Goal: Task Accomplishment & Management: Use online tool/utility

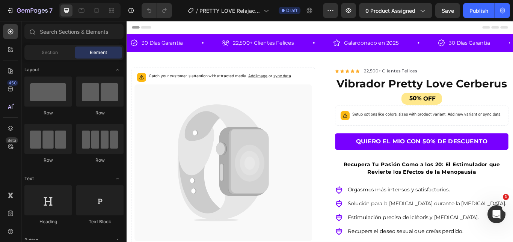
click at [184, 161] on icon at bounding box center [239, 186] width 207 height 183
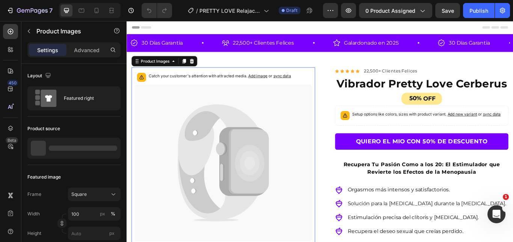
click at [336, 151] on icon at bounding box center [239, 186] width 207 height 183
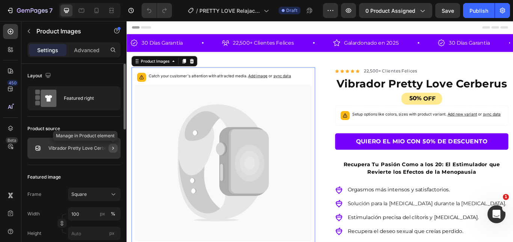
click at [115, 146] on icon "button" at bounding box center [113, 148] width 6 height 6
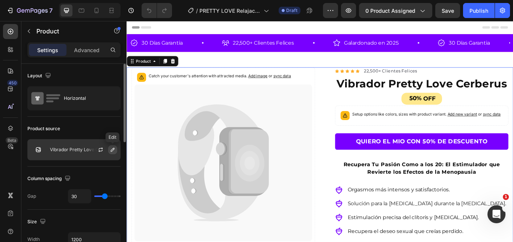
click at [112, 151] on icon "button" at bounding box center [113, 150] width 4 height 4
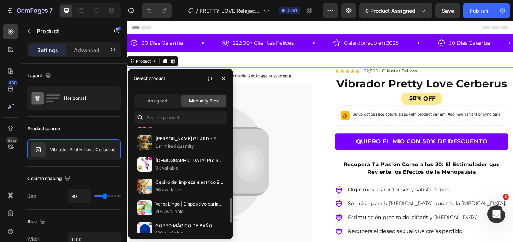
scroll to position [343, 0]
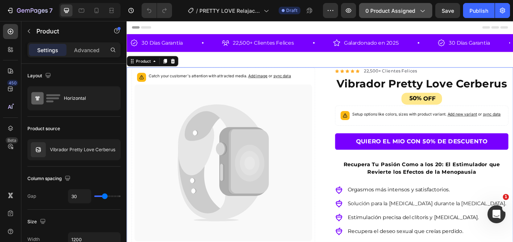
click at [383, 11] on span "0 product assigned" at bounding box center [390, 11] width 50 height 8
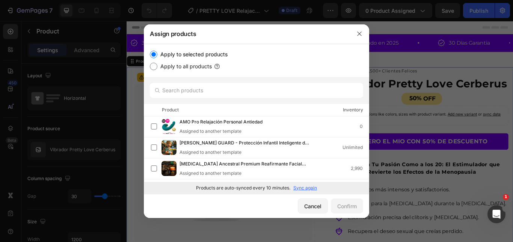
click at [307, 188] on p "Sync again" at bounding box center [305, 188] width 24 height 7
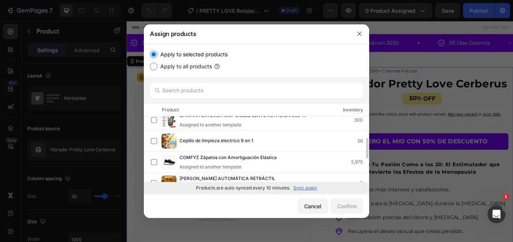
scroll to position [0, 0]
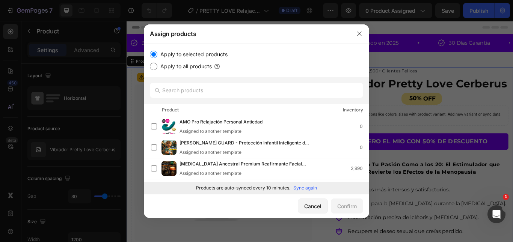
click at [309, 189] on p "Sync again" at bounding box center [305, 188] width 24 height 7
click at [360, 34] on icon "button" at bounding box center [359, 34] width 6 height 6
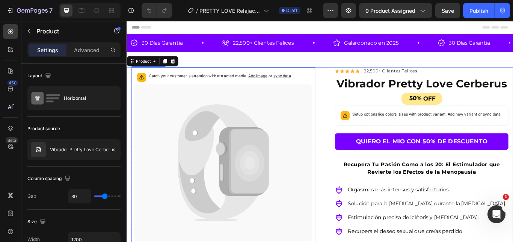
click at [296, 153] on icon at bounding box center [239, 186] width 207 height 183
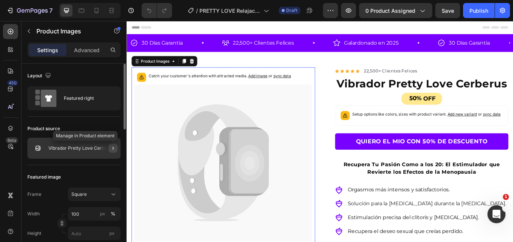
click at [109, 148] on button "button" at bounding box center [113, 148] width 9 height 9
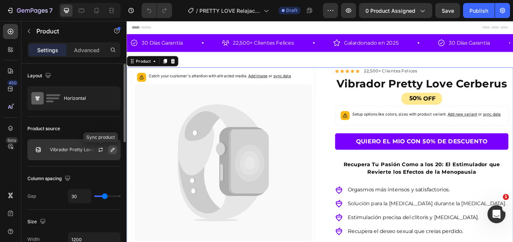
click at [113, 151] on icon "button" at bounding box center [113, 150] width 4 height 4
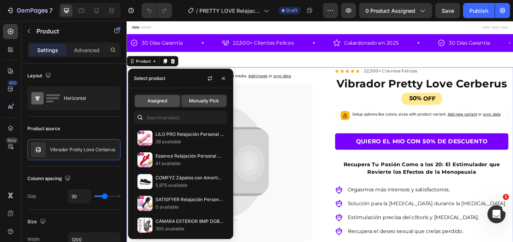
click at [170, 104] on div "Assigned" at bounding box center [157, 101] width 45 height 12
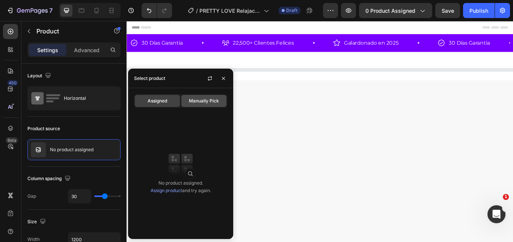
click at [206, 101] on span "Manually Pick" at bounding box center [204, 101] width 30 height 7
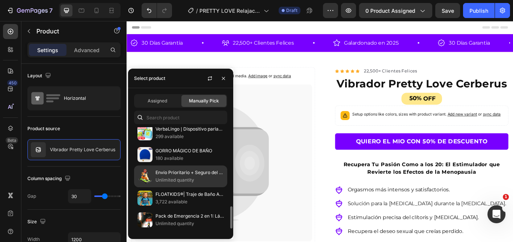
scroll to position [395, 0]
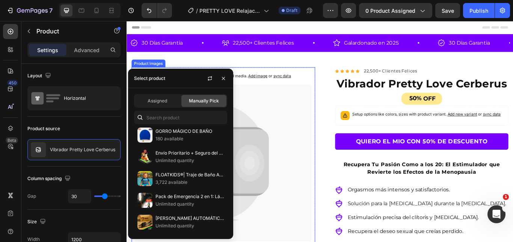
click at [285, 135] on icon at bounding box center [239, 186] width 207 height 183
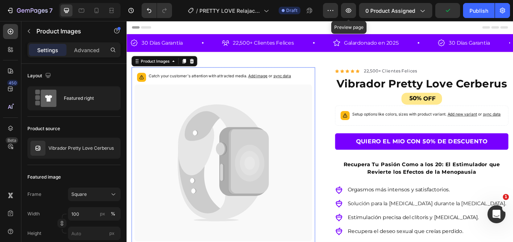
click at [339, 11] on div "Preview Preview page 0 product assigned Publish" at bounding box center [416, 10] width 187 height 15
click at [337, 11] on button "button" at bounding box center [330, 10] width 15 height 15
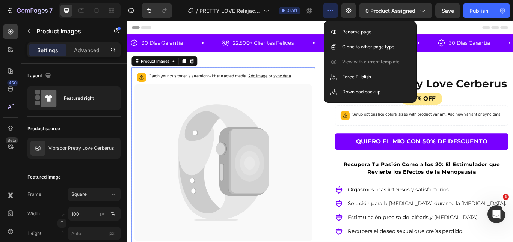
click at [305, 139] on icon at bounding box center [239, 186] width 207 height 183
click at [243, 137] on icon at bounding box center [233, 159] width 94 height 83
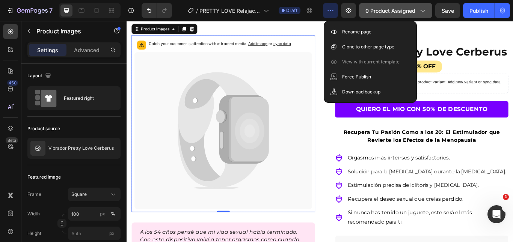
click at [382, 5] on button "0 product assigned" at bounding box center [395, 10] width 73 height 15
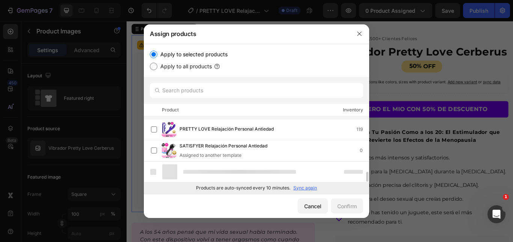
scroll to position [355, 0]
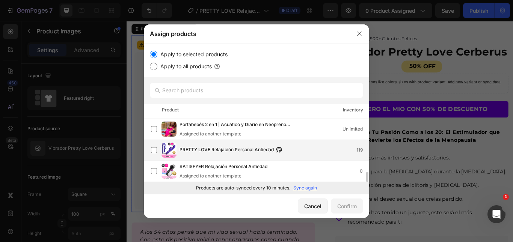
click at [244, 148] on span "PRETTY LOVE Relajación Personal Antiedad" at bounding box center [226, 150] width 94 height 8
click at [344, 204] on div "Confirm" at bounding box center [347, 206] width 20 height 8
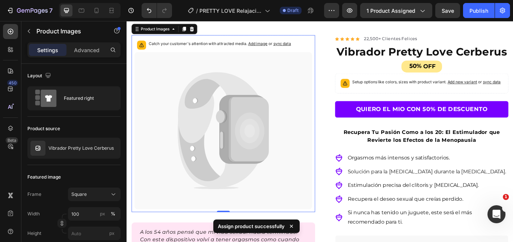
scroll to position [0, 0]
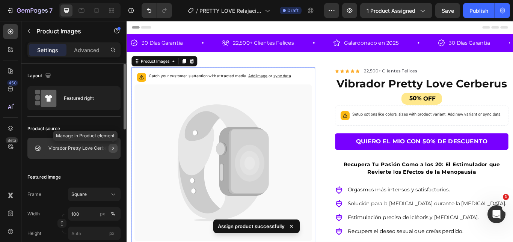
click at [113, 149] on icon "button" at bounding box center [113, 148] width 2 height 3
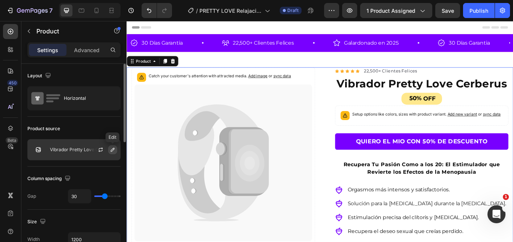
click at [112, 151] on icon "button" at bounding box center [113, 150] width 6 height 6
click at [104, 147] on button "button" at bounding box center [100, 149] width 9 height 9
click at [112, 149] on icon "button" at bounding box center [113, 150] width 6 height 6
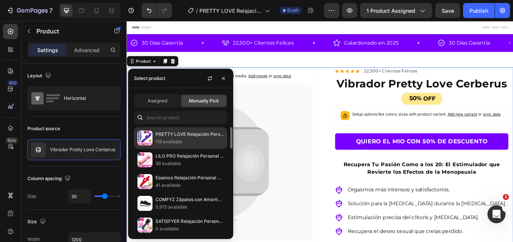
click at [211, 139] on p "119 available" at bounding box center [189, 142] width 68 height 8
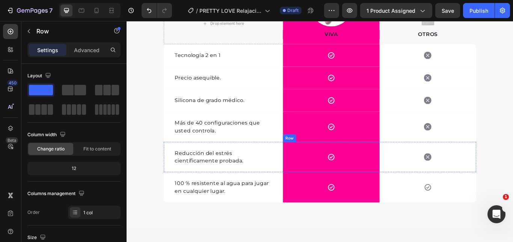
scroll to position [1239, 0]
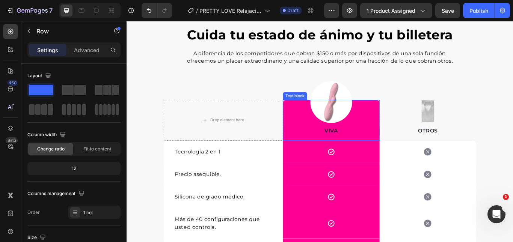
click at [365, 119] on div "VIVA Text block" at bounding box center [365, 137] width 113 height 48
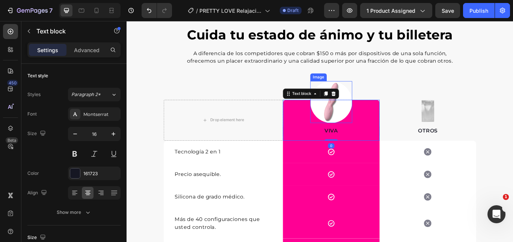
click at [377, 101] on img at bounding box center [365, 115] width 49 height 49
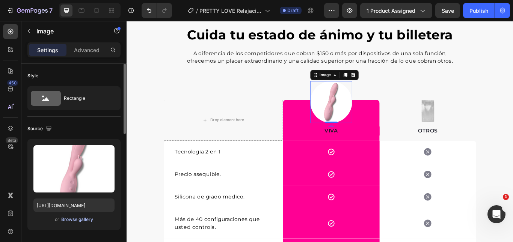
click at [89, 220] on div "Browse gallery" at bounding box center [77, 219] width 32 height 7
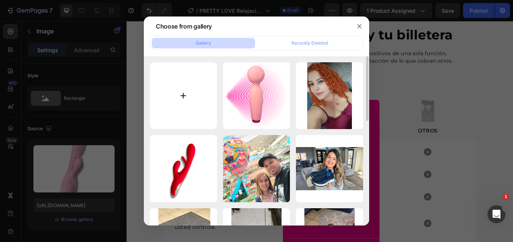
click at [197, 111] on input "file" at bounding box center [183, 95] width 67 height 67
type input "C:\fakepath\6.png"
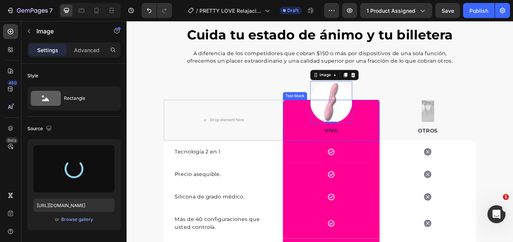
click at [346, 122] on div "VIVA Text block" at bounding box center [365, 137] width 113 height 48
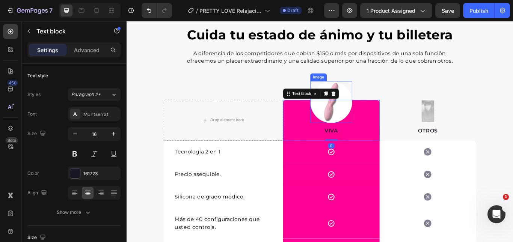
click at [383, 99] on div at bounding box center [365, 115] width 49 height 49
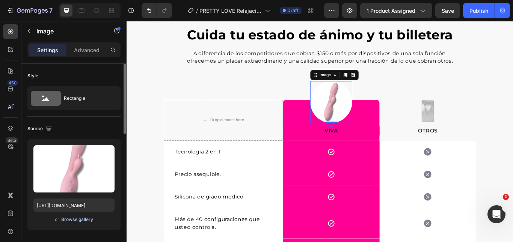
click at [66, 223] on div "Browse gallery" at bounding box center [77, 219] width 32 height 7
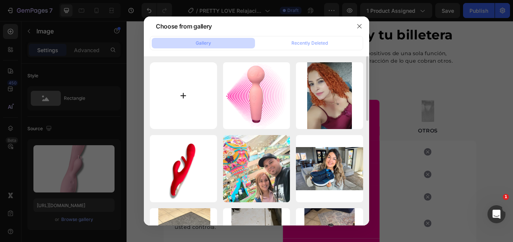
click at [184, 79] on input "file" at bounding box center [183, 95] width 67 height 67
type input "C:\fakepath\6.png"
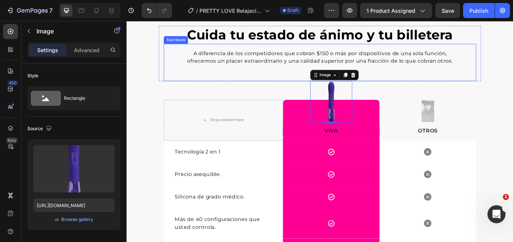
type input "https://cdn.shopify.com/s/files/1/0692/9462/0827/files/gempages_569373329325032…"
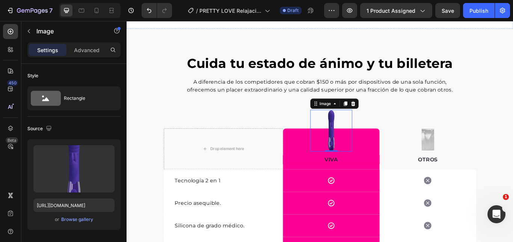
scroll to position [1082, 0]
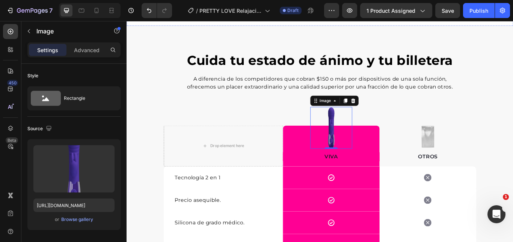
drag, startPoint x: 296, startPoint y: 131, endPoint x: 291, endPoint y: 136, distance: 6.9
click at [296, 10] on p "COMPRAR CONTRA ENTREGA" at bounding box center [352, 5] width 116 height 10
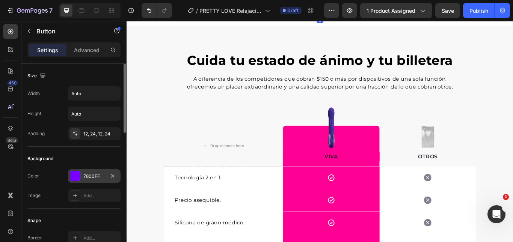
click at [89, 175] on div "7800FF" at bounding box center [94, 176] width 22 height 7
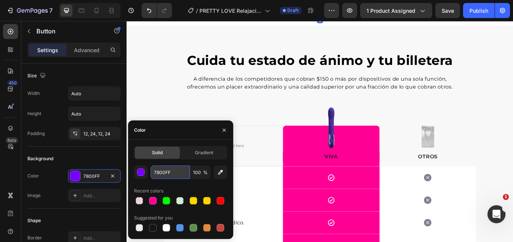
click at [158, 173] on input "7800FF" at bounding box center [170, 173] width 39 height 14
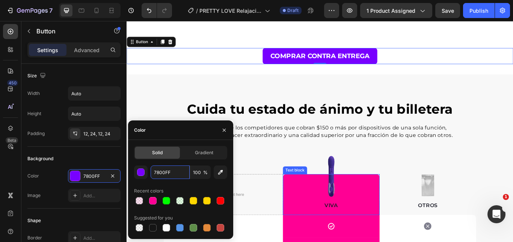
scroll to position [1195, 0]
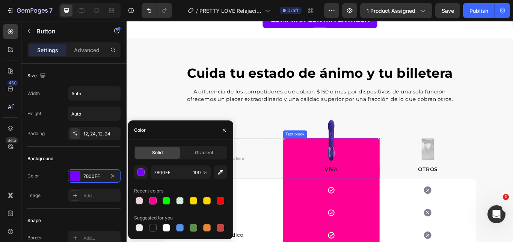
click at [309, 169] on div "VIVA Text block" at bounding box center [365, 182] width 113 height 48
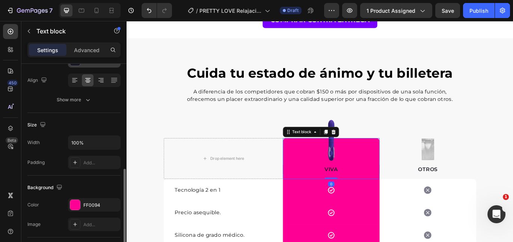
scroll to position [150, 0]
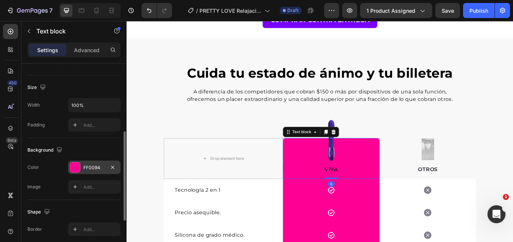
click at [80, 161] on div "FF0094" at bounding box center [94, 168] width 53 height 14
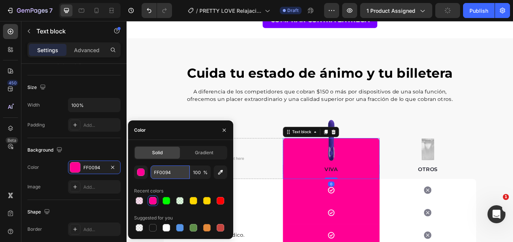
click at [164, 173] on input "FF0094" at bounding box center [170, 173] width 39 height 14
paste input "7800FF"
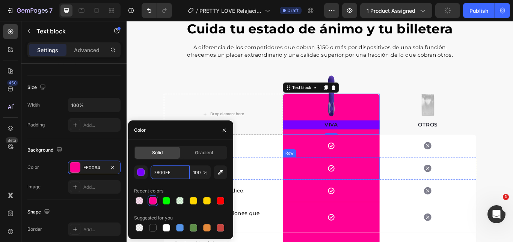
scroll to position [1270, 0]
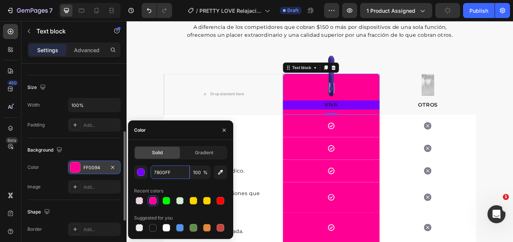
type input "7800FF"
click at [64, 172] on div "Color FF0094" at bounding box center [73, 168] width 93 height 14
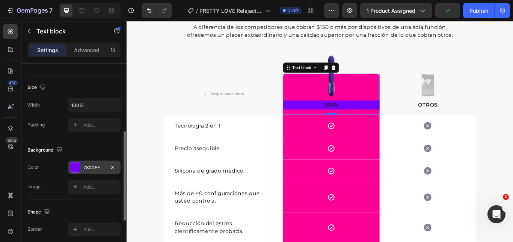
click at [93, 168] on div "7800FF" at bounding box center [94, 167] width 22 height 7
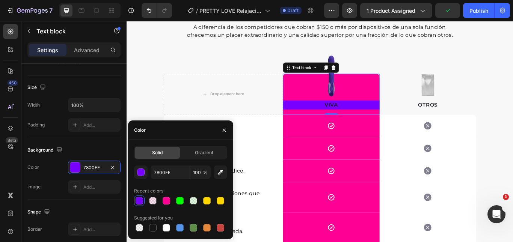
click at [323, 85] on div "VIVA Text block 0" at bounding box center [365, 107] width 113 height 48
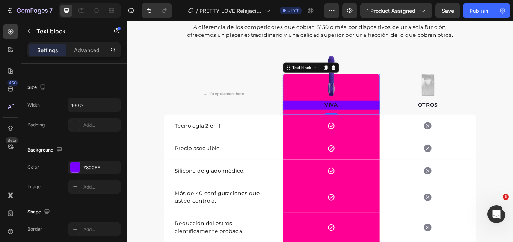
scroll to position [245, 0]
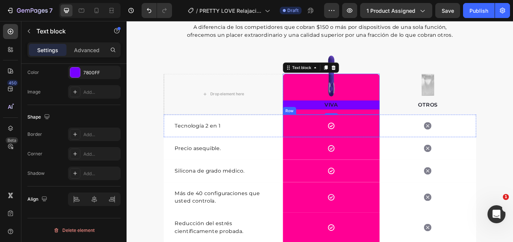
click at [336, 142] on div "Icon Row" at bounding box center [365, 143] width 113 height 26
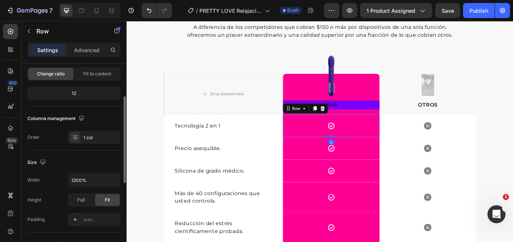
scroll to position [188, 0]
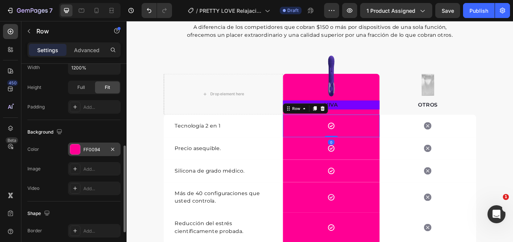
click at [83, 145] on div "FF0094" at bounding box center [94, 150] width 53 height 14
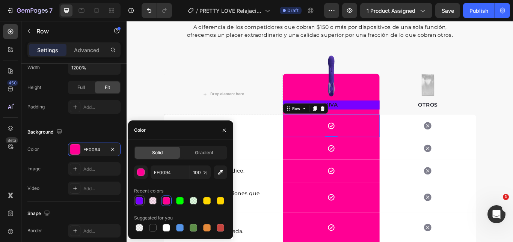
click at [137, 199] on div at bounding box center [140, 201] width 8 height 8
type input "7800FF"
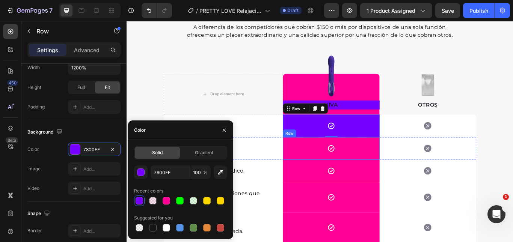
click at [321, 170] on div "Icon Row" at bounding box center [365, 170] width 113 height 26
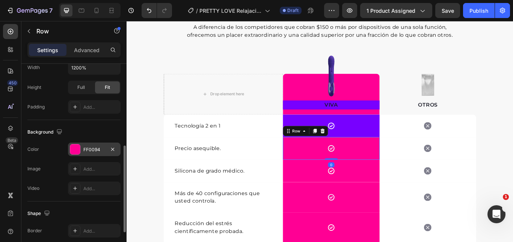
click at [80, 149] on div at bounding box center [75, 149] width 11 height 11
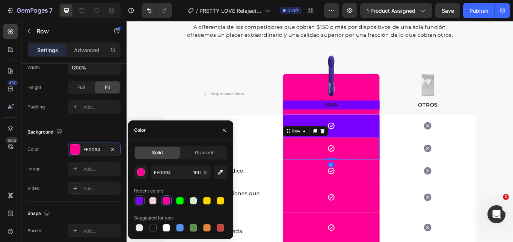
click at [134, 206] on div at bounding box center [139, 201] width 11 height 11
type input "7800FF"
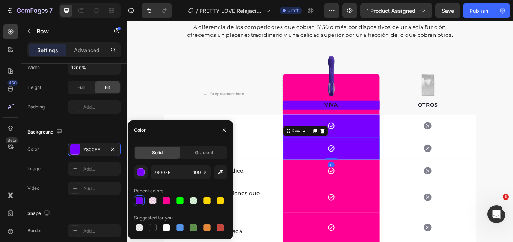
click at [138, 203] on div at bounding box center [140, 201] width 8 height 8
click at [327, 201] on div "Icon Row" at bounding box center [365, 196] width 113 height 26
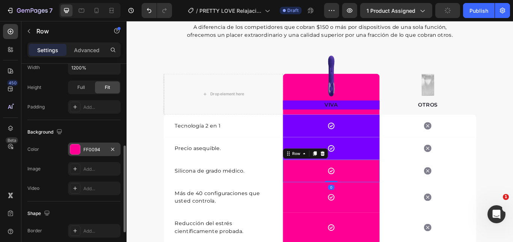
click at [85, 152] on div "FF0094" at bounding box center [94, 149] width 22 height 7
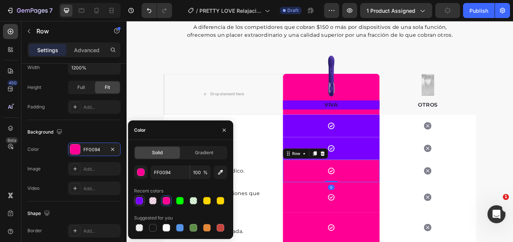
click at [137, 201] on div at bounding box center [140, 201] width 8 height 8
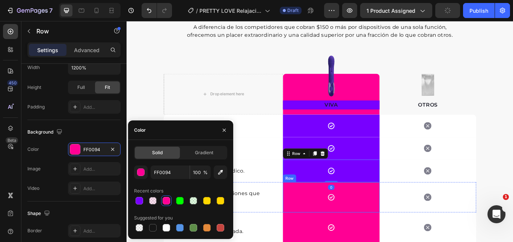
click at [341, 201] on div "Icon Row 0" at bounding box center [365, 196] width 113 height 26
type input "7800FF"
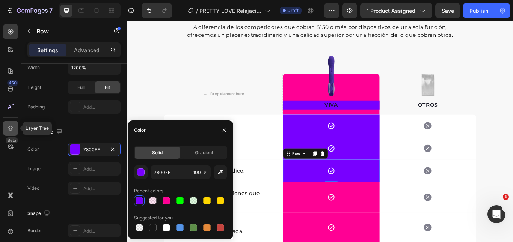
click at [14, 131] on div at bounding box center [10, 128] width 15 height 15
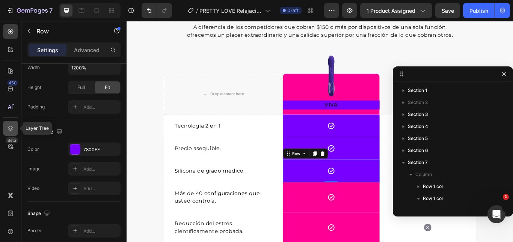
scroll to position [166, 0]
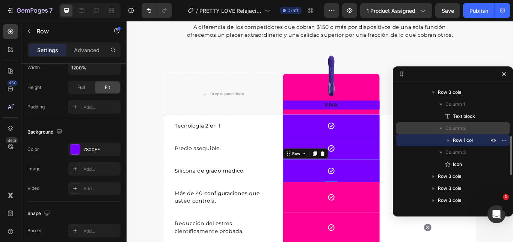
click at [453, 129] on span "Column 2" at bounding box center [455, 129] width 20 height 8
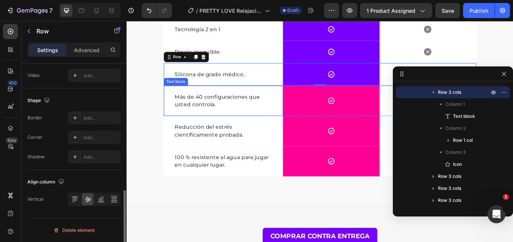
scroll to position [1232, 0]
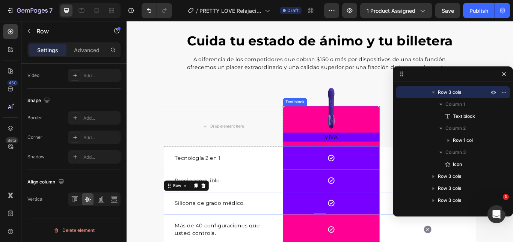
click at [324, 140] on div "VIVA Text block" at bounding box center [365, 144] width 113 height 48
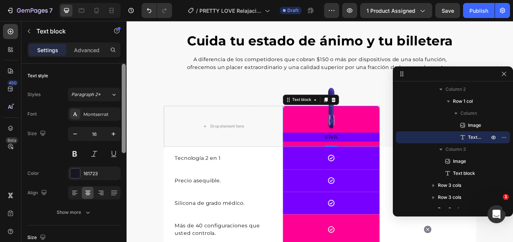
scroll to position [113, 0]
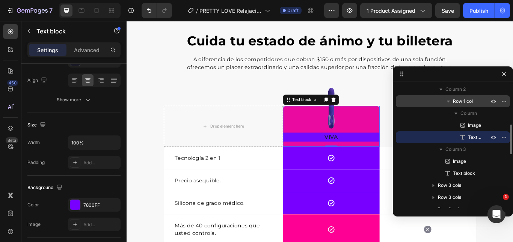
click at [445, 100] on icon "button" at bounding box center [449, 102] width 8 height 8
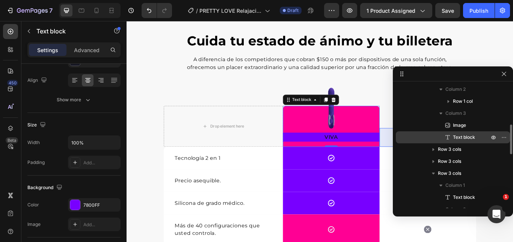
click at [454, 136] on span "Text block" at bounding box center [464, 138] width 22 height 8
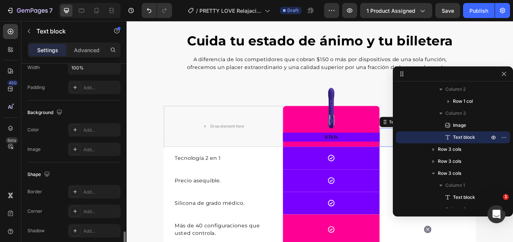
scroll to position [245, 0]
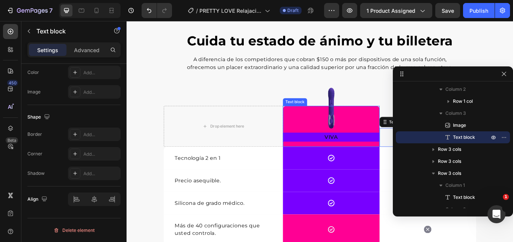
click at [327, 141] on div "VIVA Text block" at bounding box center [365, 144] width 113 height 48
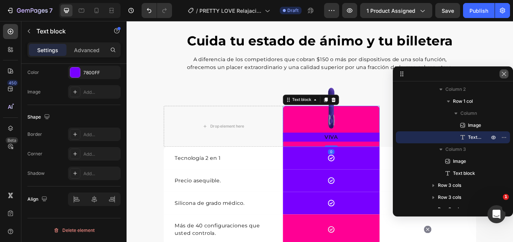
click at [505, 75] on icon "button" at bounding box center [504, 74] width 6 height 6
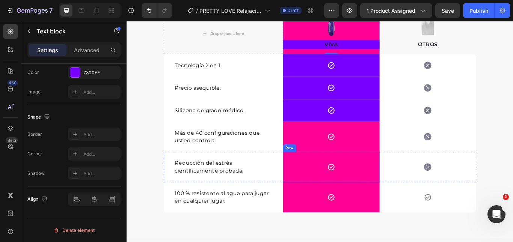
scroll to position [1345, 0]
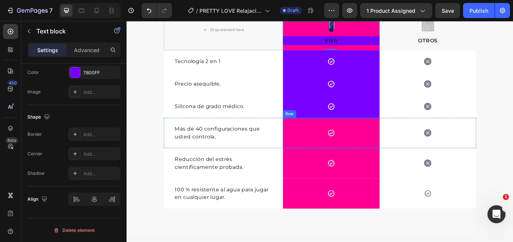
click at [324, 157] on div "Icon Row" at bounding box center [365, 151] width 113 height 35
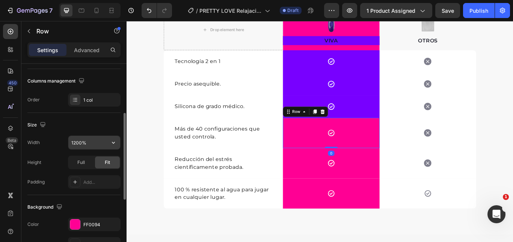
scroll to position [225, 0]
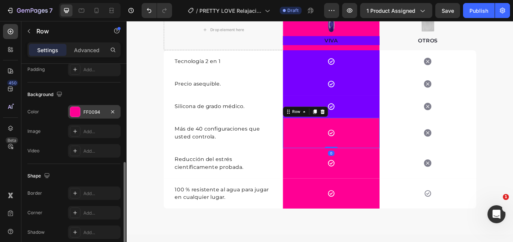
click at [89, 114] on div "FF0094" at bounding box center [94, 112] width 22 height 7
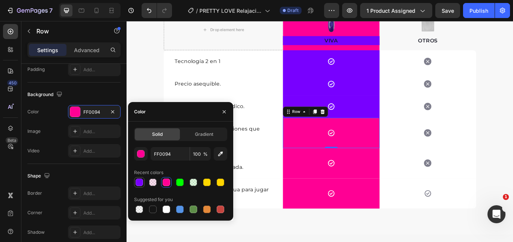
click at [140, 178] on div "Recent colors" at bounding box center [180, 177] width 93 height 21
click at [140, 179] on div at bounding box center [140, 183] width 8 height 8
type input "7800FF"
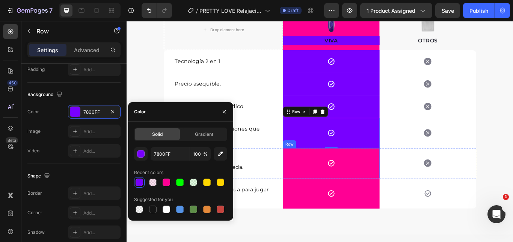
click at [310, 190] on div "Icon Row" at bounding box center [365, 186] width 113 height 35
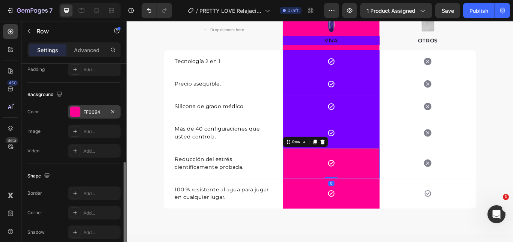
click at [78, 112] on div at bounding box center [75, 112] width 10 height 10
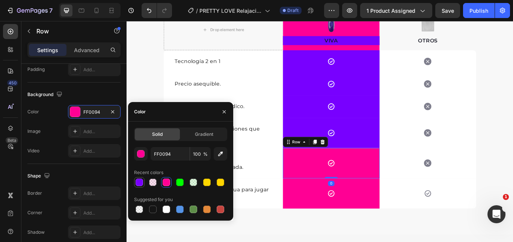
click at [141, 181] on div at bounding box center [140, 183] width 8 height 8
type input "7800FF"
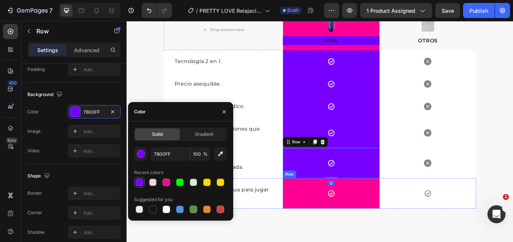
click at [322, 210] on div "Icon Row" at bounding box center [365, 222] width 113 height 35
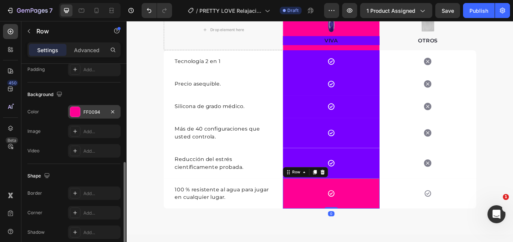
click at [92, 115] on div "FF0094" at bounding box center [94, 112] width 22 height 7
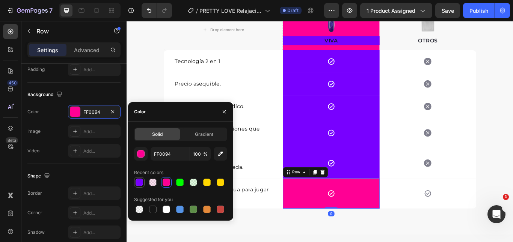
click at [142, 182] on div at bounding box center [140, 183] width 8 height 8
type input "7800FF"
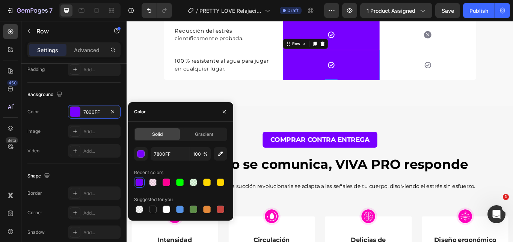
scroll to position [1307, 0]
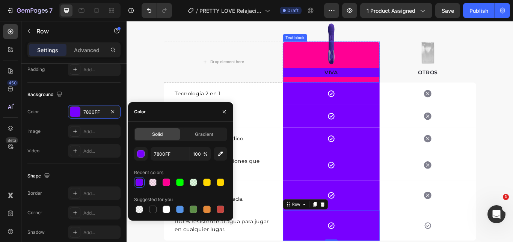
click at [333, 90] on div "VIVA Text block" at bounding box center [365, 69] width 113 height 48
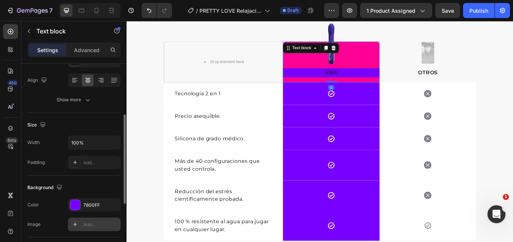
scroll to position [188, 0]
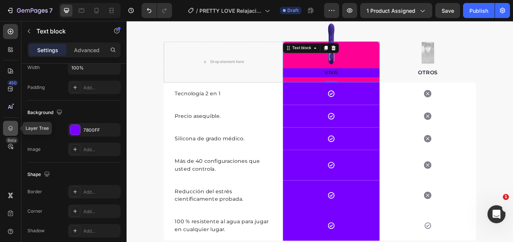
click at [8, 124] on div at bounding box center [10, 128] width 15 height 15
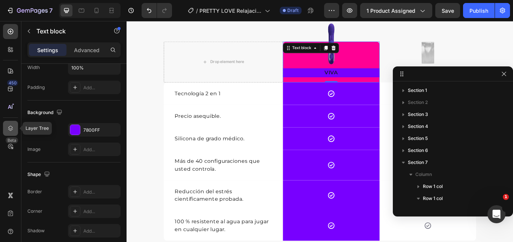
scroll to position [163, 0]
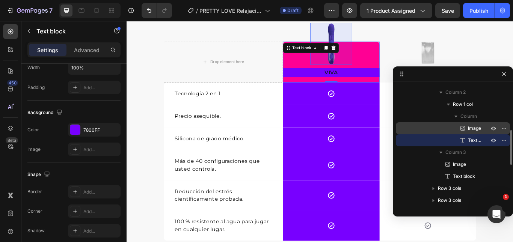
click at [468, 126] on span "Image" at bounding box center [474, 129] width 13 height 8
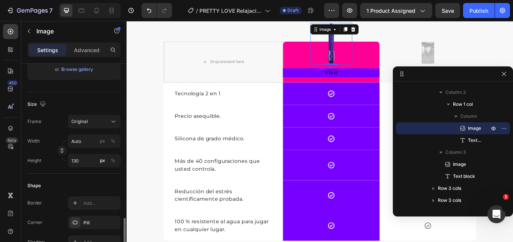
scroll to position [225, 0]
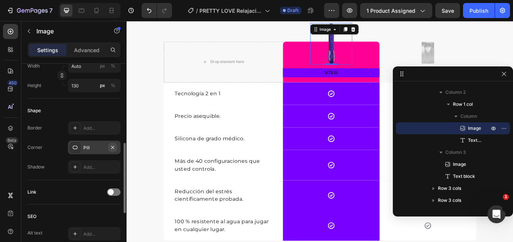
click at [114, 148] on icon "button" at bounding box center [113, 148] width 6 height 6
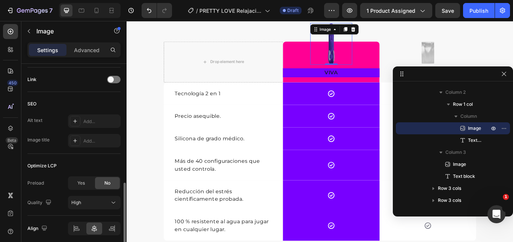
scroll to position [367, 0]
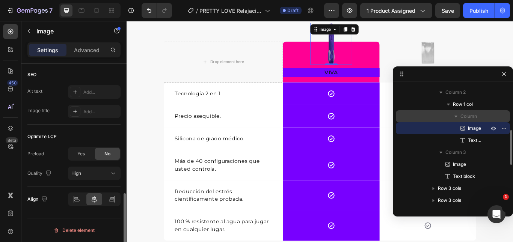
click at [463, 115] on span "Column" at bounding box center [468, 117] width 17 height 8
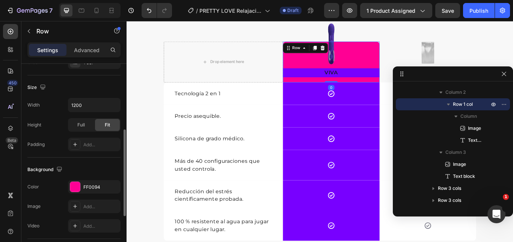
scroll to position [225, 0]
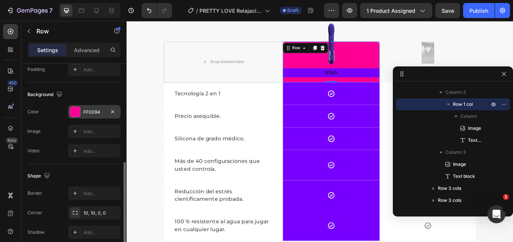
click at [86, 114] on div "FF0094" at bounding box center [94, 112] width 22 height 7
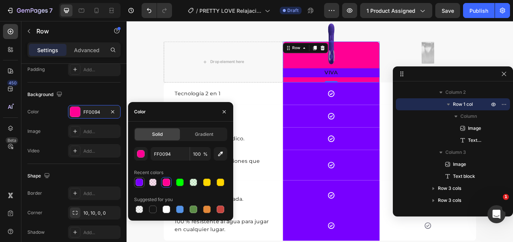
click at [137, 180] on div at bounding box center [140, 183] width 8 height 8
type input "7800FF"
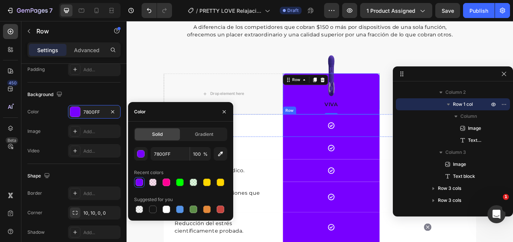
scroll to position [1270, 0]
click at [365, 120] on p "VIVA" at bounding box center [364, 119] width 111 height 9
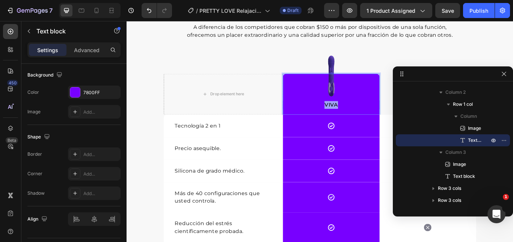
scroll to position [0, 0]
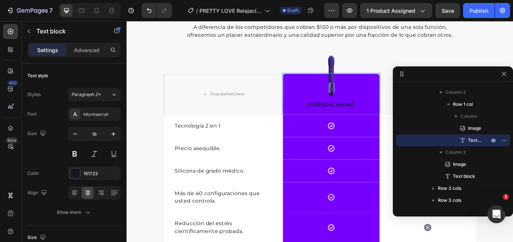
click at [365, 121] on p "PETRY" at bounding box center [364, 119] width 111 height 9
click at [88, 172] on div "161723" at bounding box center [94, 173] width 22 height 7
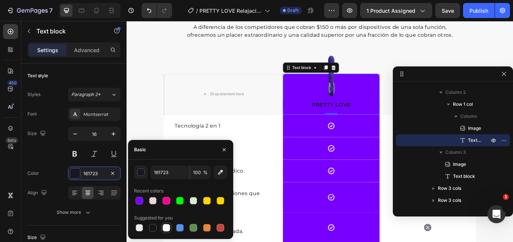
click at [170, 229] on div at bounding box center [167, 228] width 8 height 8
type input "FFFFFF"
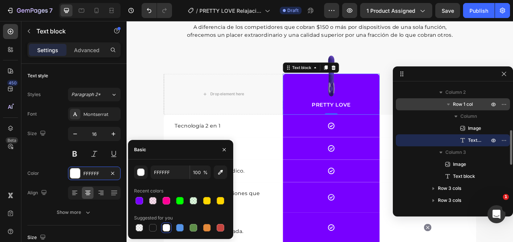
scroll to position [1307, 0]
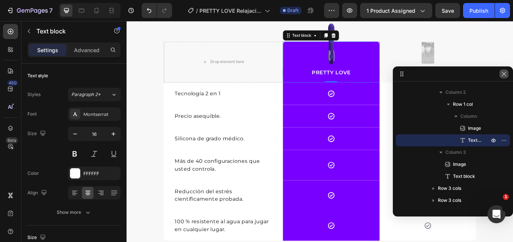
click at [506, 76] on icon "button" at bounding box center [504, 74] width 6 height 6
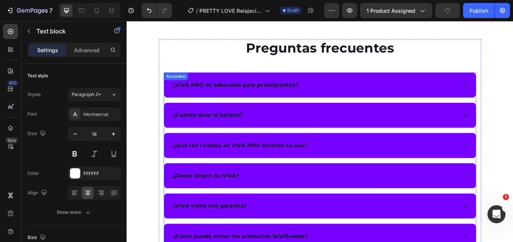
scroll to position [2096, 0]
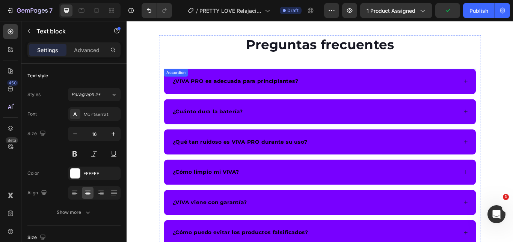
click at [244, 92] on strong "¿VIVA PRO es adecuada para principiantes?" at bounding box center [253, 91] width 146 height 7
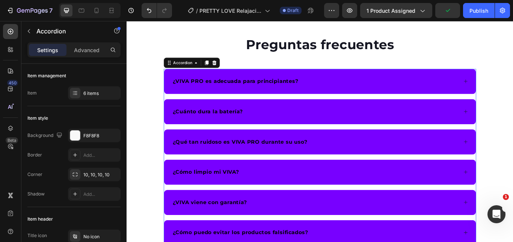
click at [404, 83] on div "¿VIVA PRO es adecuada para principiantes?" at bounding box center [351, 91] width 363 height 29
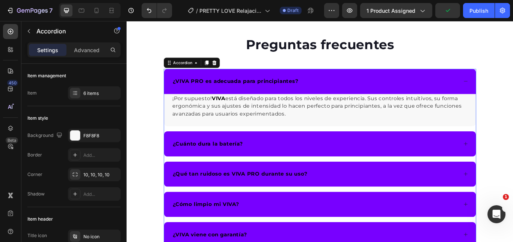
click at [403, 83] on div "¿VIVA PRO es adecuada para principiantes?" at bounding box center [351, 91] width 363 height 29
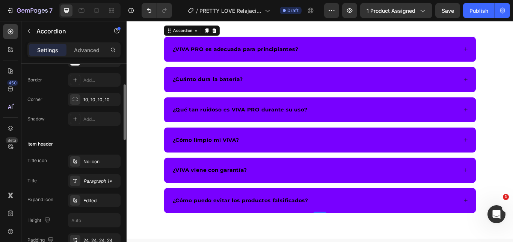
scroll to position [113, 0]
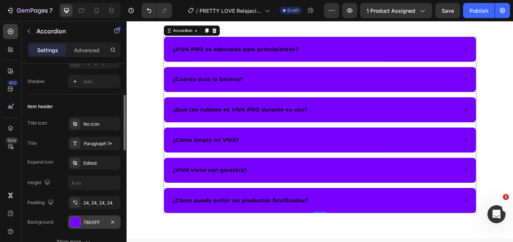
click at [88, 226] on div "7800FF" at bounding box center [94, 223] width 53 height 14
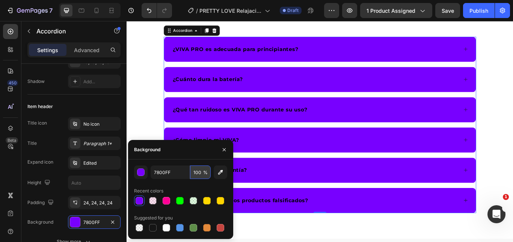
click at [196, 174] on input "100" at bounding box center [200, 173] width 21 height 14
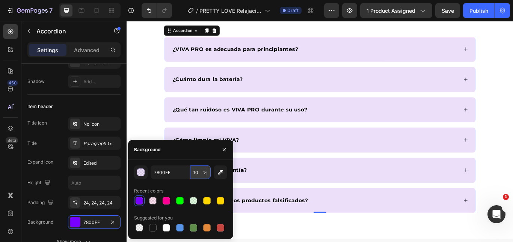
click at [199, 168] on input "10" at bounding box center [200, 173] width 21 height 14
click at [195, 173] on input "10" at bounding box center [200, 173] width 21 height 14
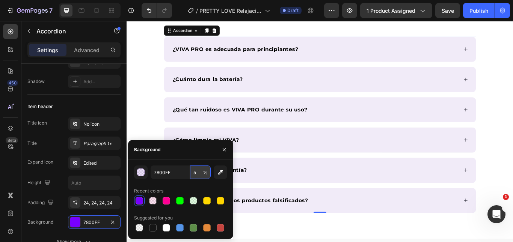
type input "50"
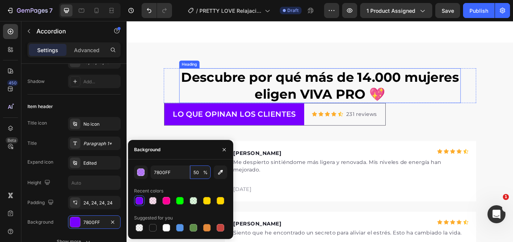
scroll to position [2359, 0]
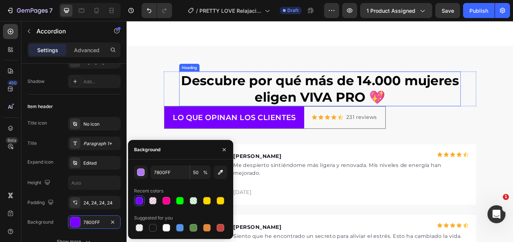
click at [383, 96] on strong "Descubre por qué más de 14.000 mujeres eligen VIVA PRO 💖" at bounding box center [352, 100] width 324 height 38
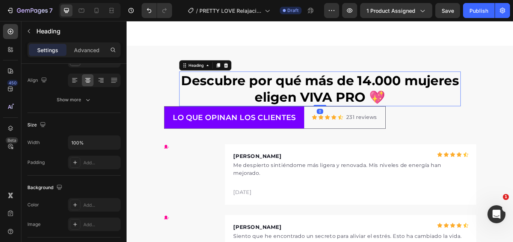
scroll to position [0, 0]
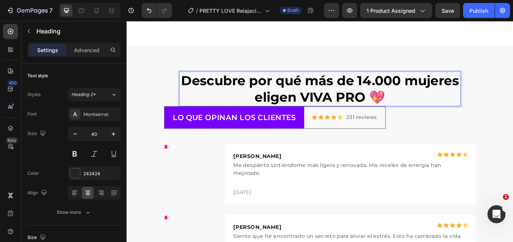
click at [322, 111] on strong "Descubre por qué más de 14.000 mujeres eligen VIVA PRO 💖" at bounding box center [352, 100] width 324 height 38
drag, startPoint x: 325, startPoint y: 110, endPoint x: 401, endPoint y: 107, distance: 75.9
click at [401, 107] on strong "Descubre por qué más de 14.000 mujeres eligen VIVA PRO 💖" at bounding box center [352, 100] width 324 height 38
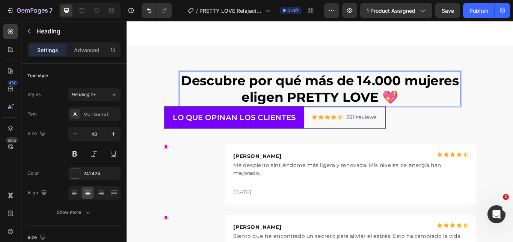
click at [86, 56] on div "Settings Advanced" at bounding box center [73, 49] width 93 height 15
click at [87, 48] on p "Advanced" at bounding box center [87, 50] width 26 height 8
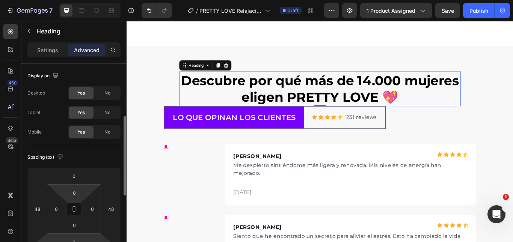
scroll to position [75, 0]
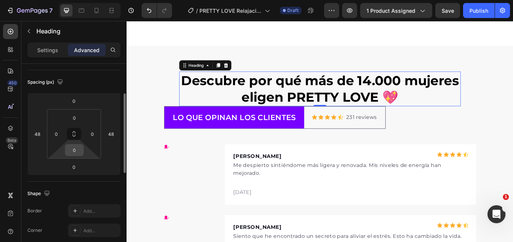
click at [83, 149] on div "0" at bounding box center [74, 150] width 19 height 12
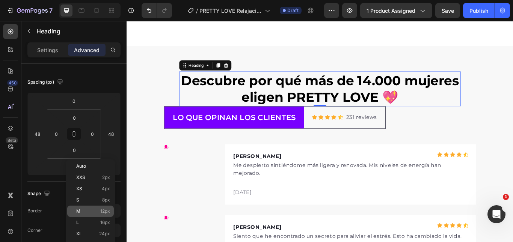
click at [90, 208] on div "M 12px" at bounding box center [90, 211] width 47 height 11
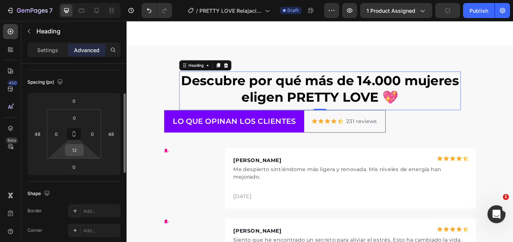
click at [76, 152] on input "12" at bounding box center [74, 150] width 15 height 11
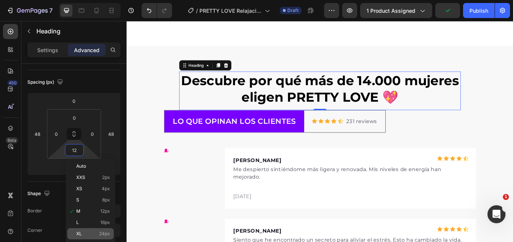
click at [94, 229] on div "XL 24px" at bounding box center [90, 233] width 47 height 11
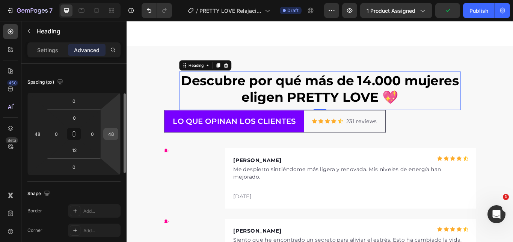
type input "24"
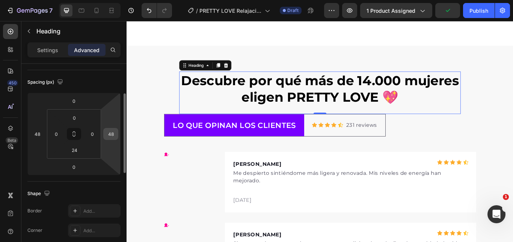
click at [109, 136] on input "48" at bounding box center [110, 133] width 11 height 11
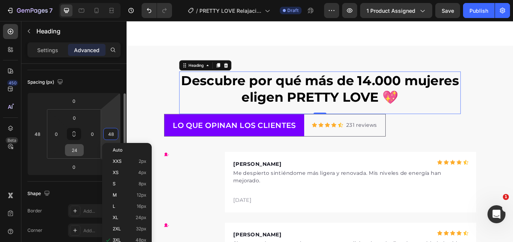
click at [126, 194] on p "M 12px" at bounding box center [130, 195] width 34 height 5
type input "12"
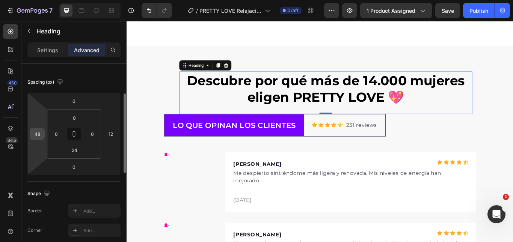
click at [41, 136] on input "48" at bounding box center [37, 133] width 11 height 11
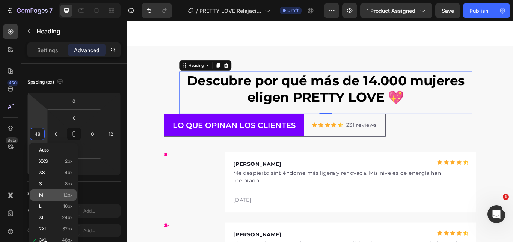
click at [63, 191] on div "M 12px" at bounding box center [53, 195] width 47 height 11
type input "12"
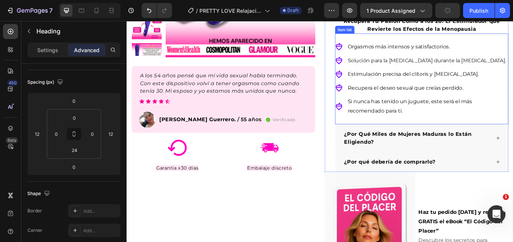
scroll to position [136, 0]
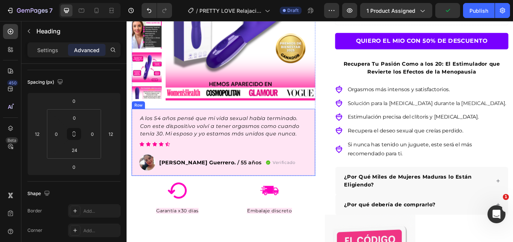
click at [179, 167] on div "Icon Icon Icon Icon Icon" at bounding box center [239, 165] width 196 height 6
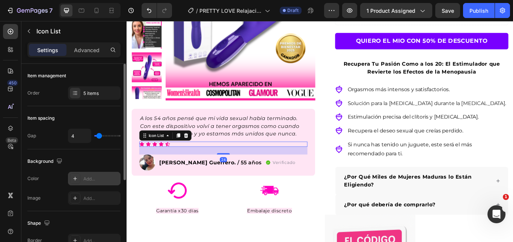
scroll to position [142, 0]
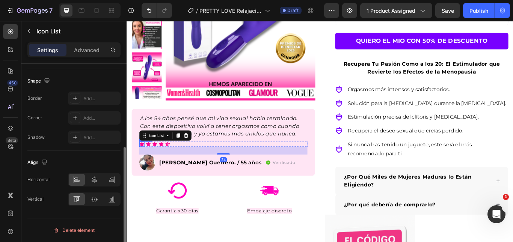
click at [146, 164] on icon at bounding box center [144, 164] width 5 height 5
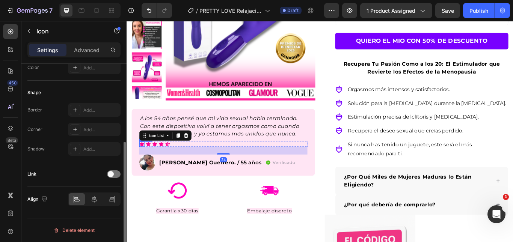
scroll to position [0, 0]
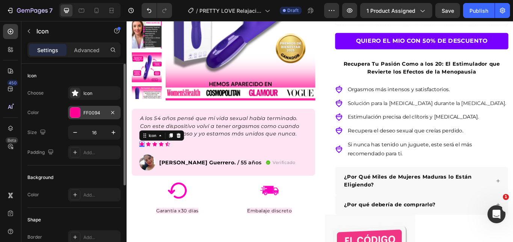
click at [84, 114] on div "FF0094" at bounding box center [94, 113] width 22 height 7
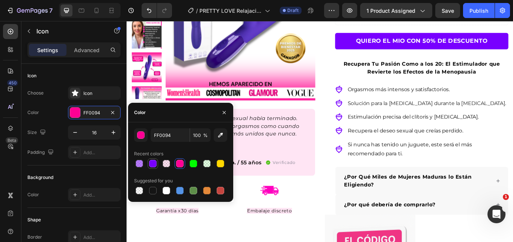
drag, startPoint x: 152, startPoint y: 163, endPoint x: 134, endPoint y: 130, distance: 37.8
click at [152, 163] on div at bounding box center [153, 164] width 8 height 8
type input "7800FF"
click at [267, 157] on p "A los 54 años pensé que mi vida sexual había terminado. Con este dispositivo vo…" at bounding box center [239, 143] width 195 height 27
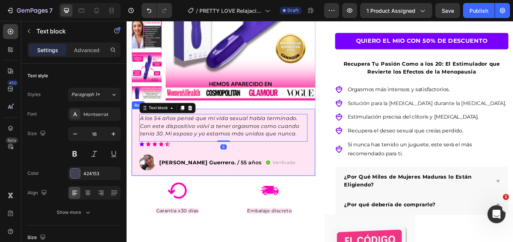
click at [153, 167] on icon at bounding box center [152, 165] width 6 height 6
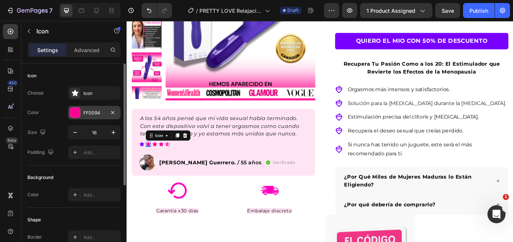
click at [92, 115] on div "FF0094" at bounding box center [94, 113] width 22 height 7
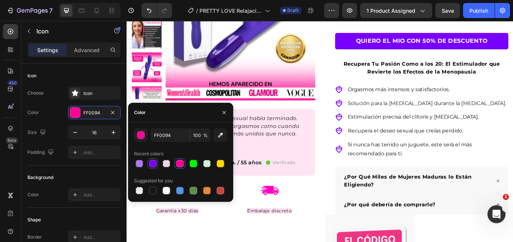
click at [151, 160] on div at bounding box center [152, 163] width 9 height 9
type input "7800FF"
click at [298, 156] on p "A los 54 años pensé que mi vida sexual había terminado. Con este dispositivo vo…" at bounding box center [239, 143] width 195 height 27
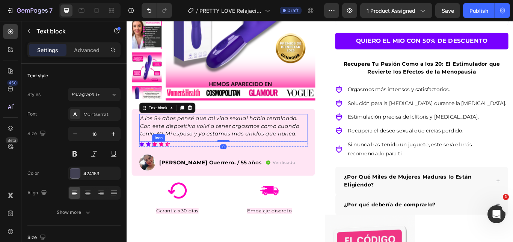
click at [158, 164] on icon at bounding box center [159, 164] width 5 height 5
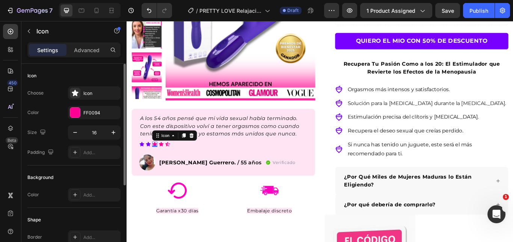
click at [92, 119] on div "Choose Icon Color FF0094 Size 16 Padding Add..." at bounding box center [73, 122] width 93 height 73
click at [92, 116] on div "FF0094" at bounding box center [94, 113] width 22 height 7
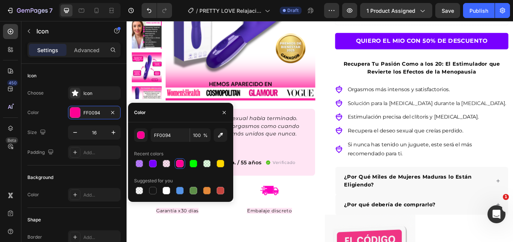
click at [153, 160] on div at bounding box center [153, 164] width 8 height 8
type input "7800FF"
click at [281, 138] on p "A los 54 años pensé que mi vida sexual había terminado. Con este dispositivo vo…" at bounding box center [239, 143] width 195 height 27
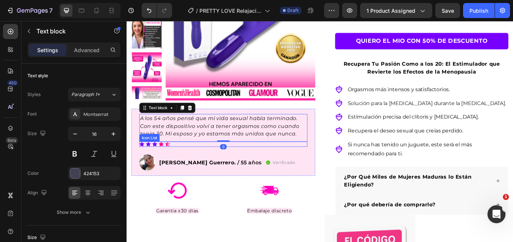
click at [166, 166] on icon at bounding box center [167, 165] width 6 height 6
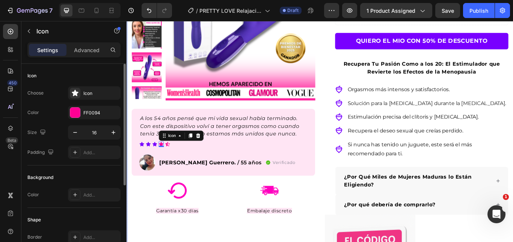
click at [94, 122] on div "Choose Icon Color FF0094 Size 16 Padding Add..." at bounding box center [73, 122] width 93 height 73
click at [93, 118] on div "FF0094" at bounding box center [94, 113] width 53 height 14
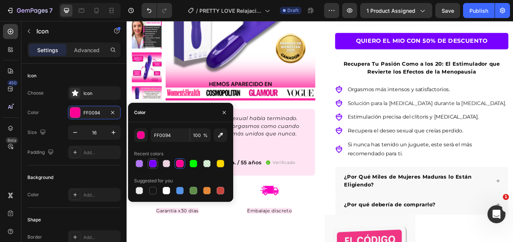
click at [154, 161] on div at bounding box center [153, 164] width 8 height 8
type input "7800FF"
click at [270, 136] on icon "A los 54 años pensé que mi vida sexual había terminado. Con este dispositivo vo…" at bounding box center [235, 143] width 186 height 25
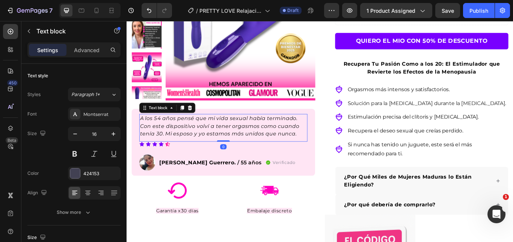
click at [174, 165] on icon at bounding box center [174, 165] width 6 height 6
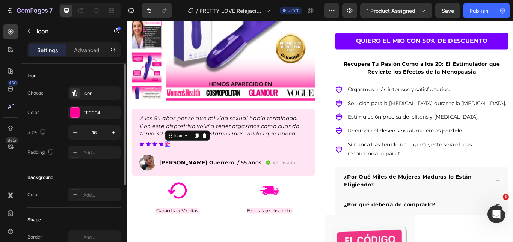
click at [90, 121] on div "Choose Icon Color FF0094 Size 16 Padding Add..." at bounding box center [73, 122] width 93 height 73
click at [96, 116] on div "FF0094" at bounding box center [94, 113] width 22 height 7
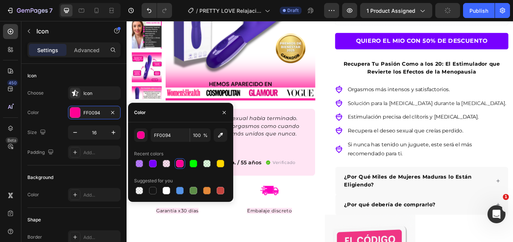
click at [151, 157] on div "Recent colors" at bounding box center [180, 154] width 93 height 12
click at [151, 158] on div at bounding box center [153, 163] width 11 height 11
type input "7800FF"
click at [301, 156] on icon "A los 54 años pensé que mi vida sexual había terminado. Con este dispositivo vo…" at bounding box center [235, 143] width 186 height 25
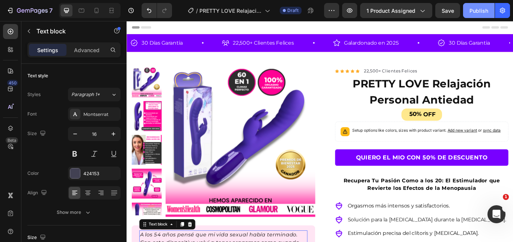
click at [477, 8] on div "Publish" at bounding box center [478, 11] width 19 height 8
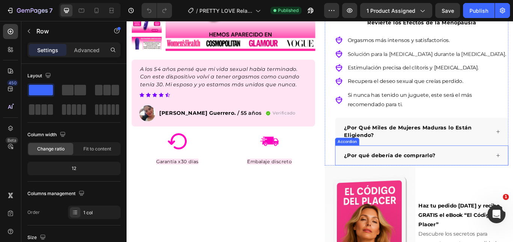
scroll to position [207, 0]
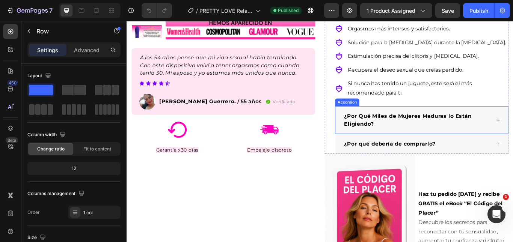
click at [513, 134] on p "¿Por Qué Miles de Mujeres Maduras lo Están Eligiendo?" at bounding box center [465, 137] width 170 height 18
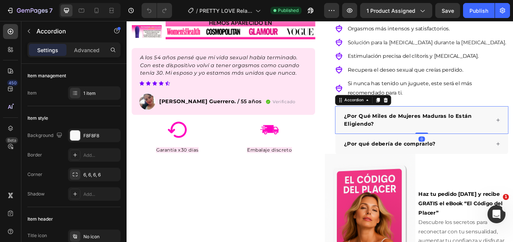
click at [513, 139] on div "¿Por Qué Miles de Mujeres Maduras lo Están Eligiendo?" at bounding box center [470, 137] width 201 height 32
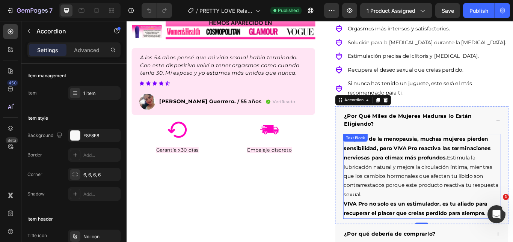
scroll to position [244, 0]
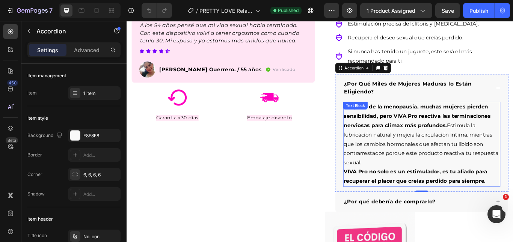
click at [418, 162] on span "Después de la menopausia, muchas mujeres pierden sensibilidad, pero VIVA Pro re…" at bounding box center [470, 154] width 180 height 72
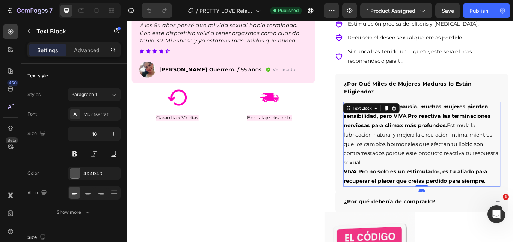
click at [404, 155] on p "Después de la menopausia, muchas mujeres pierden sensibilidad, pero VIVA Pro re…" at bounding box center [471, 154] width 182 height 76
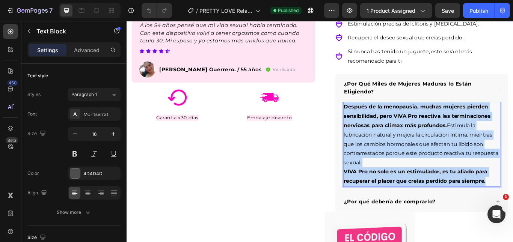
drag, startPoint x: 542, startPoint y: 212, endPoint x: 378, endPoint y: 131, distance: 182.5
click at [379, 131] on div "Después de la menopausia, muchas mujeres pierden sensibilidad, pero VIVA Pro re…" at bounding box center [470, 164] width 183 height 99
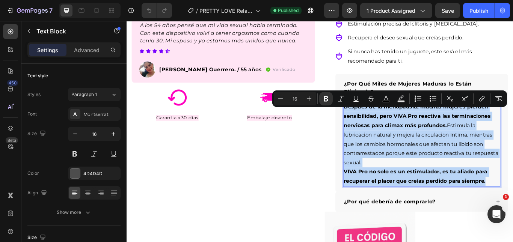
copy div "Después de la menopausia, muchas mujeres pierden sensibilidad, pero VIVA Pro re…"
click at [440, 146] on strong "Después de la menopausia, muchas mujeres pierden sensibilidad, pero VIVA Pro re…" at bounding box center [465, 132] width 171 height 29
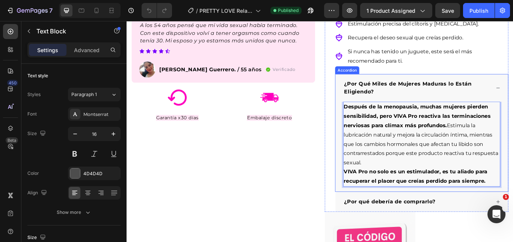
click at [386, 104] on strong "¿Por Qué Miles de Mujeres Maduras lo Están Eligiendo?" at bounding box center [454, 99] width 149 height 16
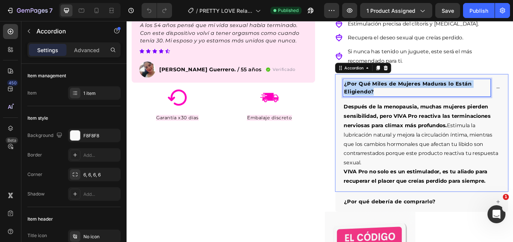
click at [386, 104] on strong "¿Por Qué Miles de Mujeres Maduras lo Están Eligiendo?" at bounding box center [454, 99] width 149 height 16
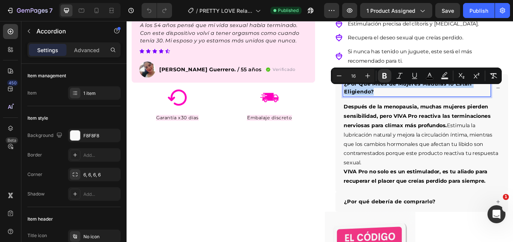
copy strong "¿Por Qué Miles de Mujeres Maduras lo Están Eligiendo?"
click at [436, 162] on span "Después de la menopausia, muchas mujeres pierden sensibilidad, pero VIVA Pro re…" at bounding box center [470, 154] width 180 height 72
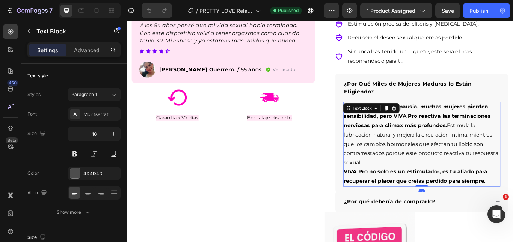
click at [436, 160] on span "Después de la menopausia, muchas mujeres pierden sensibilidad, pero VIVA Pro re…" at bounding box center [470, 154] width 180 height 72
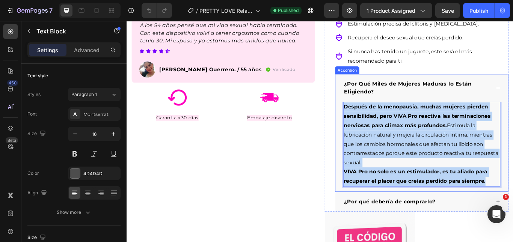
drag, startPoint x: 542, startPoint y: 212, endPoint x: 366, endPoint y: 132, distance: 193.2
click at [370, 132] on div "¿Por Qué Miles de Mujeres Maduras lo Están Eligiendo? Después de la menopausia,…" at bounding box center [471, 151] width 202 height 137
copy div "Después de la menopausia, muchas mujeres pierden sensibilidad, pero VIVA Pro re…"
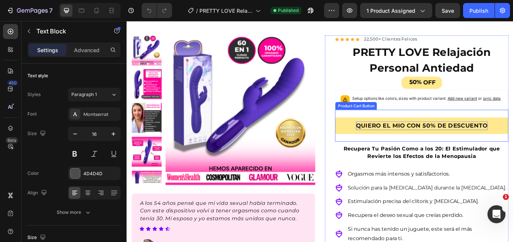
scroll to position [0, 0]
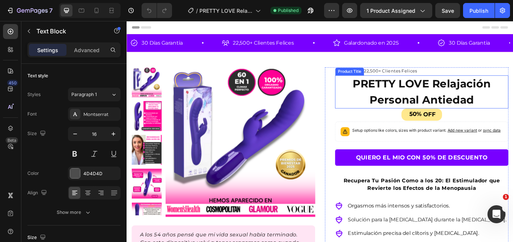
click at [414, 95] on h1 "PRETTY LOVE Relajación Personal Antiedad" at bounding box center [471, 103] width 202 height 39
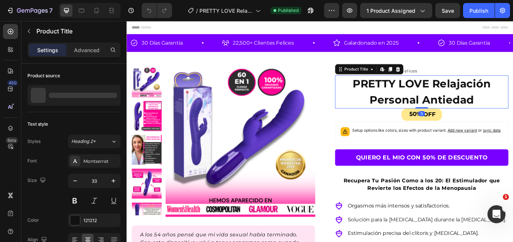
click at [414, 95] on h1 "PRETTY LOVE Relajación Personal Antiedad" at bounding box center [471, 103] width 202 height 39
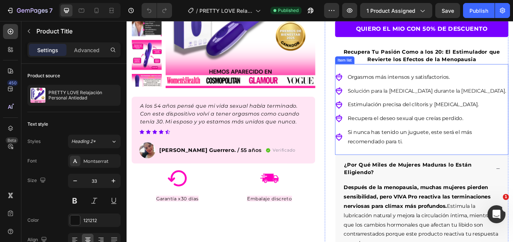
scroll to position [188, 0]
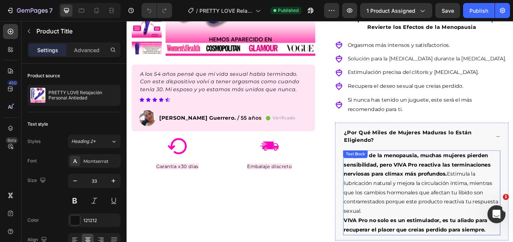
click at [425, 196] on strong "Después de la menopausia, muchas mujeres pierden sensibilidad, pero VIVA Pro re…" at bounding box center [465, 188] width 171 height 29
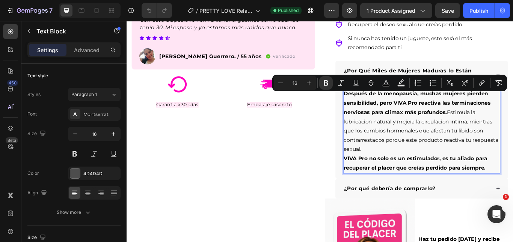
scroll to position [263, 0]
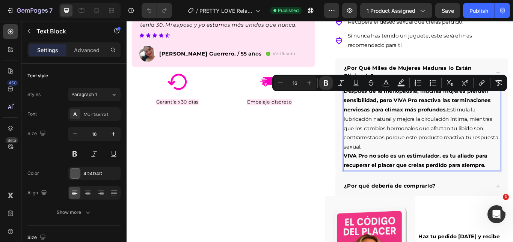
click at [498, 193] on strong "VIVA Pro no solo es un estimulador, es tu aliado para recuperar el placer que c…" at bounding box center [463, 184] width 167 height 18
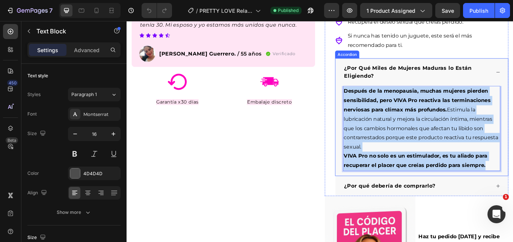
drag, startPoint x: 542, startPoint y: 194, endPoint x: 374, endPoint y: 111, distance: 186.9
click at [374, 111] on div "Después de la menopausia, muchas mujeres pierden sensibilidad, pero VIVA Pro re…" at bounding box center [470, 149] width 201 height 105
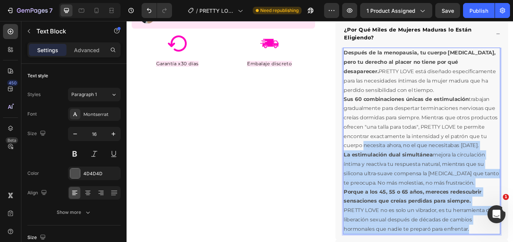
scroll to position [207, 0]
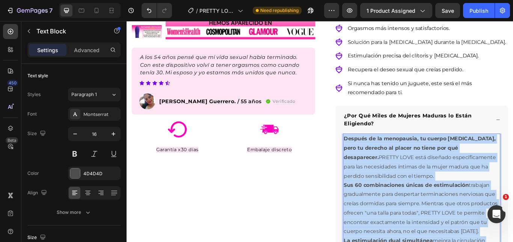
drag, startPoint x: 524, startPoint y: 232, endPoint x: 376, endPoint y: 169, distance: 161.2
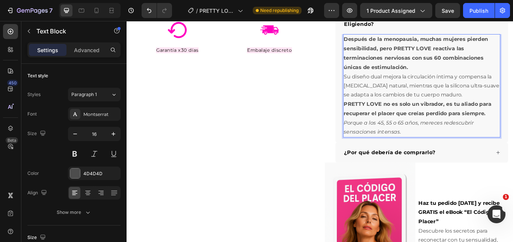
scroll to position [324, 0]
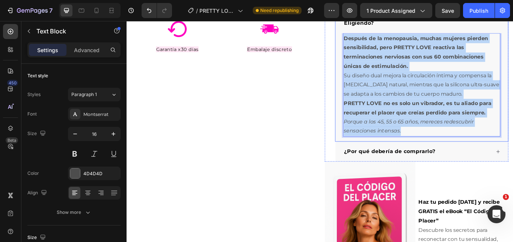
drag, startPoint x: 470, startPoint y: 154, endPoint x: 374, endPoint y: 51, distance: 140.8
click at [374, 51] on div "Después de la menopausia, muchas mujeres pierden sensibilidad, pero PRETTY LOVE…" at bounding box center [470, 98] width 201 height 127
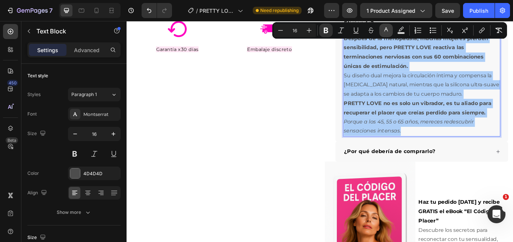
click at [391, 33] on button "color" at bounding box center [386, 31] width 14 height 14
type input "4D4D4D"
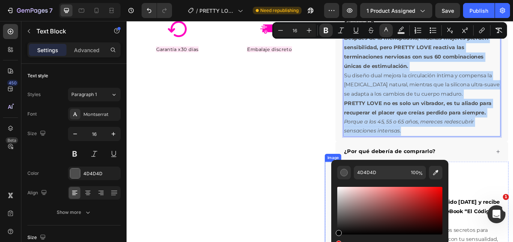
type input "000000"
drag, startPoint x: 481, startPoint y: 238, endPoint x: 362, endPoint y: 278, distance: 126.1
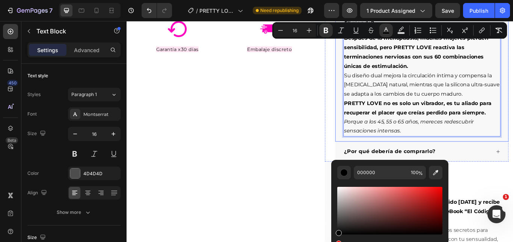
scroll to position [287, 0]
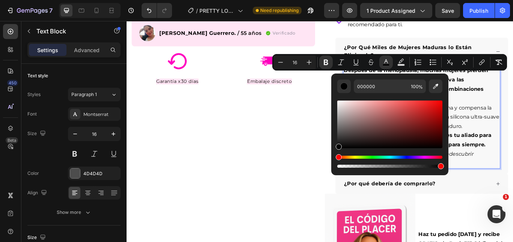
click at [513, 137] on p "Su diseño dual mejora la circulación íntima y compensa la sequedad natural, mie…" at bounding box center [471, 133] width 182 height 32
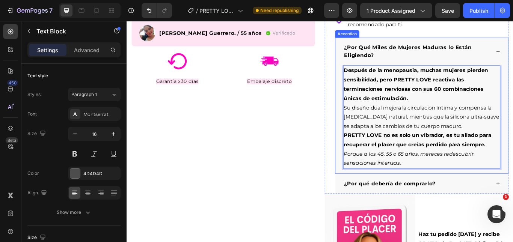
click at [513, 68] on div "¿Por Qué Miles de Mujeres Maduras lo Están Eligiendo?" at bounding box center [470, 57] width 201 height 32
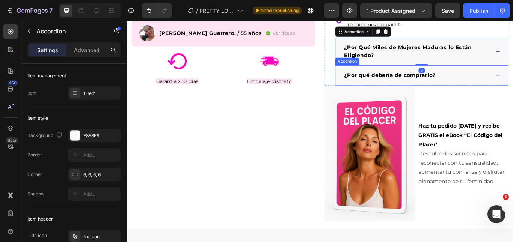
click at [440, 88] on strong "¿Por qué debería de comprarlo?" at bounding box center [433, 84] width 106 height 7
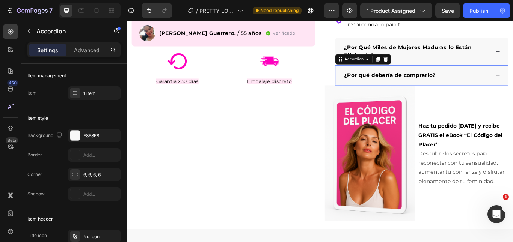
click at [440, 88] on strong "¿Por qué debería de comprarlo?" at bounding box center [433, 84] width 106 height 7
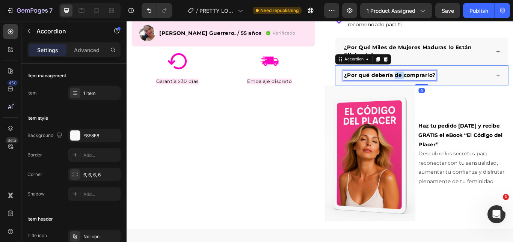
click at [440, 88] on strong "¿Por qué debería de comprarlo?" at bounding box center [433, 84] width 106 height 7
copy strong "¿Por qué debería de comprarlo?"
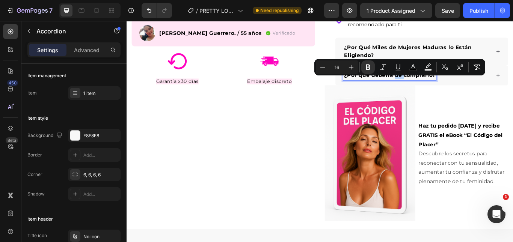
click at [513, 90] on div "¿Por qué debería de comprarlo?" at bounding box center [465, 84] width 172 height 11
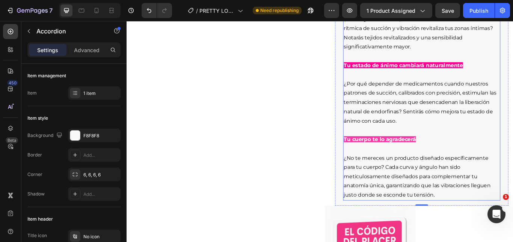
scroll to position [400, 0]
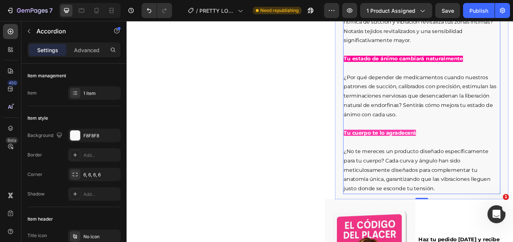
click at [474, 207] on p "¿No te mereces un producto diseñado específicamente para tu cuerpo? Cada curva …" at bounding box center [471, 189] width 182 height 65
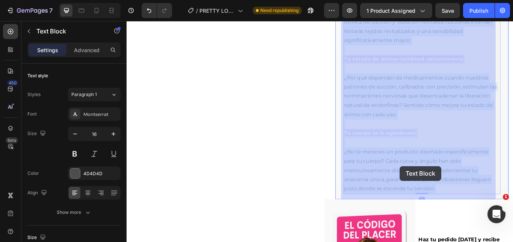
drag, startPoint x: 485, startPoint y: 221, endPoint x: 445, endPoint y: 190, distance: 50.4
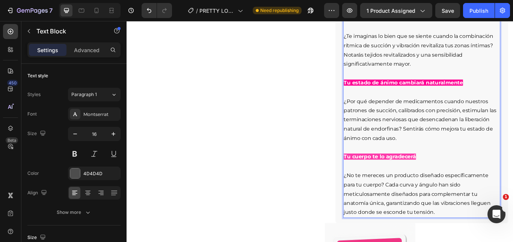
scroll to position [324, 0]
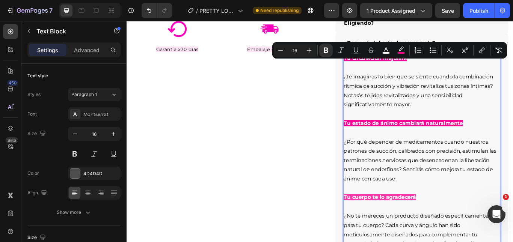
drag, startPoint x: 482, startPoint y: 223, endPoint x: 379, endPoint y: 71, distance: 184.1
click at [379, 72] on div "Tu circulación mejorará ¿Te imaginas lo bien que se siente cuando la combinació…" at bounding box center [470, 179] width 183 height 240
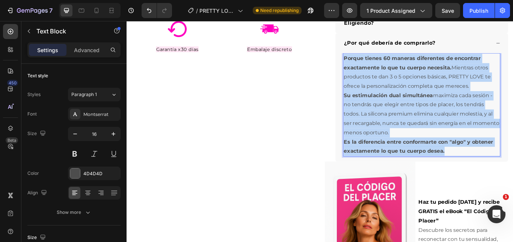
drag, startPoint x: 515, startPoint y: 178, endPoint x: 378, endPoint y: 71, distance: 174.2
click at [379, 71] on div "Porque tienes 60 maneras diferentes de encontrar exactamente lo que tu cuerpo n…" at bounding box center [470, 119] width 183 height 121
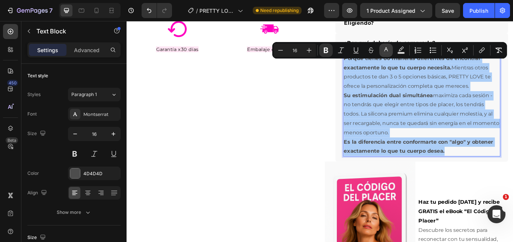
click at [387, 51] on icon "Editor contextual toolbar" at bounding box center [386, 51] width 8 height 8
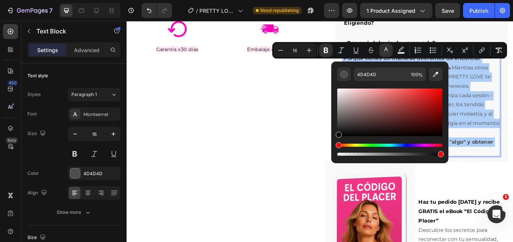
drag, startPoint x: 482, startPoint y: 160, endPoint x: 363, endPoint y: 166, distance: 118.8
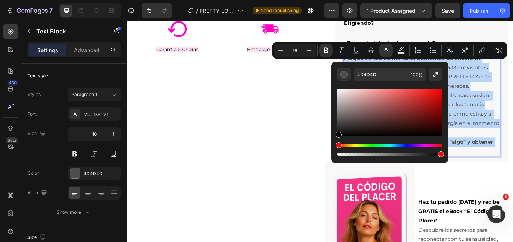
type input "000000"
click at [513, 149] on p "Su estimulación dual simultánea maximiza cada sesión - no tendrás que elegir en…" at bounding box center [471, 130] width 182 height 54
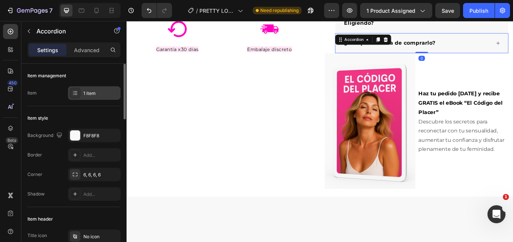
click at [92, 92] on div "1 item" at bounding box center [100, 93] width 35 height 7
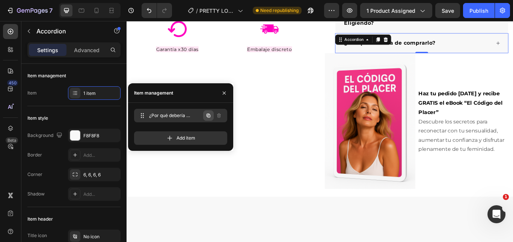
click at [207, 115] on icon "button" at bounding box center [209, 116] width 4 height 4
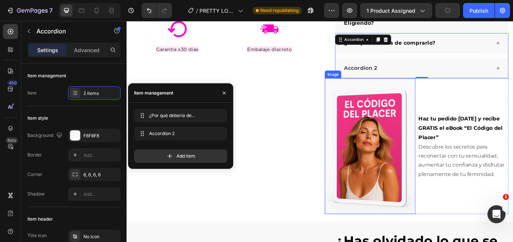
scroll to position [287, 0]
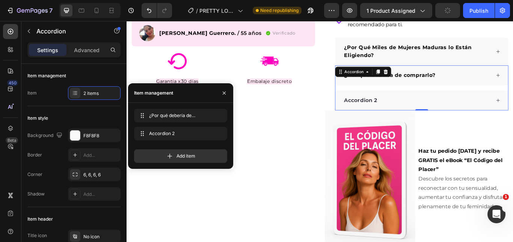
click at [510, 119] on div "Accordion 2" at bounding box center [465, 113] width 172 height 11
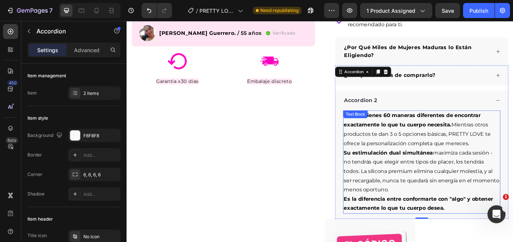
click at [496, 242] on p "Es la diferencia entre conformarte con "algo" y obtener exactamente lo que tu c…" at bounding box center [471, 235] width 182 height 22
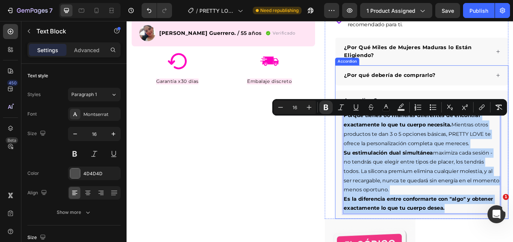
drag, startPoint x: 496, startPoint y: 246, endPoint x: 368, endPoint y: 139, distance: 166.6
click at [370, 139] on div "Porque tienes 60 maneras diferentes de encontrar exactamente lo que tu cuerpo n…" at bounding box center [470, 188] width 201 height 127
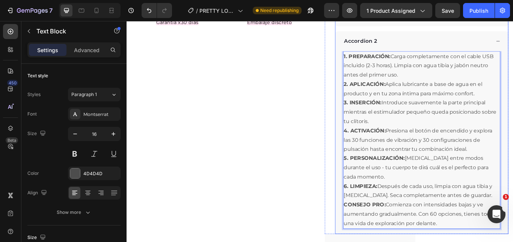
scroll to position [351, 0]
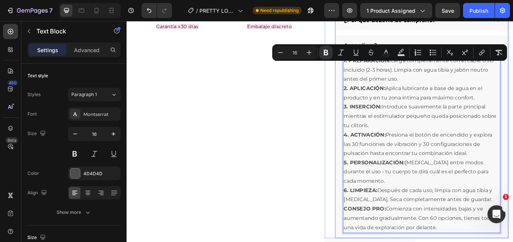
drag, startPoint x: 487, startPoint y: 193, endPoint x: 368, endPoint y: 74, distance: 167.8
click at [370, 74] on div "1. PREPARACIÓN: Carga completamente con el cable USB incluido (2-3 horas). Limp…" at bounding box center [470, 167] width 201 height 213
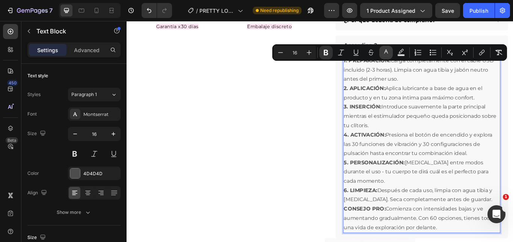
click at [385, 52] on icon "Editor contextual toolbar" at bounding box center [386, 52] width 4 height 4
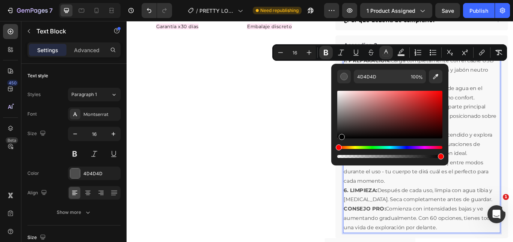
drag, startPoint x: 371, startPoint y: 115, endPoint x: 336, endPoint y: 142, distance: 44.1
click at [336, 142] on div "4D4D4D 100 %" at bounding box center [389, 112] width 117 height 96
type input "000000"
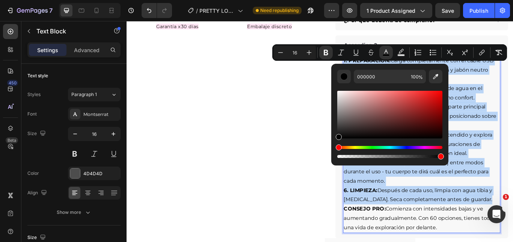
click at [416, 225] on span "6. LIMPIEZA: Después de cada uso, limpia con agua tibia y jabón antibacterial. …" at bounding box center [466, 224] width 173 height 18
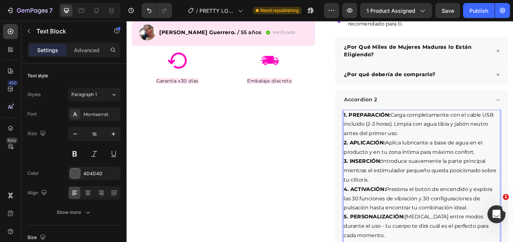
scroll to position [276, 0]
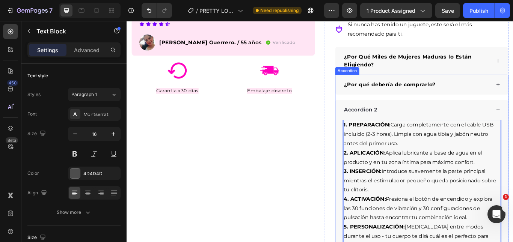
click at [403, 130] on div "Accordion 2" at bounding box center [399, 124] width 41 height 11
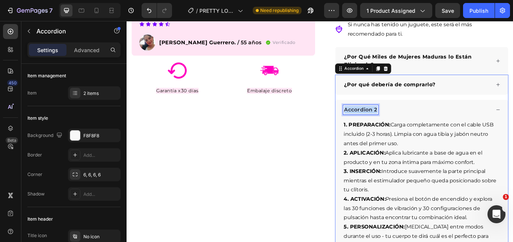
click at [403, 129] on p "Accordion 2" at bounding box center [399, 124] width 39 height 9
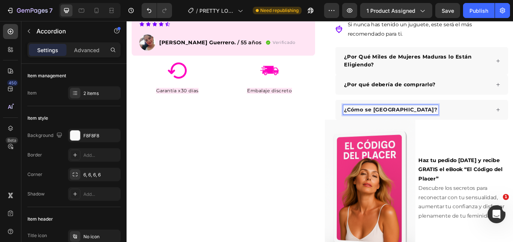
click at [412, 128] on strong "¿Cómo se [GEOGRAPHIC_DATA]?" at bounding box center [434, 124] width 109 height 7
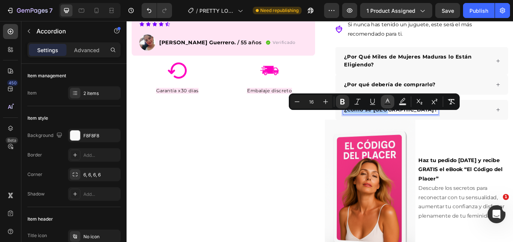
click at [391, 100] on button "Text Color" at bounding box center [388, 102] width 14 height 14
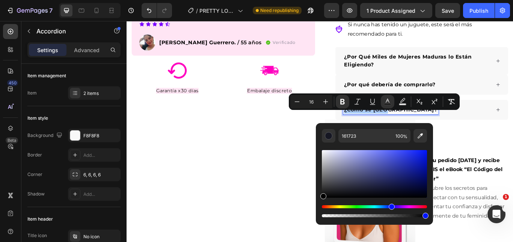
drag, startPoint x: 360, startPoint y: 175, endPoint x: 317, endPoint y: 204, distance: 52.4
click at [317, 204] on div "161723 100 %" at bounding box center [374, 171] width 117 height 96
type input "000000"
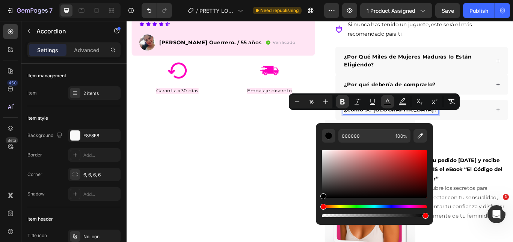
click at [467, 97] on p "¿Por qué debería de comprarlo?" at bounding box center [433, 95] width 106 height 9
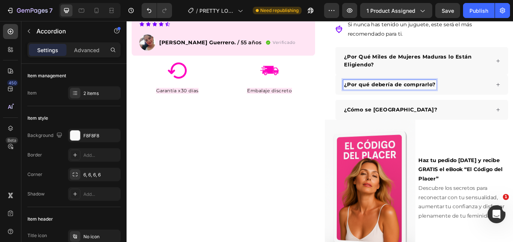
click at [466, 98] on strong "¿Por qué debería de comprarlo?" at bounding box center [433, 95] width 106 height 7
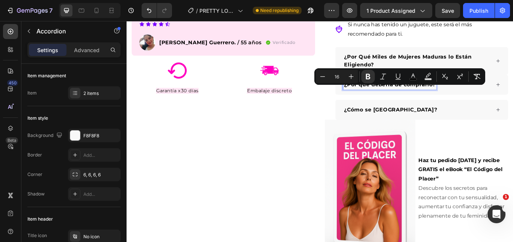
click at [403, 127] on strong "¿Cómo se [GEOGRAPHIC_DATA]?" at bounding box center [434, 124] width 109 height 7
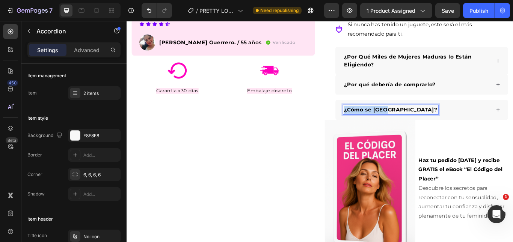
click at [403, 127] on strong "¿Cómo se [GEOGRAPHIC_DATA]?" at bounding box center [434, 124] width 109 height 7
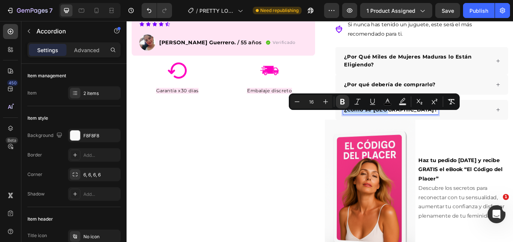
click at [489, 130] on div "¿Cómo se [GEOGRAPHIC_DATA]?" at bounding box center [465, 124] width 172 height 11
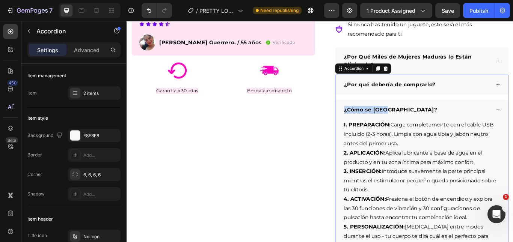
click at [513, 124] on div "¿Cómo se [GEOGRAPHIC_DATA]?" at bounding box center [470, 124] width 201 height 23
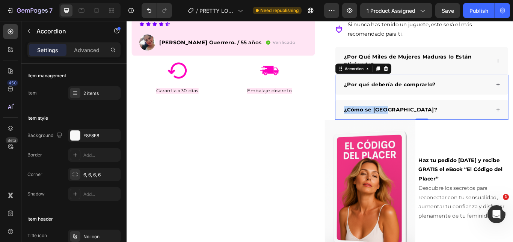
click at [329, 138] on div "Product Images A los 54 años pensé que mi vida sexual había terminado. Con este…" at bounding box center [239, 47] width 214 height 496
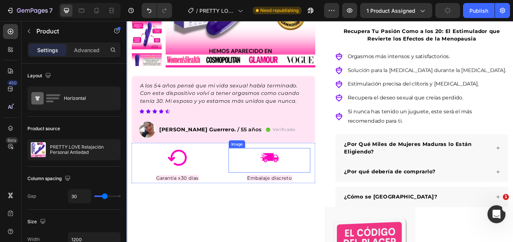
scroll to position [163, 0]
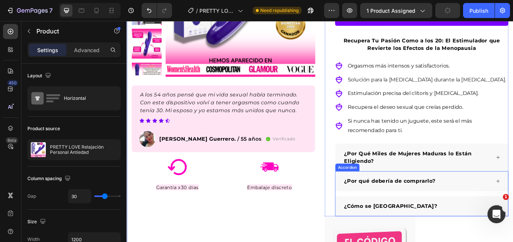
click at [430, 211] on strong "¿Por qué debería de comprarlo?" at bounding box center [433, 207] width 106 height 7
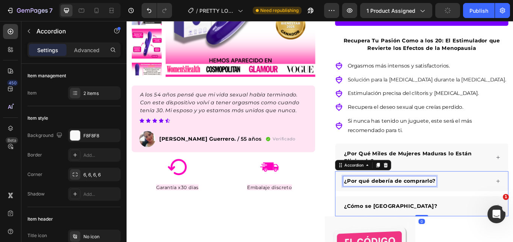
click at [430, 211] on strong "¿Por qué debería de comprarlo?" at bounding box center [433, 207] width 106 height 7
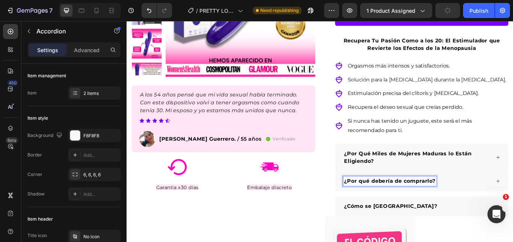
click at [430, 211] on strong "¿Por qué debería de comprarlo?" at bounding box center [433, 207] width 106 height 7
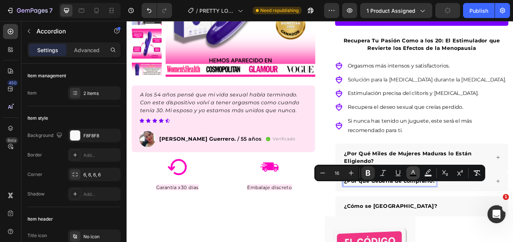
click at [410, 172] on icon "Editor contextual toolbar" at bounding box center [413, 173] width 8 height 8
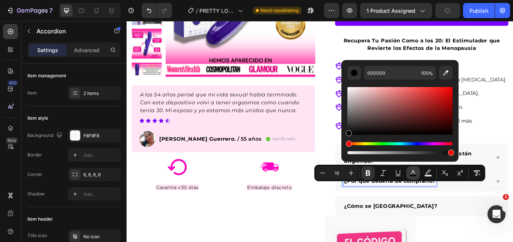
click at [410, 174] on icon "Editor contextual toolbar" at bounding box center [413, 173] width 8 height 8
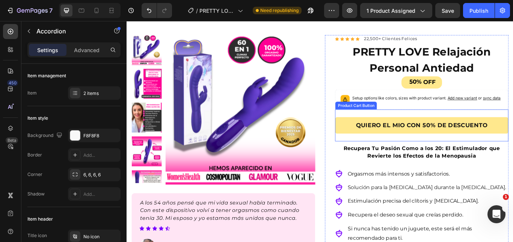
scroll to position [0, 0]
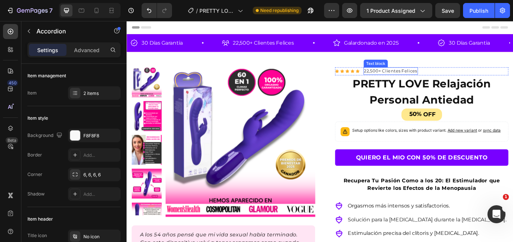
click at [448, 81] on p "22,500+ Clientes Felices" at bounding box center [434, 80] width 62 height 8
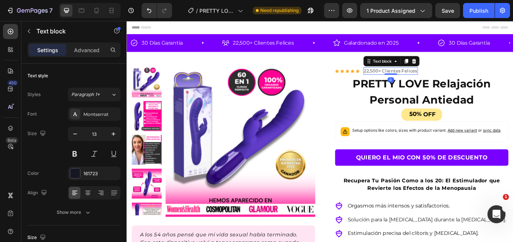
click at [417, 76] on p "22,500+ Clientes Felices" at bounding box center [434, 80] width 62 height 8
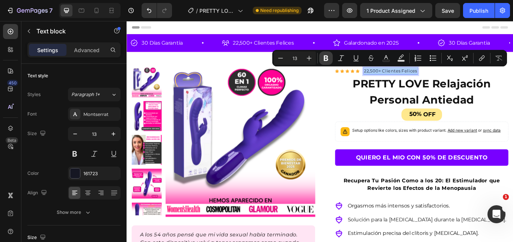
click at [330, 57] on button "Bold" at bounding box center [326, 58] width 14 height 14
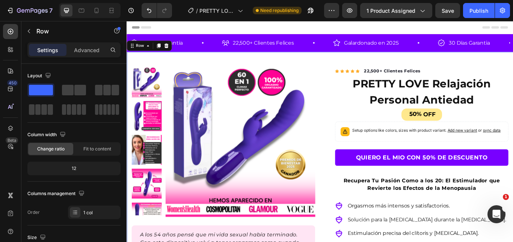
click at [422, 78] on strong "22,500+ Clientes Felices" at bounding box center [436, 79] width 66 height 6
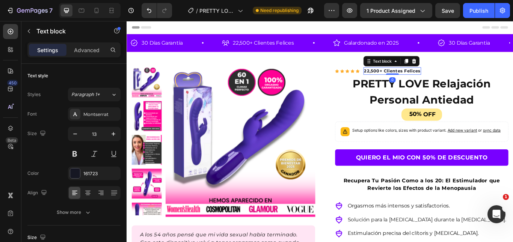
click at [422, 78] on strong "22,500+ Clientes Felices" at bounding box center [436, 79] width 66 height 6
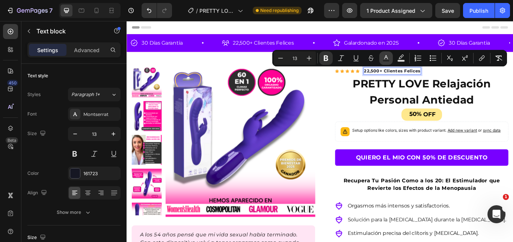
click at [384, 61] on rect "Editor contextual toolbar" at bounding box center [386, 61] width 7 height 2
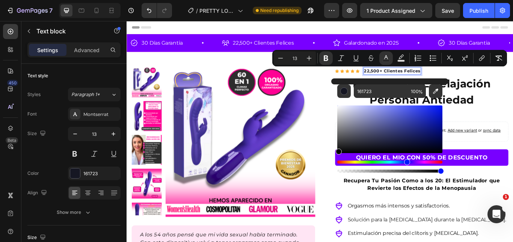
drag, startPoint x: 371, startPoint y: 126, endPoint x: 331, endPoint y: 158, distance: 51.3
click at [331, 158] on div "161723 100 %" at bounding box center [389, 126] width 117 height 96
type input "000000"
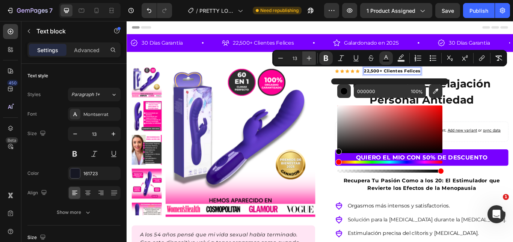
click at [306, 59] on icon "Editor contextual toolbar" at bounding box center [309, 58] width 8 height 8
click at [311, 58] on icon "Editor contextual toolbar" at bounding box center [309, 58] width 5 height 5
type input "15"
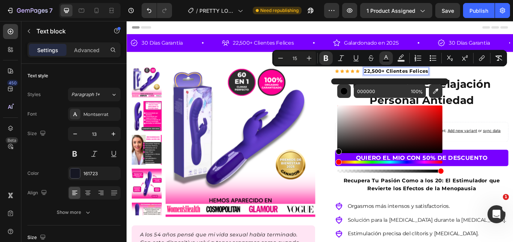
click at [513, 99] on h1 "PRETTY LOVE Relajación Personal Antiedad" at bounding box center [471, 104] width 202 height 39
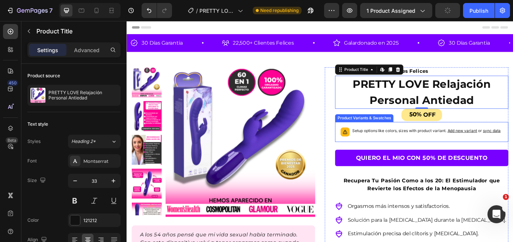
click at [413, 149] on p "Setup options like colors, sizes with product variant. Add new variant or sync …" at bounding box center [475, 149] width 173 height 8
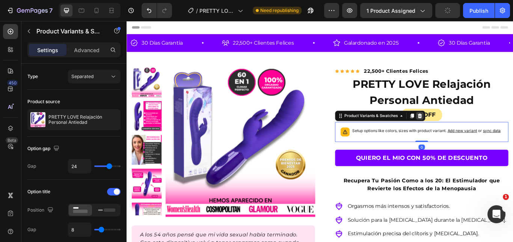
click at [468, 130] on icon at bounding box center [468, 132] width 6 height 6
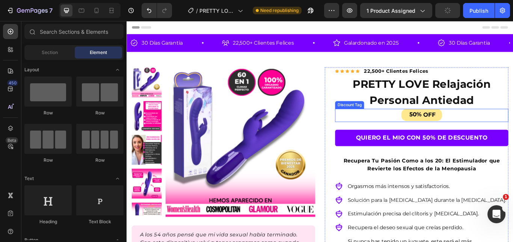
click at [415, 134] on div "50% OFF" at bounding box center [471, 131] width 202 height 15
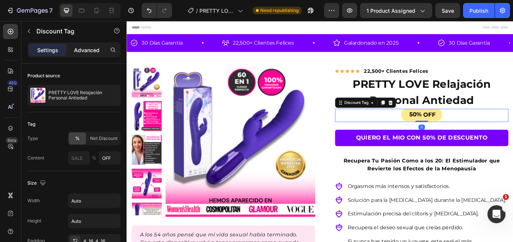
click at [91, 50] on p "Advanced" at bounding box center [87, 50] width 26 height 8
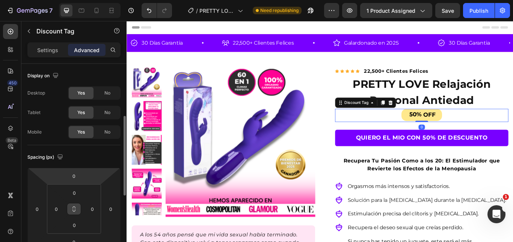
scroll to position [38, 0]
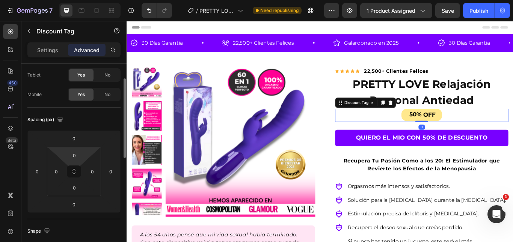
click at [78, 56] on html "7 Version history / PRETTY LOVE Relajación Personal Antiedad Need republishing …" at bounding box center [256, 28] width 513 height 56
click at [78, 155] on input "0" at bounding box center [74, 155] width 15 height 11
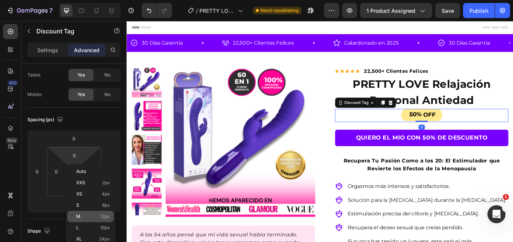
click at [90, 217] on p "M 12px" at bounding box center [93, 216] width 34 height 5
type input "12"
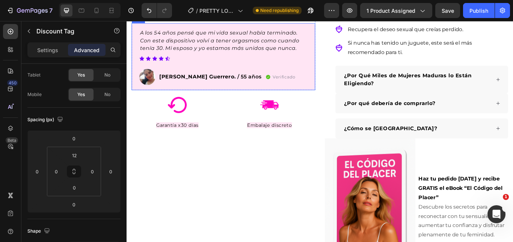
scroll to position [263, 0]
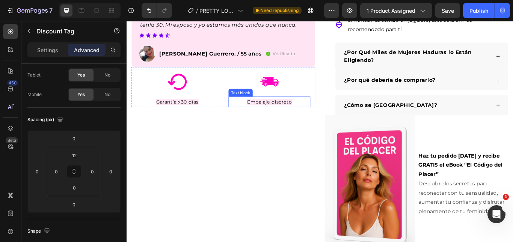
click at [293, 117] on span "Embalaje discreto" at bounding box center [293, 115] width 53 height 7
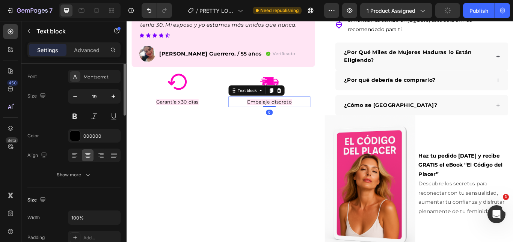
click at [293, 117] on span "Embalaje discreto" at bounding box center [293, 115] width 53 height 7
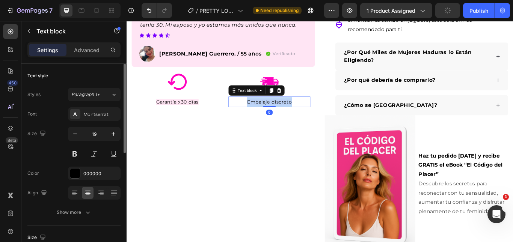
click at [293, 117] on span "Embalaje discreto" at bounding box center [293, 115] width 53 height 7
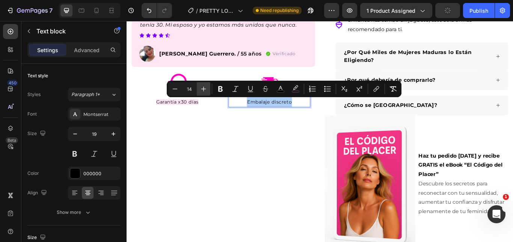
click at [207, 89] on button "Plus" at bounding box center [204, 89] width 14 height 14
type input "15"
click at [200, 116] on span "Garantía x30 días" at bounding box center [186, 115] width 50 height 7
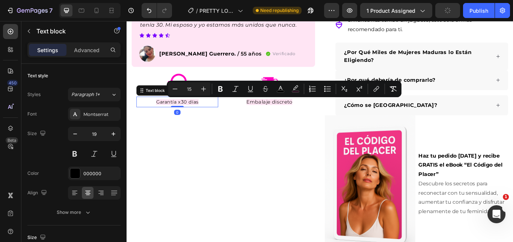
click at [200, 116] on span "Garantía x30 días" at bounding box center [186, 115] width 50 height 7
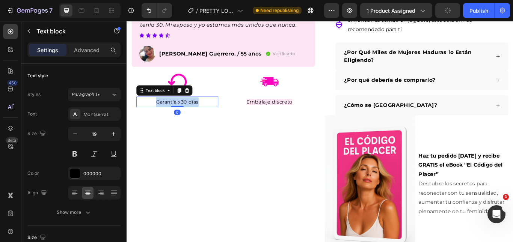
click at [200, 116] on span "Garantía x30 días" at bounding box center [186, 115] width 50 height 7
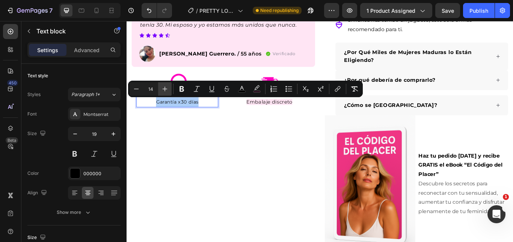
click at [165, 89] on icon "Editor contextual toolbar" at bounding box center [165, 89] width 5 height 5
type input "16"
click at [281, 116] on span "Embalaje discreto" at bounding box center [293, 115] width 54 height 7
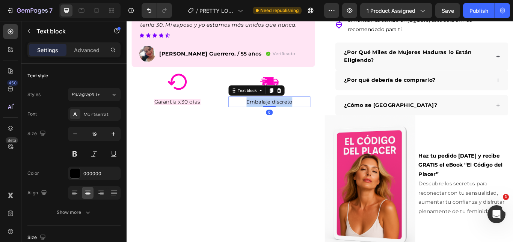
click at [281, 116] on span "Embalaje discreto" at bounding box center [293, 115] width 54 height 7
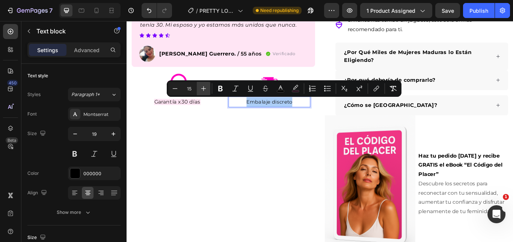
click at [208, 90] on button "Plus" at bounding box center [204, 89] width 14 height 14
type input "16"
click at [219, 90] on icon "Editor contextual toolbar" at bounding box center [220, 89] width 5 height 6
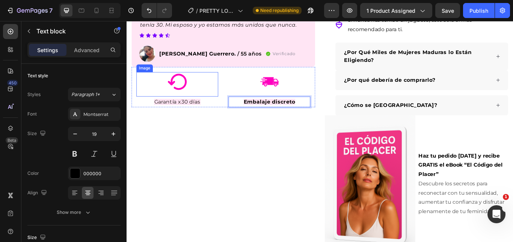
click at [192, 112] on span "Garantía x30 días" at bounding box center [185, 115] width 54 height 7
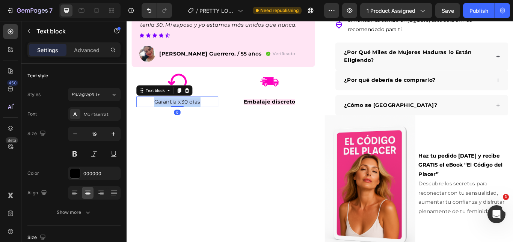
click at [192, 112] on span "Garantía x30 días" at bounding box center [185, 115] width 54 height 7
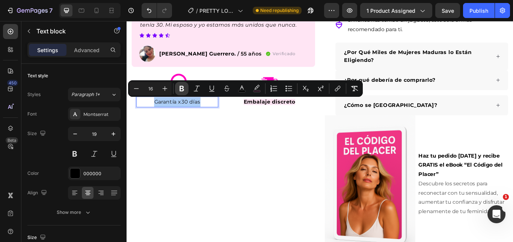
click at [186, 90] on button "Bold" at bounding box center [182, 89] width 14 height 14
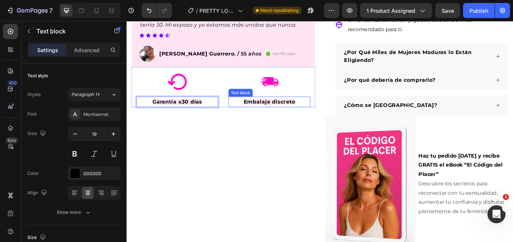
click at [292, 113] on strong "Embalaje discreto" at bounding box center [293, 115] width 60 height 7
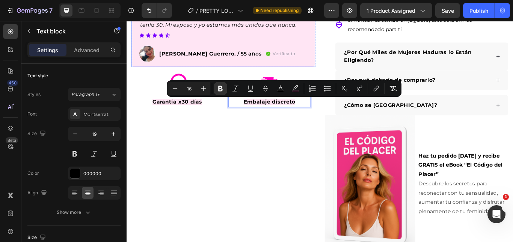
click at [165, 38] on icon at bounding box center [166, 37] width 5 height 5
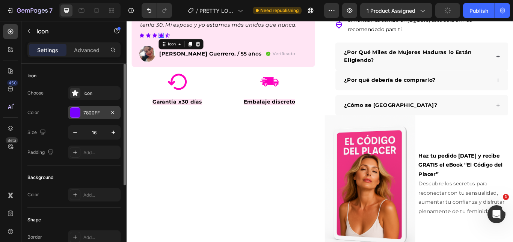
click at [95, 109] on div "7800FF" at bounding box center [94, 113] width 53 height 14
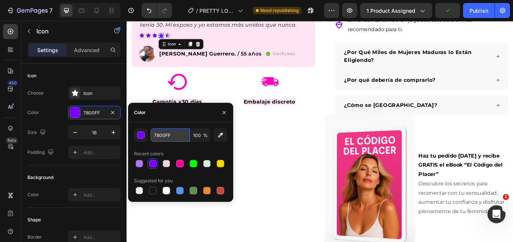
click at [157, 135] on input "7800FF" at bounding box center [170, 135] width 39 height 14
click at [291, 119] on p "Embalaje discreto" at bounding box center [293, 115] width 94 height 11
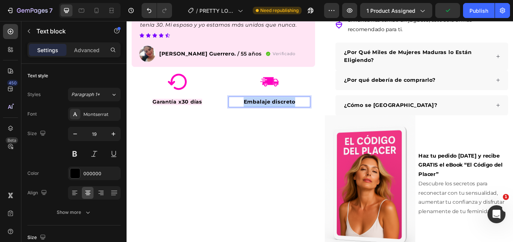
click at [291, 119] on p "Embalaje discreto" at bounding box center [293, 115] width 94 height 11
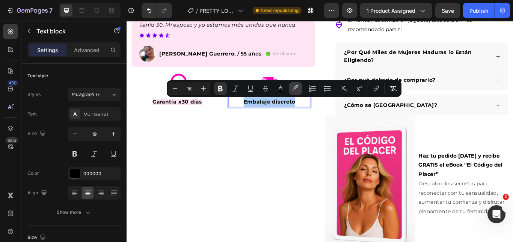
click at [291, 88] on button "color" at bounding box center [296, 89] width 14 height 14
type input "FF0094"
type input "10"
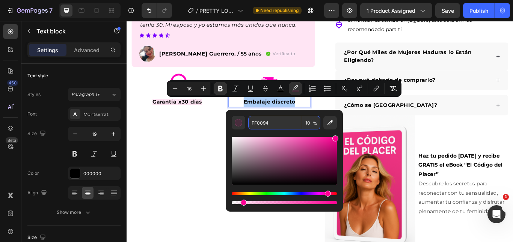
click at [270, 127] on input "FF0094" at bounding box center [275, 123] width 54 height 14
paste input "7800FF"
type input "7800FF"
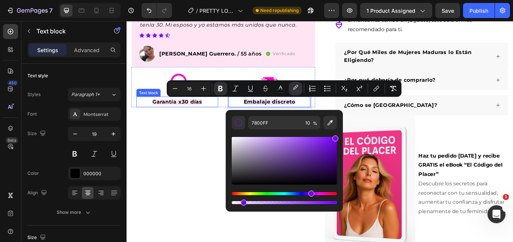
click at [174, 116] on strong "Garantía x30 días" at bounding box center [186, 115] width 58 height 7
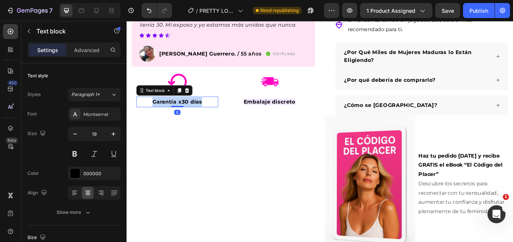
click at [174, 116] on strong "Garantía x30 días" at bounding box center [186, 115] width 58 height 7
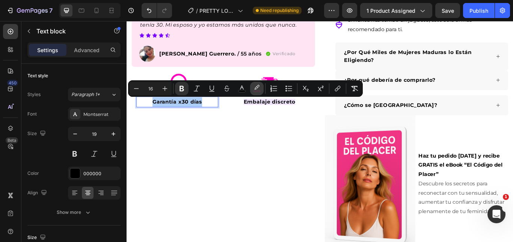
click at [256, 87] on icon "Editor contextual toolbar" at bounding box center [257, 89] width 8 height 8
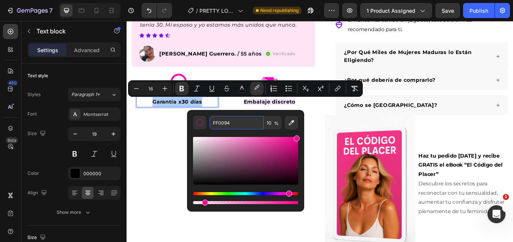
click at [234, 123] on input "FF0094" at bounding box center [237, 123] width 54 height 14
paste input "7800FF"
type input "7800FF"
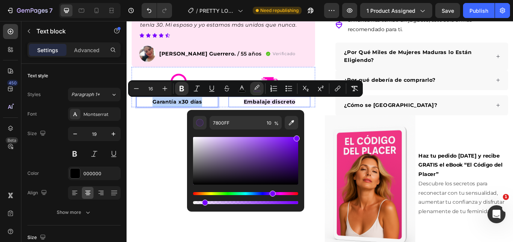
click at [277, 113] on strong "Embalaje discreto" at bounding box center [293, 115] width 60 height 7
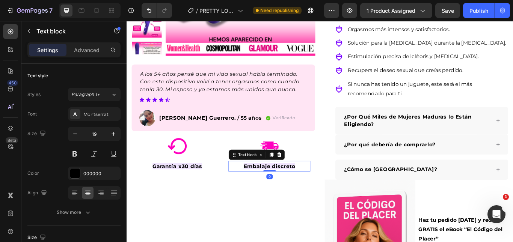
scroll to position [225, 0]
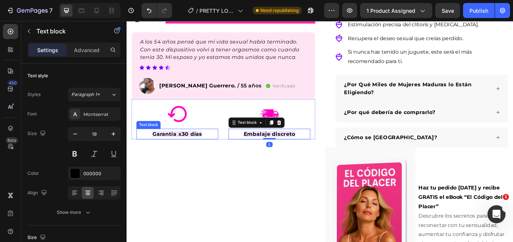
click at [198, 154] on strong "Garantía x30 días" at bounding box center [186, 152] width 58 height 7
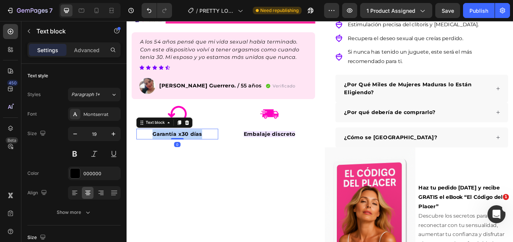
click at [198, 154] on strong "Garantía x30 días" at bounding box center [186, 152] width 58 height 7
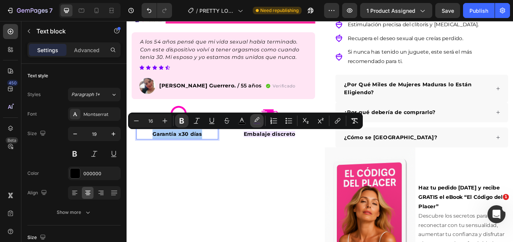
click at [256, 125] on button "color" at bounding box center [257, 121] width 14 height 14
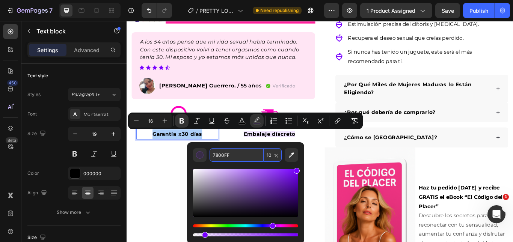
click at [271, 155] on input "10" at bounding box center [273, 155] width 18 height 14
type input "50"
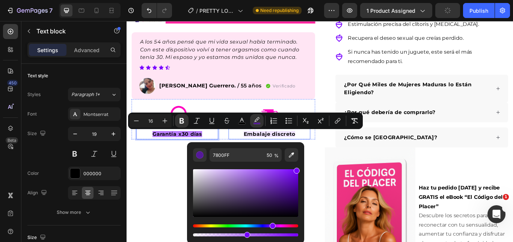
click at [303, 154] on strong "Embalaje discreto" at bounding box center [293, 152] width 60 height 7
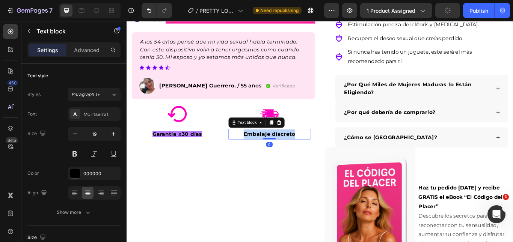
click at [303, 154] on strong "Embalaje discreto" at bounding box center [293, 152] width 60 height 7
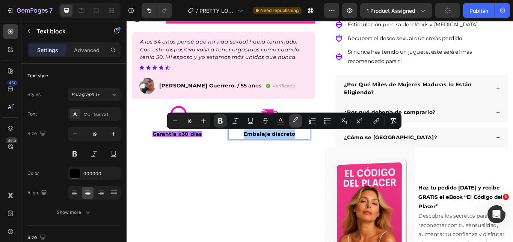
click at [299, 123] on rect "Editor contextual toolbar" at bounding box center [295, 124] width 7 height 2
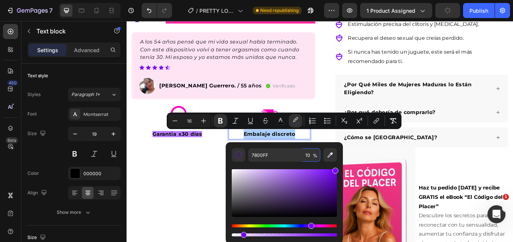
click at [306, 151] on input "10" at bounding box center [311, 155] width 18 height 14
type input "100"
click at [284, 122] on icon "Editor contextual toolbar" at bounding box center [281, 121] width 8 height 8
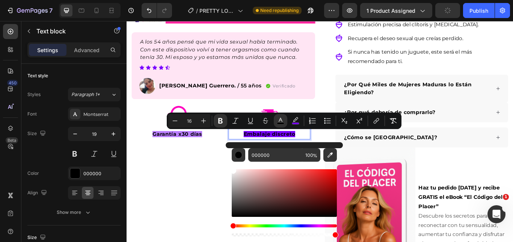
drag, startPoint x: 254, startPoint y: 186, endPoint x: 229, endPoint y: 164, distance: 32.7
click at [230, 164] on div "000000 100 %" at bounding box center [284, 190] width 117 height 96
type input "FFFFFF"
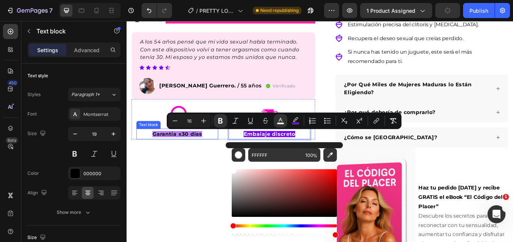
click at [189, 154] on strong "Garantía x30 días" at bounding box center [186, 152] width 58 height 7
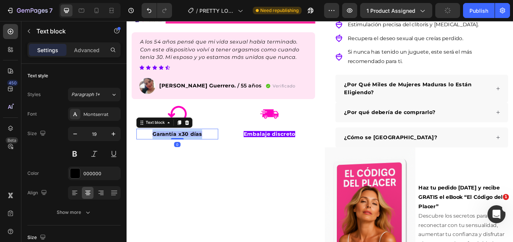
click at [189, 154] on strong "Garantía x30 días" at bounding box center [186, 152] width 58 height 7
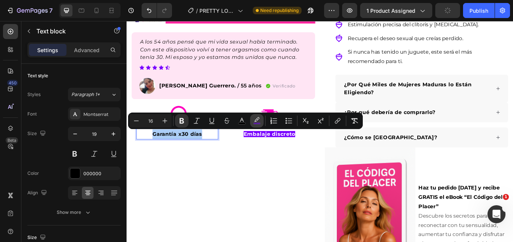
click at [260, 125] on button "color" at bounding box center [257, 121] width 14 height 14
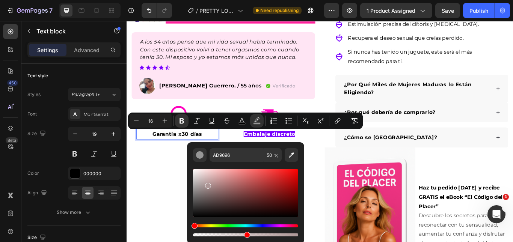
drag, startPoint x: 218, startPoint y: 173, endPoint x: 207, endPoint y: 184, distance: 15.9
click at [207, 184] on div "Editor contextual toolbar" at bounding box center [245, 193] width 105 height 48
click at [228, 155] on input "AD9696" at bounding box center [237, 155] width 54 height 14
type input "7800FF"
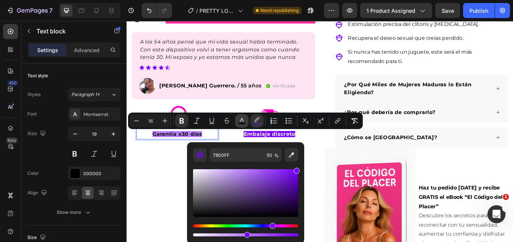
click at [246, 125] on button "color" at bounding box center [242, 121] width 14 height 14
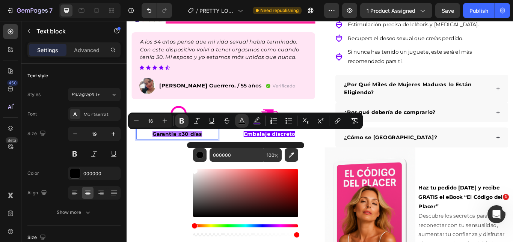
drag, startPoint x: 222, startPoint y: 182, endPoint x: 208, endPoint y: 150, distance: 35.5
click at [189, 164] on div "000000 100 %" at bounding box center [245, 190] width 117 height 96
type input "FFFFFF"
click at [250, 121] on button "color" at bounding box center [257, 121] width 14 height 14
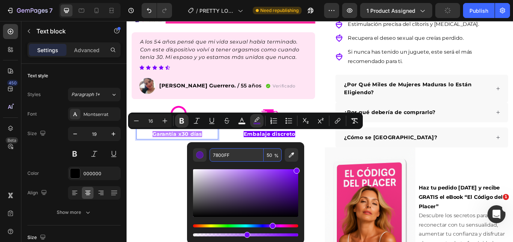
click at [270, 159] on input "50" at bounding box center [273, 155] width 18 height 14
type input "100"
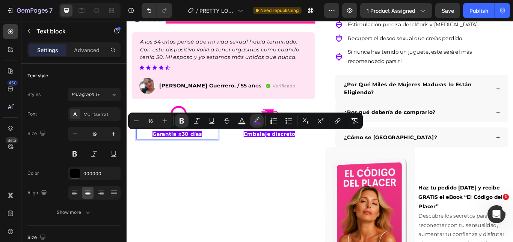
click at [218, 179] on div "Product Images A los 54 años pensé que mi vida sexual había terminado. Con este…" at bounding box center [239, 88] width 214 height 477
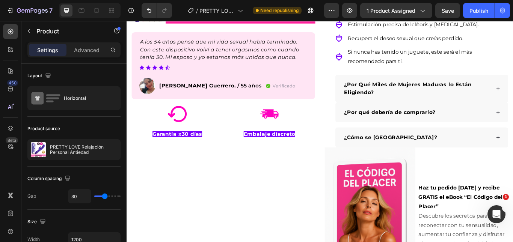
click at [200, 154] on strong "Garantía x30 días" at bounding box center [186, 152] width 58 height 7
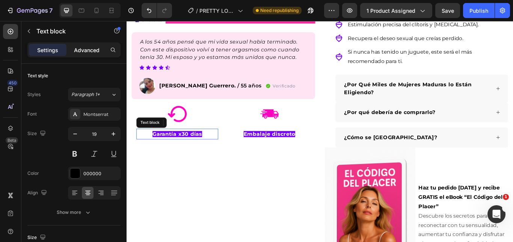
click at [90, 53] on p "Advanced" at bounding box center [87, 50] width 26 height 8
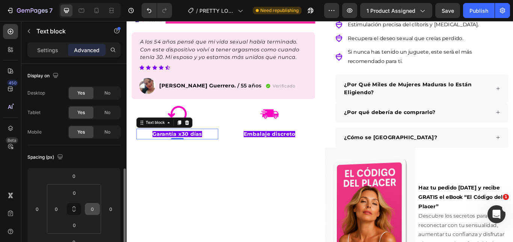
click at [93, 204] on input "0" at bounding box center [92, 209] width 11 height 11
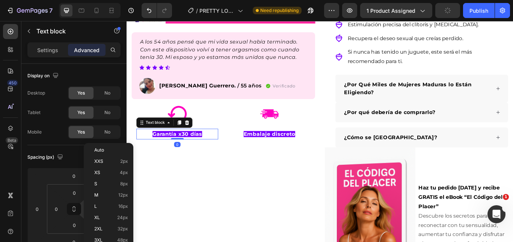
scroll to position [75, 0]
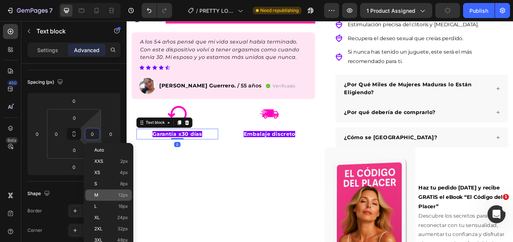
click at [108, 193] on p "M 12px" at bounding box center [111, 195] width 34 height 5
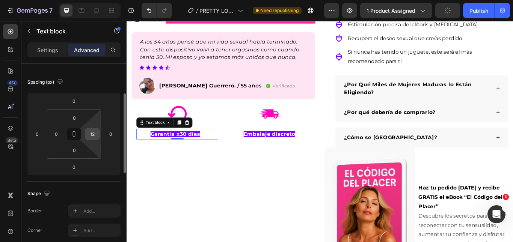
click at [91, 130] on input "12" at bounding box center [92, 133] width 11 height 11
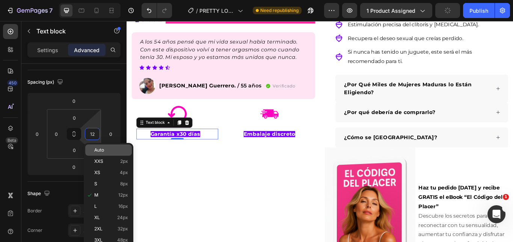
click at [99, 149] on span "Auto" at bounding box center [99, 150] width 10 height 5
type input "Auto"
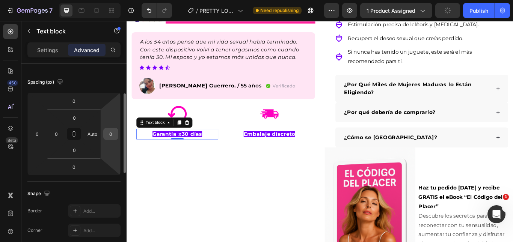
click at [113, 132] on input "0" at bounding box center [110, 133] width 11 height 11
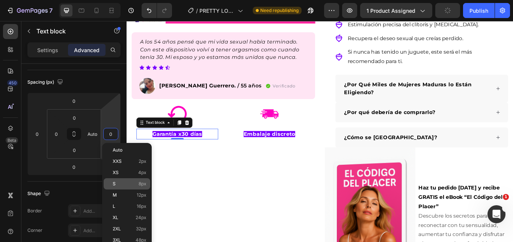
click at [128, 184] on p "S 8px" at bounding box center [130, 183] width 34 height 5
type input "8"
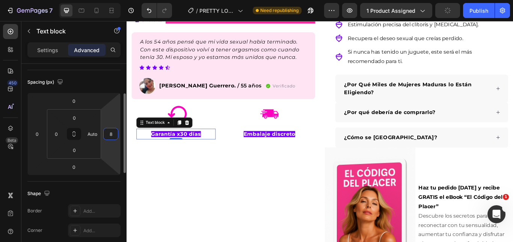
click at [109, 133] on input "8" at bounding box center [110, 133] width 11 height 11
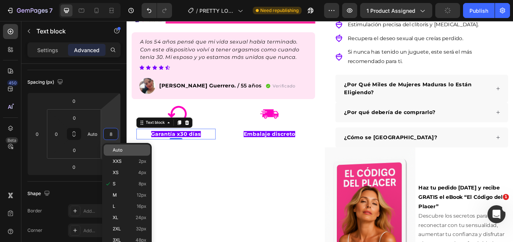
click at [118, 150] on span "Auto" at bounding box center [118, 150] width 10 height 5
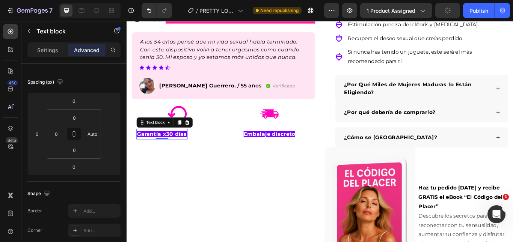
click at [314, 176] on div "Product Images A los 54 años pensé que mi vida sexual había terminado. Con este…" at bounding box center [239, 88] width 214 height 477
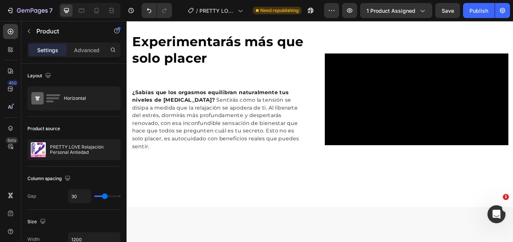
scroll to position [770, 0]
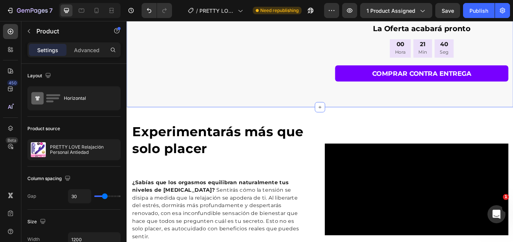
click at [244, 143] on strong "Experimentarás más que solo placer" at bounding box center [232, 160] width 199 height 38
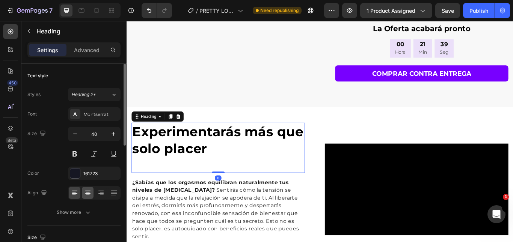
click at [82, 189] on div at bounding box center [88, 193] width 12 height 12
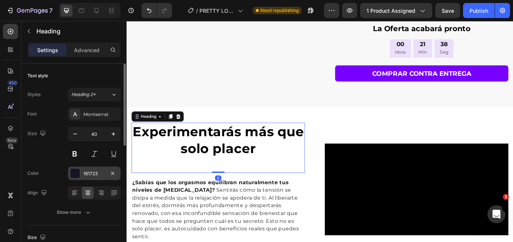
click at [84, 172] on div "161723" at bounding box center [94, 173] width 22 height 7
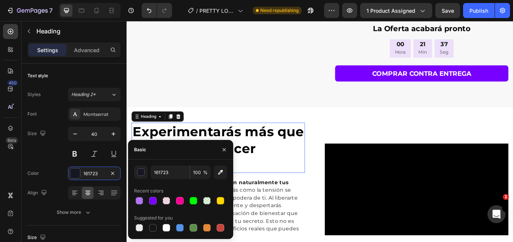
drag, startPoint x: 154, startPoint y: 226, endPoint x: 168, endPoint y: 216, distance: 17.7
click at [153, 226] on div at bounding box center [153, 228] width 8 height 8
type input "151515"
click at [92, 171] on div "151515" at bounding box center [94, 173] width 22 height 7
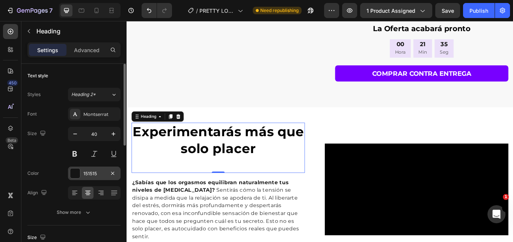
click at [103, 174] on div "151515" at bounding box center [94, 173] width 22 height 7
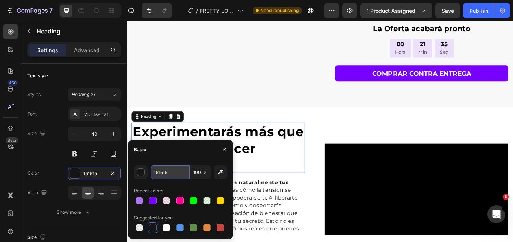
click at [168, 175] on input "151515" at bounding box center [170, 173] width 39 height 14
click at [146, 171] on button "button" at bounding box center [141, 173] width 14 height 14
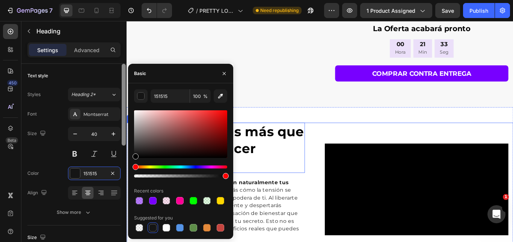
drag, startPoint x: 131, startPoint y: 161, endPoint x: 125, endPoint y: 166, distance: 8.0
click at [125, 166] on div "450 Beta Sections(18) Elements(84) Section Element Hero Section Product Detail …" at bounding box center [63, 131] width 127 height 221
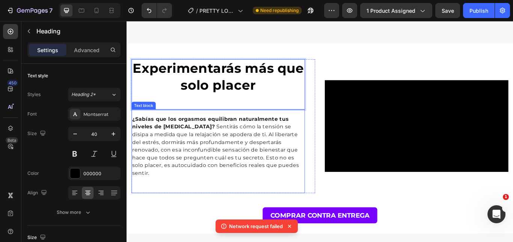
click at [246, 158] on span "Sentirás cómo la tensión se disipa a medida que la relajación se apodera de ti.…" at bounding box center [230, 171] width 195 height 61
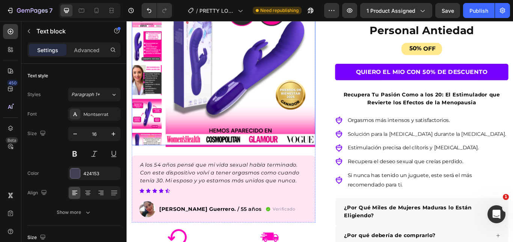
scroll to position [225, 0]
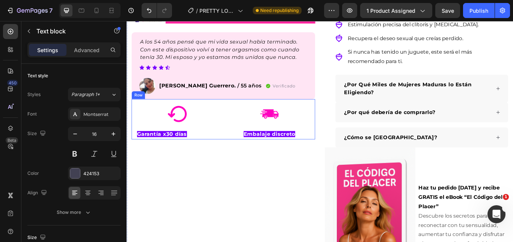
click at [199, 152] on div "Image Garantía x30 días Text block" at bounding box center [185, 138] width 95 height 41
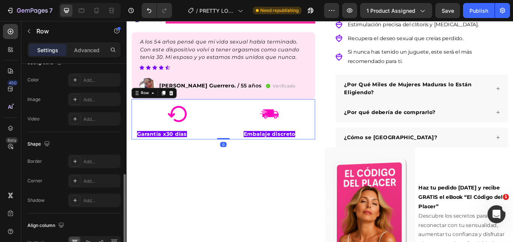
scroll to position [344, 0]
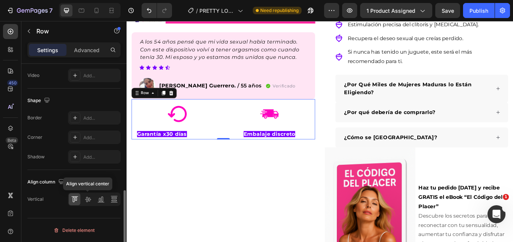
drag, startPoint x: 91, startPoint y: 196, endPoint x: 102, endPoint y: 188, distance: 13.9
click at [90, 197] on icon at bounding box center [88, 200] width 8 height 8
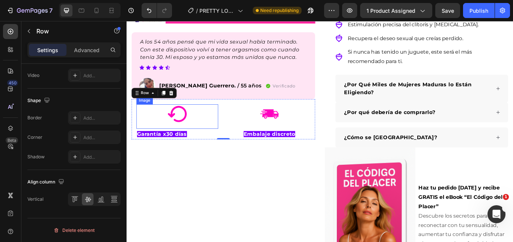
click at [189, 136] on img at bounding box center [185, 129] width 23 height 23
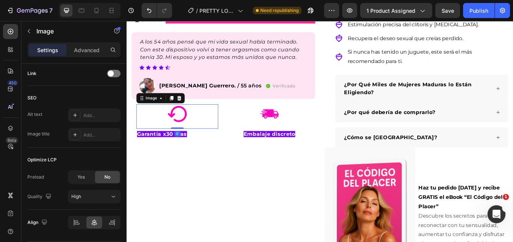
scroll to position [0, 0]
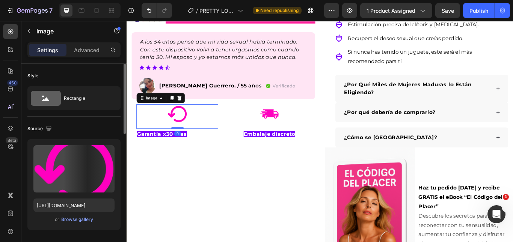
click at [166, 154] on strong "Garantía x30 días" at bounding box center [168, 152] width 58 height 7
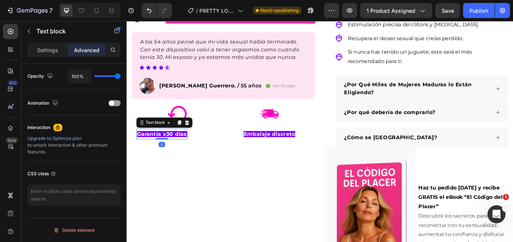
scroll to position [151, 0]
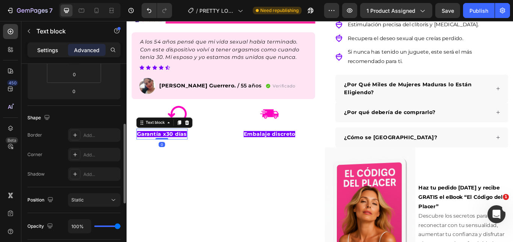
click at [56, 53] on p "Settings" at bounding box center [47, 50] width 21 height 8
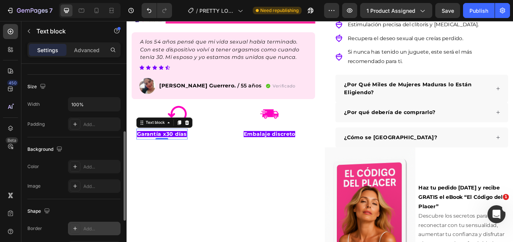
scroll to position [245, 0]
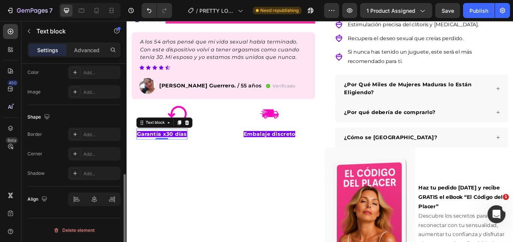
click at [98, 199] on div at bounding box center [94, 200] width 53 height 14
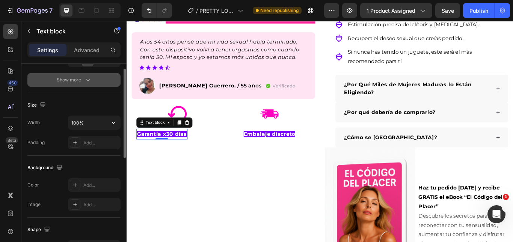
scroll to position [57, 0]
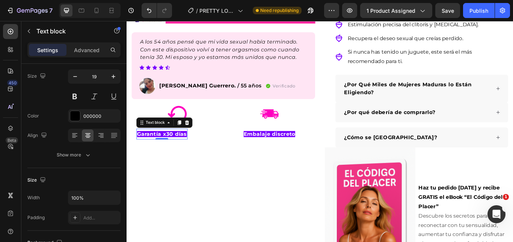
click at [201, 154] on div "Image Garantía x30 días Text block 0" at bounding box center [185, 138] width 95 height 41
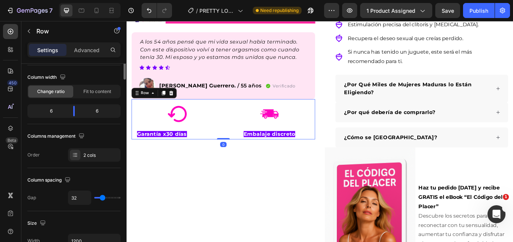
scroll to position [0, 0]
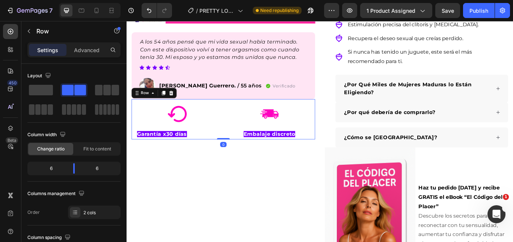
click at [136, 151] on div "Image Garantía x30 días Text block Image Image Embalaje discreto Text block Haz…" at bounding box center [239, 135] width 214 height 47
click at [143, 151] on strong "Garantía x30 días" at bounding box center [168, 152] width 58 height 7
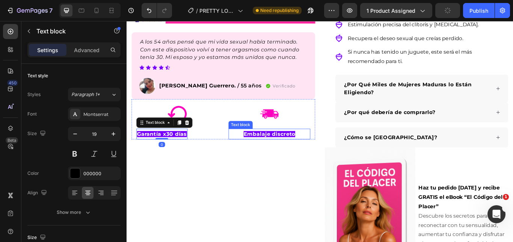
click at [267, 151] on strong "Embalaje discreto" at bounding box center [293, 152] width 60 height 7
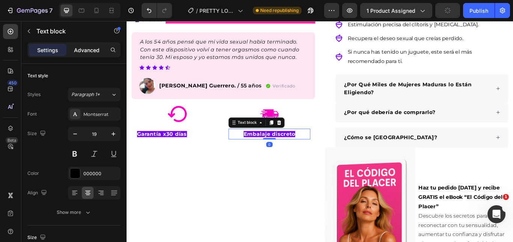
click at [94, 51] on p "Advanced" at bounding box center [87, 50] width 26 height 8
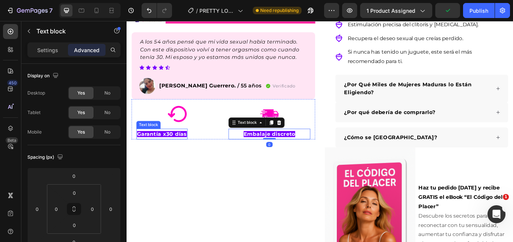
click at [170, 151] on strong "Garantía x30 días" at bounding box center [168, 152] width 58 height 7
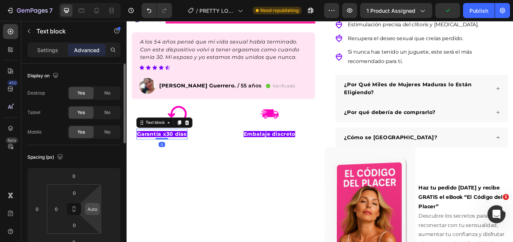
click at [97, 212] on input "Auto" at bounding box center [92, 209] width 11 height 11
click at [106, 224] on p "Auto" at bounding box center [111, 225] width 34 height 5
click at [107, 206] on input "number" at bounding box center [110, 209] width 11 height 11
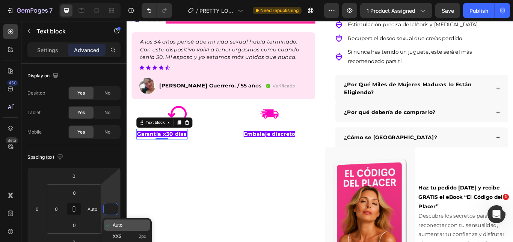
click at [117, 226] on span "Auto" at bounding box center [118, 225] width 10 height 5
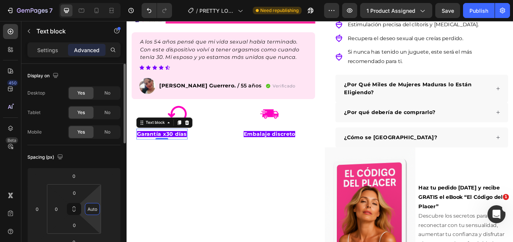
click at [91, 211] on input "Auto" at bounding box center [92, 209] width 11 height 11
type input "0"
click at [113, 205] on input "number" at bounding box center [110, 209] width 11 height 11
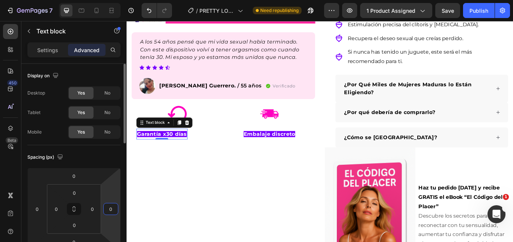
type input "0"
click at [274, 151] on strong "Embalaje discreto" at bounding box center [293, 152] width 60 height 7
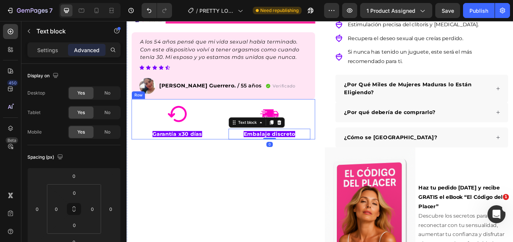
click at [222, 151] on p "Garantía x30 días" at bounding box center [186, 153] width 94 height 11
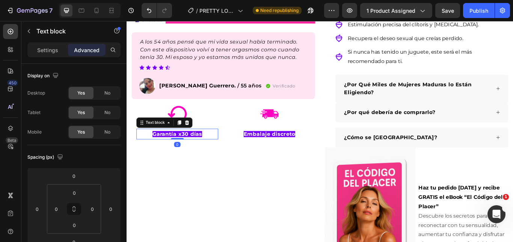
click at [268, 168] on div "Product Images A los 54 años pensé que mi vida sexual había terminado. Con este…" at bounding box center [239, 88] width 214 height 477
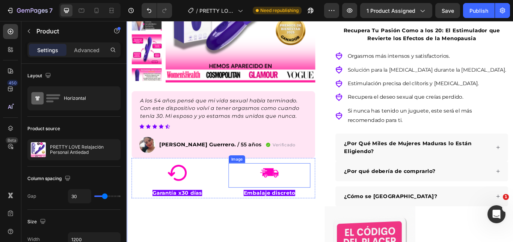
scroll to position [150, 0]
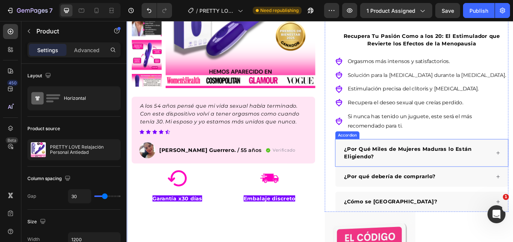
click at [513, 173] on div "¿Por Qué Miles de Mujeres Maduras lo Están Eligiendo?" at bounding box center [470, 175] width 201 height 32
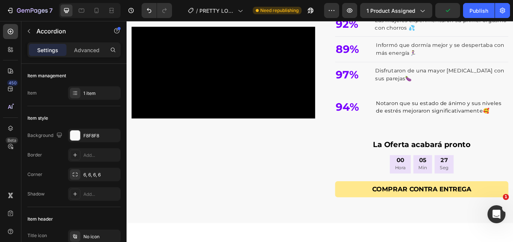
scroll to position [638, 0]
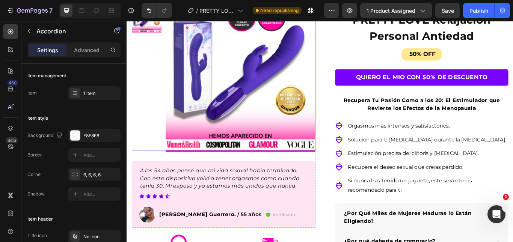
scroll to position [188, 0]
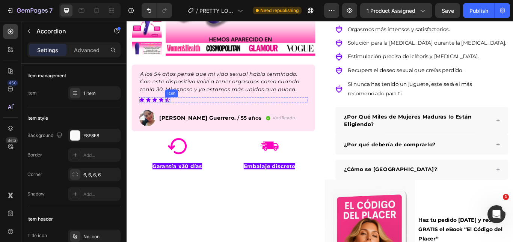
click at [172, 111] on icon at bounding box center [174, 113] width 6 height 6
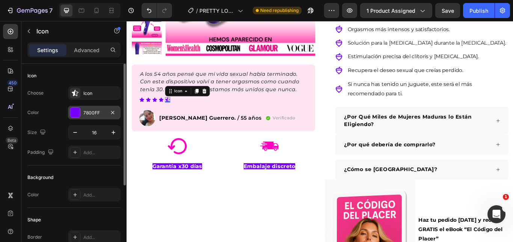
click at [88, 112] on div "7800FF" at bounding box center [94, 113] width 22 height 7
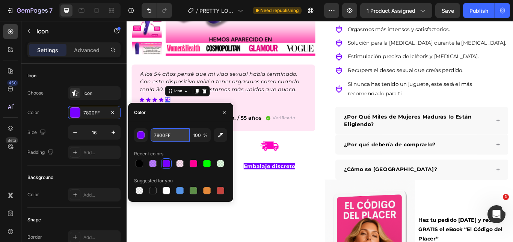
click at [164, 142] on input "7800FF" at bounding box center [170, 135] width 39 height 14
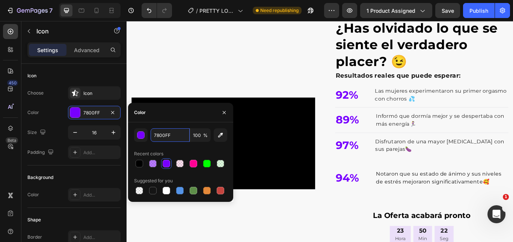
scroll to position [563, 0]
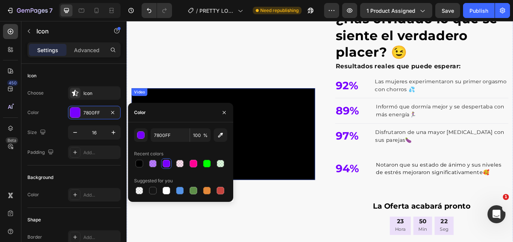
click at [304, 112] on video at bounding box center [239, 153] width 214 height 107
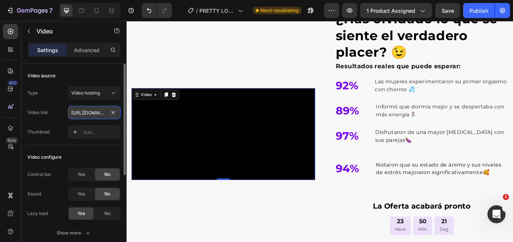
click at [87, 119] on input "[URL][DOMAIN_NAME]" at bounding box center [94, 113] width 53 height 14
paste input "2c40442fc6384719b43a18b12b184e54"
type input "[URL][DOMAIN_NAME]"
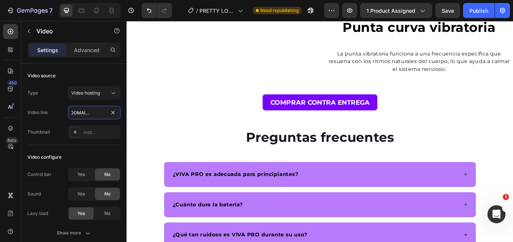
scroll to position [1953, 0]
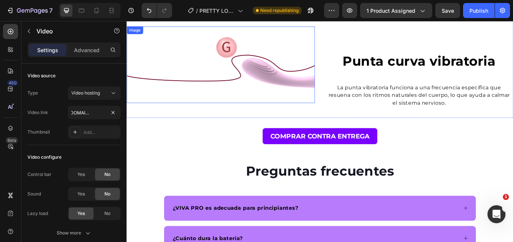
click at [283, 92] on img at bounding box center [236, 71] width 219 height 89
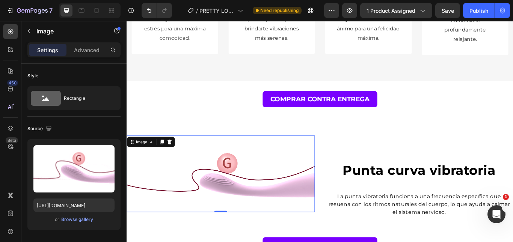
scroll to position [1915, 0]
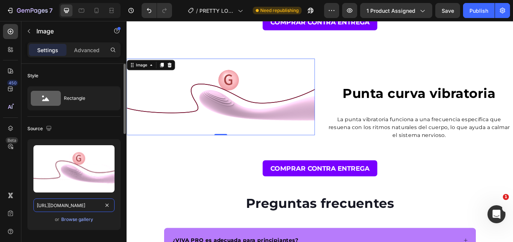
click at [67, 206] on input "[URL][DOMAIN_NAME]" at bounding box center [73, 206] width 81 height 14
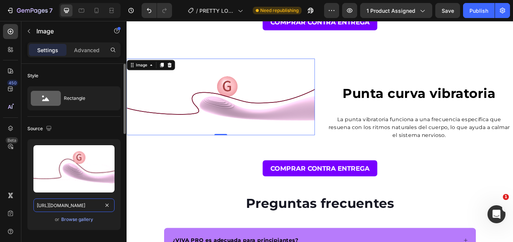
paste input "videos/c/o/v/5b02cc434fbd46f9a8c284fd4d991b0f.mp4"
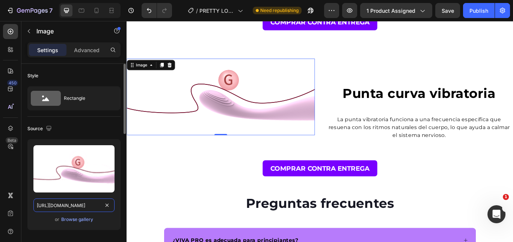
scroll to position [0, 112]
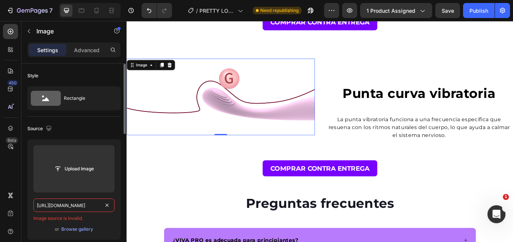
click at [82, 201] on input "[URL][DOMAIN_NAME]" at bounding box center [73, 206] width 81 height 14
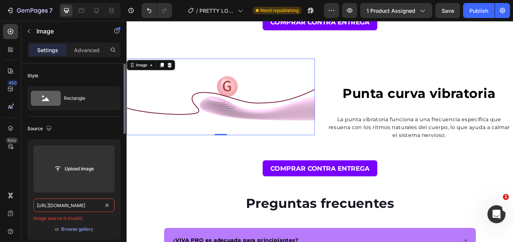
click at [82, 201] on input "[URL][DOMAIN_NAME]" at bounding box center [73, 206] width 81 height 14
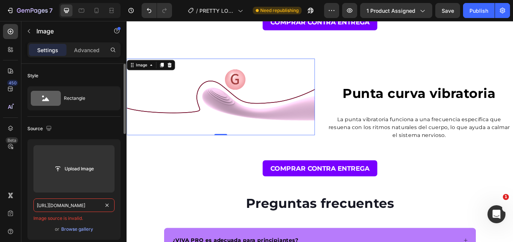
paste input "text"
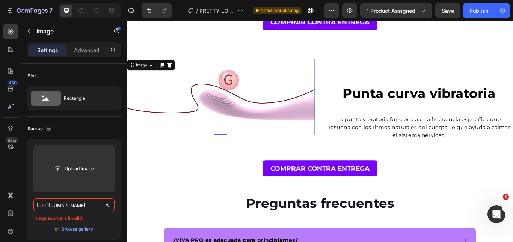
type input "[URL][DOMAIN_NAME]"
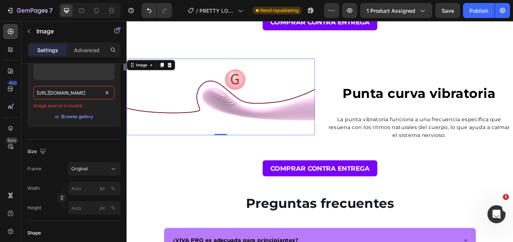
scroll to position [38, 0]
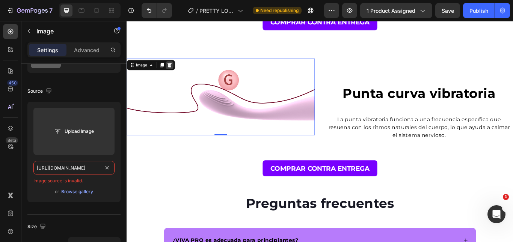
click at [178, 71] on icon at bounding box center [176, 71] width 5 height 5
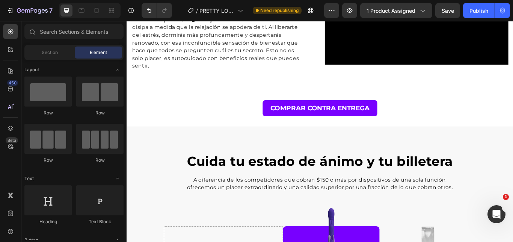
scroll to position [932, 0]
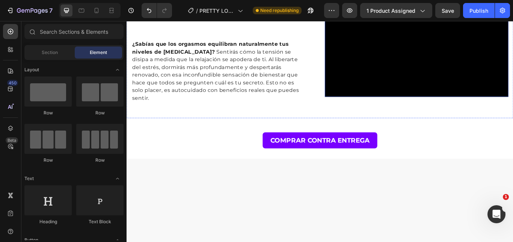
click at [460, 110] on video at bounding box center [464, 56] width 214 height 107
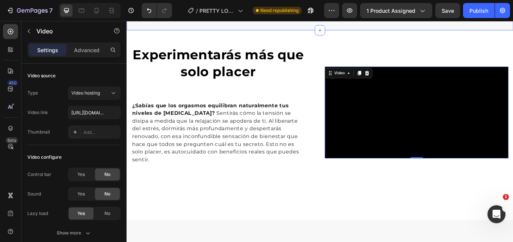
scroll to position [782, 0]
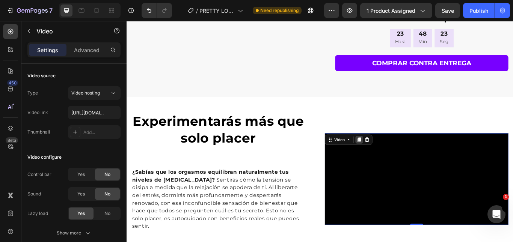
click at [395, 157] on icon at bounding box center [398, 160] width 6 height 6
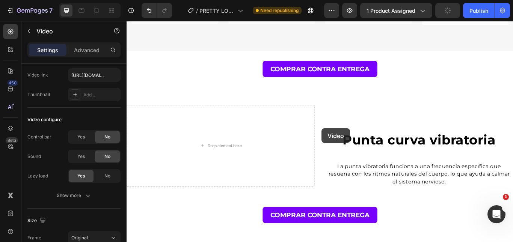
scroll to position [2154, 0]
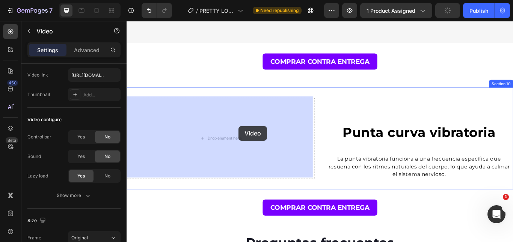
drag, startPoint x: 401, startPoint y: 164, endPoint x: 257, endPoint y: 143, distance: 146.1
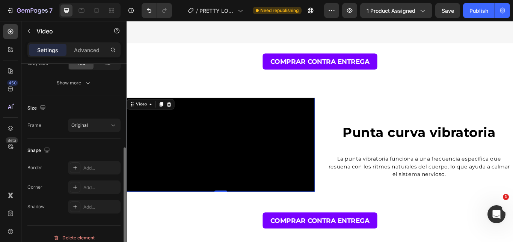
scroll to position [0, 0]
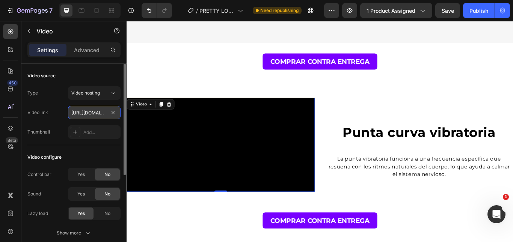
click at [86, 112] on input "[URL][DOMAIN_NAME]" at bounding box center [94, 113] width 53 height 14
paste input "5b02cc434fbd46f9a8c284fd4d991b0f"
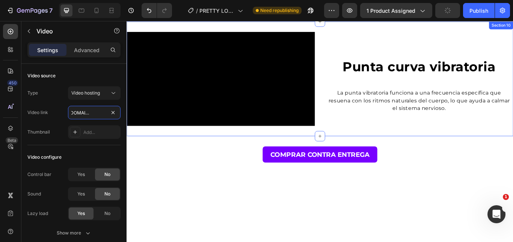
scroll to position [2267, 0]
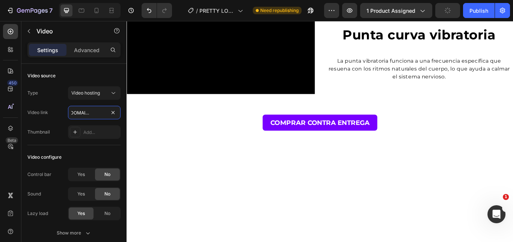
type input "[URL][DOMAIN_NAME]"
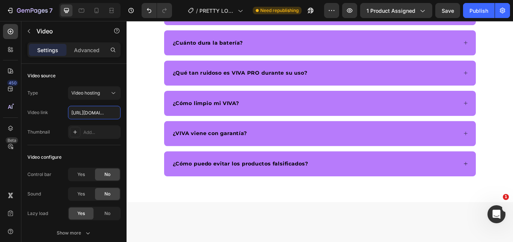
scroll to position [2530, 0]
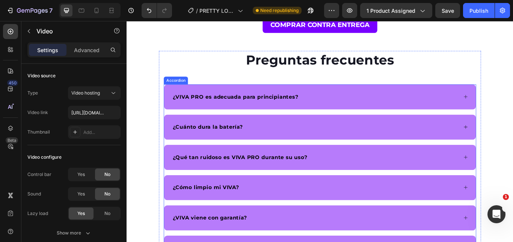
click at [205, 109] on strong "¿VIVA PRO es adecuada para principiantes?" at bounding box center [253, 109] width 146 height 7
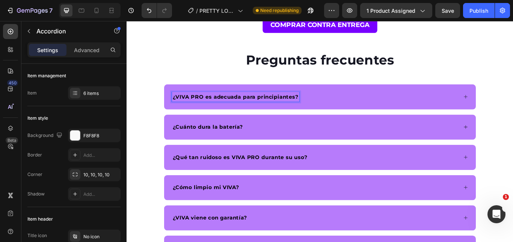
drag, startPoint x: 212, startPoint y: 109, endPoint x: 207, endPoint y: 109, distance: 5.3
click at [207, 109] on strong "¿VIVA PRO es adecuada para principiantes?" at bounding box center [253, 109] width 146 height 7
drag, startPoint x: 212, startPoint y: 109, endPoint x: 181, endPoint y: 109, distance: 30.8
click at [181, 109] on strong "¿VIVA PRO es adecuada para principiantes?" at bounding box center [253, 109] width 146 height 7
click at [250, 181] on strong "¿Qué tan ruidoso es VIVA PRO durante su uso?" at bounding box center [258, 179] width 157 height 7
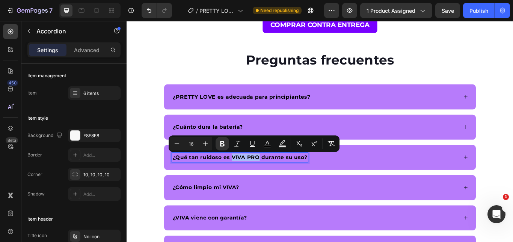
drag, startPoint x: 246, startPoint y: 179, endPoint x: 276, endPoint y: 181, distance: 29.8
click at [276, 181] on strong "¿Qué tan ruidoso es VIVA PRO durante su uso?" at bounding box center [258, 179] width 157 height 7
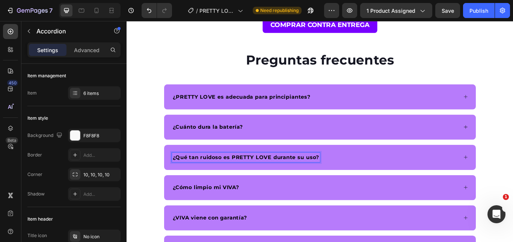
click at [238, 216] on strong "¿Cómo limpio mi VIVA?" at bounding box center [218, 215] width 77 height 7
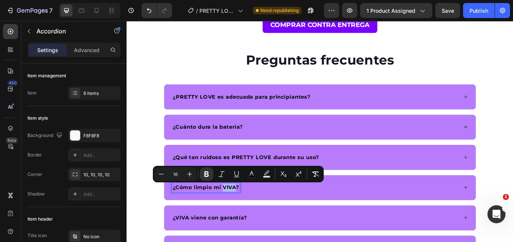
drag, startPoint x: 237, startPoint y: 214, endPoint x: 250, endPoint y: 214, distance: 12.4
click at [250, 214] on strong "¿Cómo limpio mi VIVA?" at bounding box center [218, 215] width 77 height 7
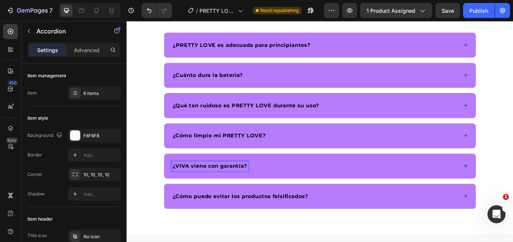
click at [182, 190] on div "¿VIVA viene con garantía?" at bounding box center [351, 190] width 363 height 29
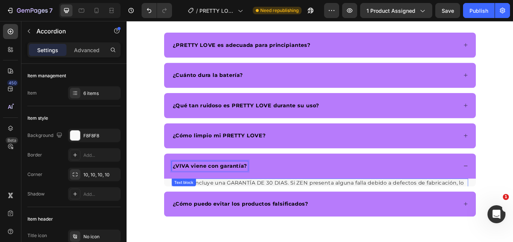
scroll to position [2605, 0]
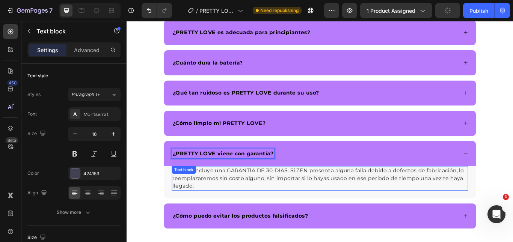
click at [280, 193] on span "incluye una GARANTÍA DE 30 DIAS. Si ZEN presenta alguna falla debido a defectos…" at bounding box center [350, 204] width 340 height 25
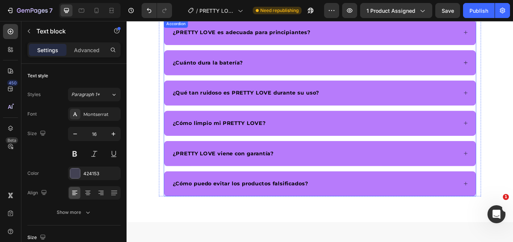
click at [223, 210] on strong "¿Cómo puedo evitar los productos falsificados?" at bounding box center [259, 210] width 158 height 7
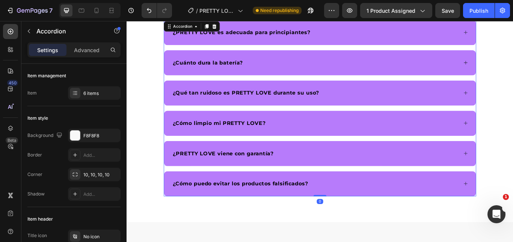
click at [348, 186] on div "¿PRETTY LOVE viene con garantía?" at bounding box center [351, 175] width 363 height 29
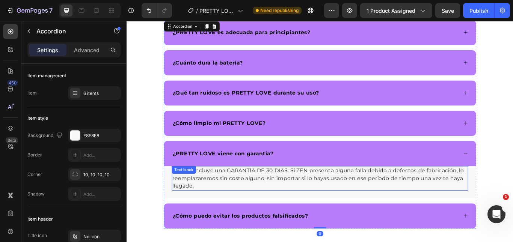
click at [211, 201] on div "¡Sí! VIVA incluye una GARANTÍA DE 30 DIAS. Si ZEN presenta alguna falla debido …" at bounding box center [351, 204] width 345 height 29
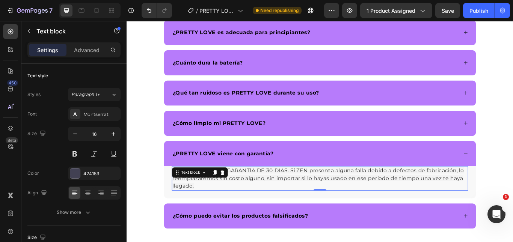
click at [292, 208] on span "incluye una GARANTÍA DE 30 DIAS. Si ZEN presenta alguna falla debido a defectos…" at bounding box center [350, 204] width 340 height 25
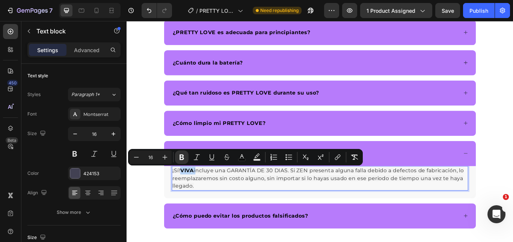
drag, startPoint x: 205, startPoint y: 194, endPoint x: 190, endPoint y: 194, distance: 14.6
click at [190, 194] on p "¡Sí! VIVA incluye una GARANTÍA DE 30 DIAS. Si ZEN presenta alguna falla debido …" at bounding box center [352, 204] width 344 height 27
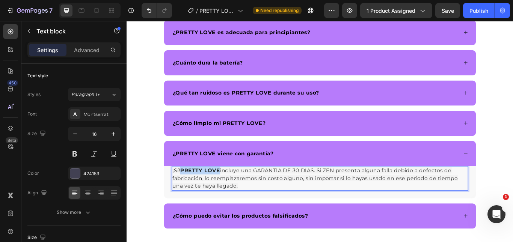
drag, startPoint x: 233, startPoint y: 195, endPoint x: 188, endPoint y: 195, distance: 45.1
click at [189, 195] on strong "PRETTY LOVE" at bounding box center [212, 195] width 47 height 7
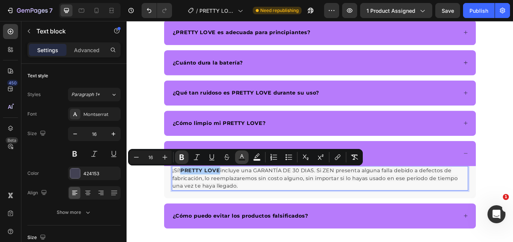
click at [247, 159] on button "color" at bounding box center [242, 158] width 14 height 14
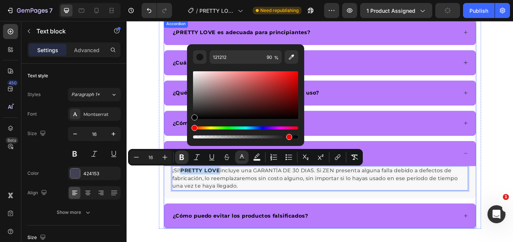
drag, startPoint x: 315, startPoint y: 145, endPoint x: 188, endPoint y: 143, distance: 126.9
type input "000000"
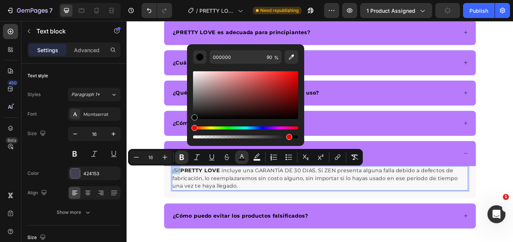
click at [242, 207] on span "incluye una GARANTÍA DE 30 DIAS. Si ZEN presenta alguna falla debido a defectos…" at bounding box center [346, 204] width 333 height 25
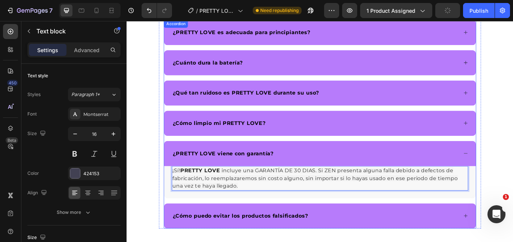
click at [505, 179] on div "¿PRETTY LOVE viene con garantía?" at bounding box center [346, 175] width 334 height 11
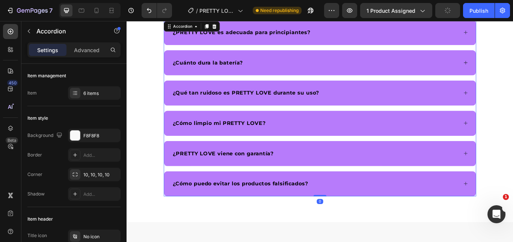
click at [496, 180] on div "¿PRETTY LOVE viene con garantía?" at bounding box center [346, 175] width 334 height 11
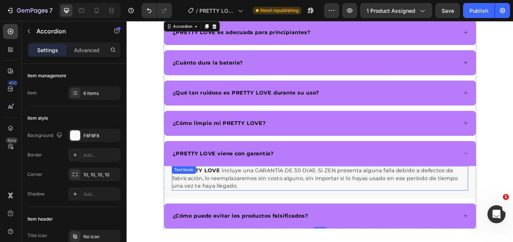
click at [354, 196] on span "incluye una GARANTÍA DE 30 DIAS. Si ZEN presenta alguna falla debido a defectos…" at bounding box center [346, 204] width 333 height 25
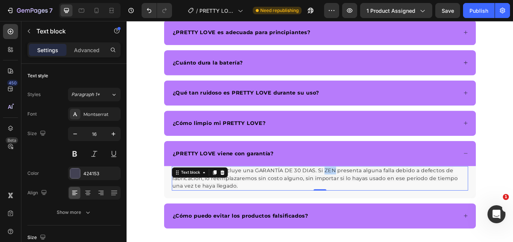
drag, startPoint x: 364, startPoint y: 195, endPoint x: 368, endPoint y: 196, distance: 4.3
click at [368, 196] on span "incluye una GARANTÍA DE 30 DIAS. Si ZEN presenta alguna falla debido a defectos…" at bounding box center [346, 204] width 333 height 25
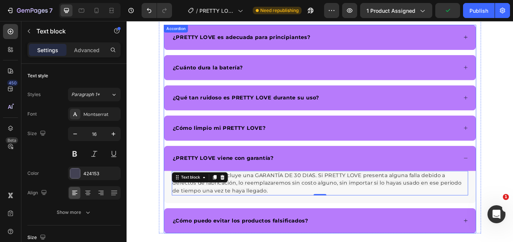
scroll to position [2567, 0]
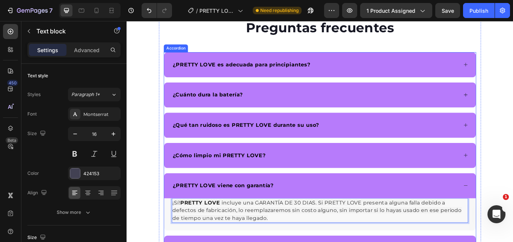
click at [388, 70] on div "¿PRETTY LOVE es adecuada para principiantes?" at bounding box center [346, 71] width 334 height 11
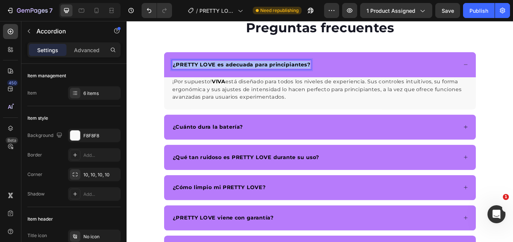
copy strong "¿PRETTY LOVE es adecuada para principiantes?"
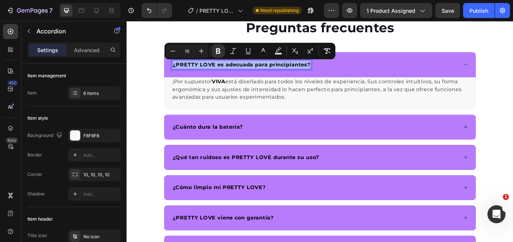
click at [280, 102] on span "está diseñado para todos los niveles de experiencia. Sus controles intuitivos, …" at bounding box center [348, 100] width 337 height 25
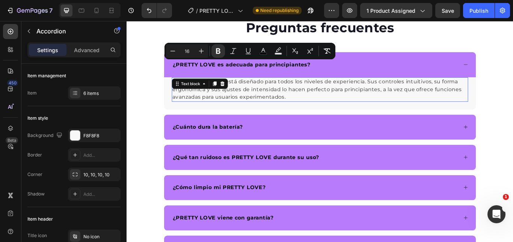
click at [280, 102] on span "está diseñado para todos los niveles de experiencia. Sus controles intuitivos, …" at bounding box center [348, 100] width 337 height 25
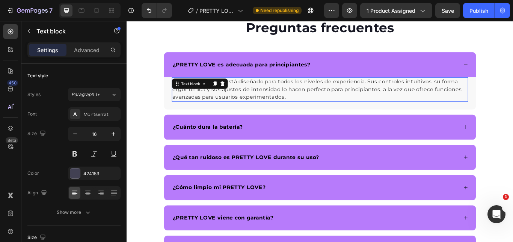
click at [280, 102] on span "está diseñado para todos los niveles de experiencia. Sus controles intuitivos, …" at bounding box center [348, 100] width 337 height 25
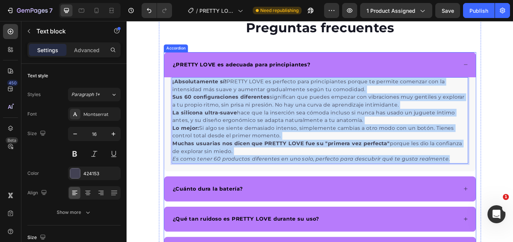
drag, startPoint x: 499, startPoint y: 181, endPoint x: 176, endPoint y: 86, distance: 336.5
click at [176, 86] on div "¿PRETTY LOVE es adecuada para principiantes? ¡Absolutamente sí! PRETTY LOVE es …" at bounding box center [351, 126] width 363 height 139
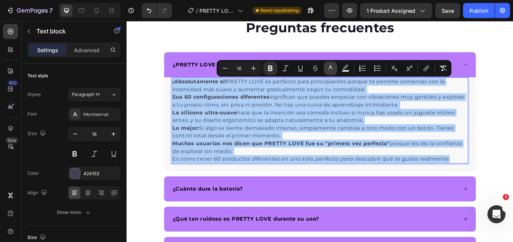
click at [329, 71] on icon "Editor contextual toolbar" at bounding box center [331, 69] width 8 height 8
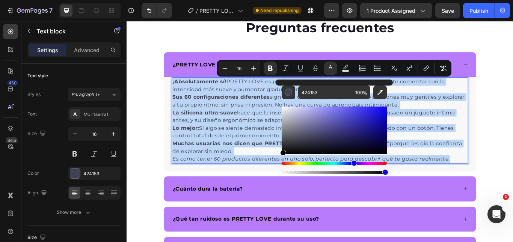
drag, startPoint x: 434, startPoint y: 151, endPoint x: 402, endPoint y: 177, distance: 40.8
type input "000000"
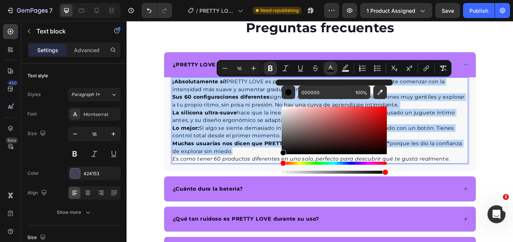
click at [486, 136] on p "La silicona ultra-suave hace que la inserción sea cómoda incluso si nunca has u…" at bounding box center [352, 133] width 344 height 18
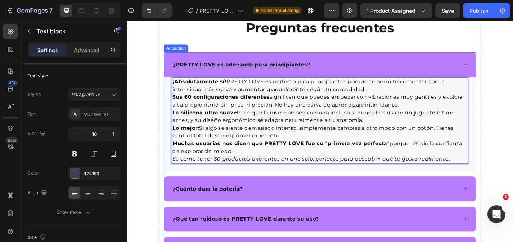
click at [513, 71] on icon at bounding box center [522, 72] width 6 height 6
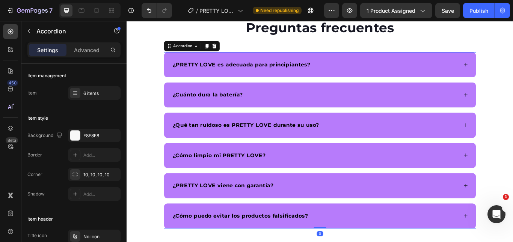
click at [433, 106] on div "¿Cuánto dura la batería?" at bounding box center [346, 107] width 334 height 11
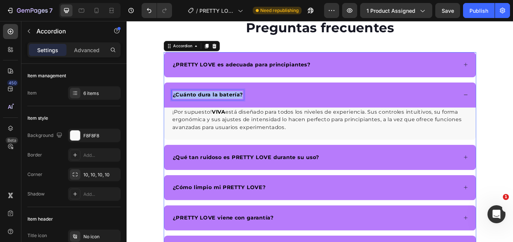
click at [229, 109] on strong "¿Cuánto dura la batería?" at bounding box center [220, 107] width 81 height 7
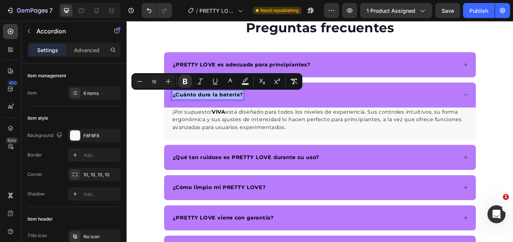
copy strong "¿Cuánto dura la batería?"
click at [270, 143] on span "está diseñado para todos los niveles de experiencia. Sus controles intuitivos, …" at bounding box center [348, 136] width 337 height 25
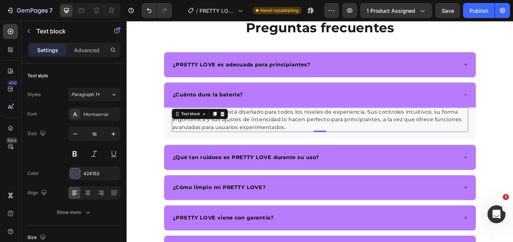
click at [270, 143] on span "está diseñado para todos los niveles de experiencia. Sus controles intuitivos, …" at bounding box center [348, 136] width 337 height 25
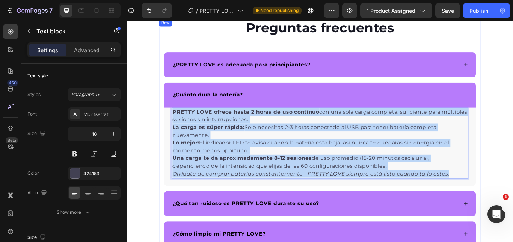
drag, startPoint x: 497, startPoint y: 200, endPoint x: 161, endPoint y: 128, distance: 343.3
click at [164, 128] on div "Preguntas frecuentes Heading ¿PRETTY LOVE es adecuada para principiantes? ¿Cuán…" at bounding box center [352, 186] width 376 height 336
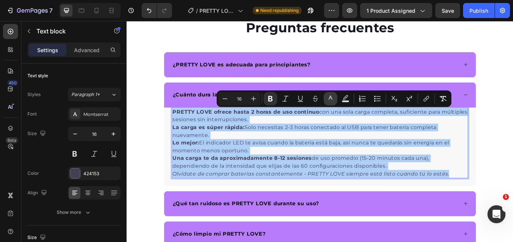
click at [332, 104] on button "color" at bounding box center [331, 99] width 14 height 14
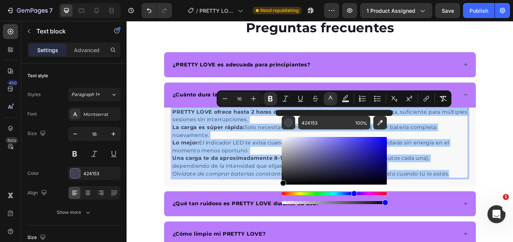
drag, startPoint x: 449, startPoint y: 176, endPoint x: 293, endPoint y: 219, distance: 161.3
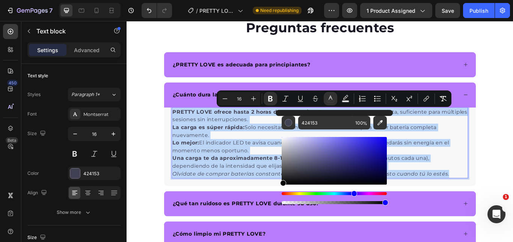
type input "000000"
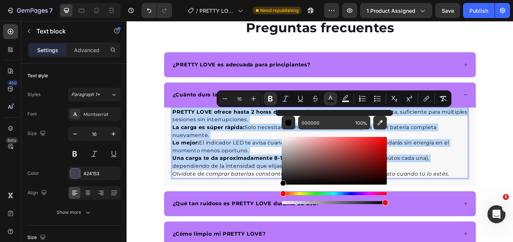
click at [264, 190] on span "Una carga te da aproximadamente 8-12 sesiones de uso promedio (15-20 minutos ca…" at bounding box center [329, 186] width 299 height 16
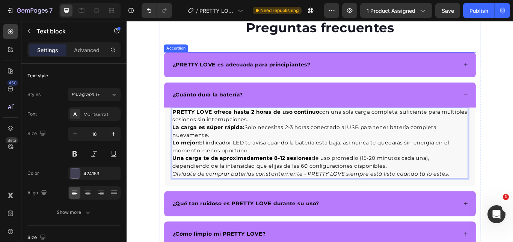
click at [484, 112] on div "¿Cuánto dura la batería?" at bounding box center [346, 107] width 334 height 11
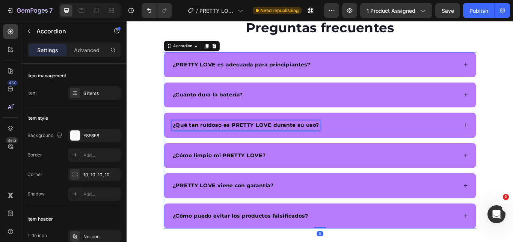
click at [289, 140] on strong "¿Qué tan ruidoso es PRETTY LOVE durante su uso?" at bounding box center [265, 142] width 170 height 7
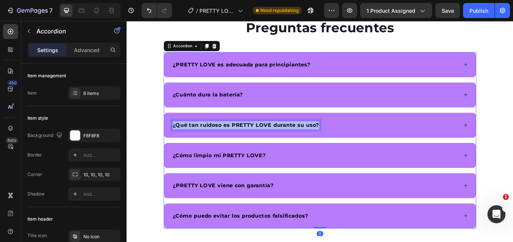
click at [289, 140] on strong "¿Qué tan ruidoso es PRETTY LOVE durante su uso?" at bounding box center [265, 142] width 170 height 7
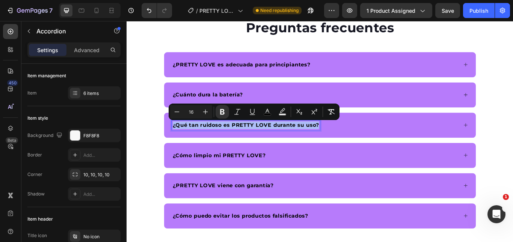
copy strong "¿Qué tan ruidoso es PRETTY LOVE durante su uso?"
click at [397, 149] on div "¿Qué tan ruidoso es PRETTY LOVE durante su uso?" at bounding box center [351, 142] width 363 height 29
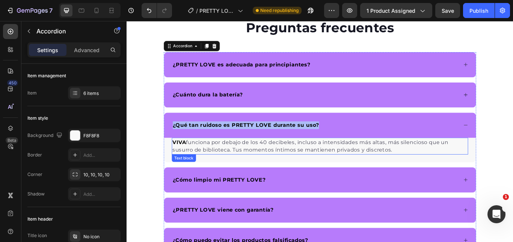
click at [307, 169] on p "VIVA funciona por debajo de los 40 decibeles, incluso a intensidades más altas,…" at bounding box center [352, 167] width 344 height 18
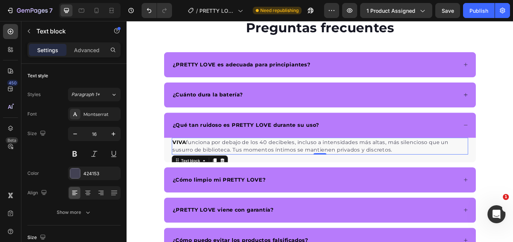
click at [260, 173] on p "VIVA funciona por debajo de los 40 decibeles, incluso a intensidades más altas,…" at bounding box center [352, 167] width 344 height 18
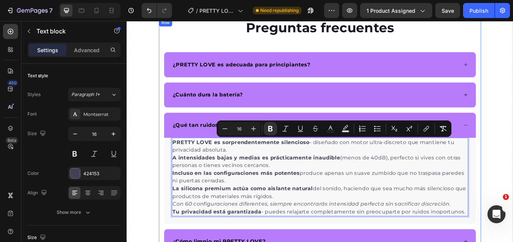
drag, startPoint x: 519, startPoint y: 244, endPoint x: 163, endPoint y: 165, distance: 365.5
click at [164, 165] on div "Preguntas frecuentes Heading ¿PRETTY LOVE es adecuada para principiantes? ¿Cuán…" at bounding box center [352, 190] width 376 height 345
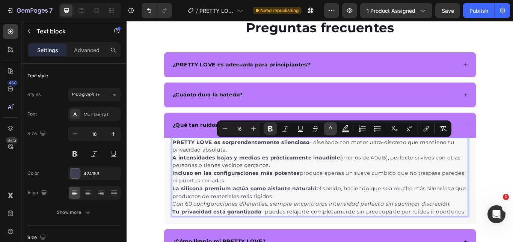
click at [331, 127] on icon "Editor contextual toolbar" at bounding box center [331, 128] width 4 height 4
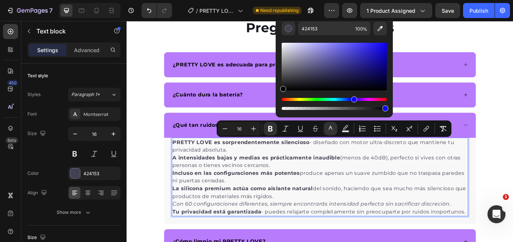
drag, startPoint x: 451, startPoint y: 104, endPoint x: 296, endPoint y: 106, distance: 155.1
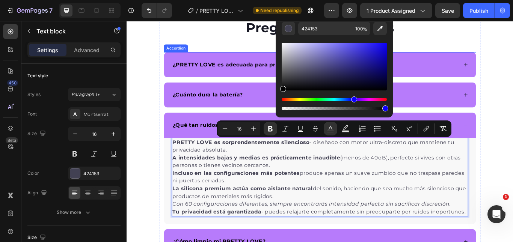
type input "000000"
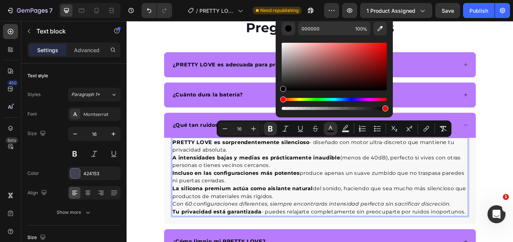
click at [360, 220] on p "La silicona premium actúa como aislante natural del sonido, haciendo que sea mu…" at bounding box center [352, 221] width 344 height 18
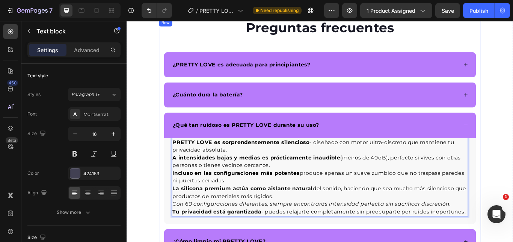
click at [513, 140] on div "Preguntas frecuentes Heading ¿PRETTY LOVE es adecuada para principiantes? ¿Cuán…" at bounding box center [352, 190] width 376 height 345
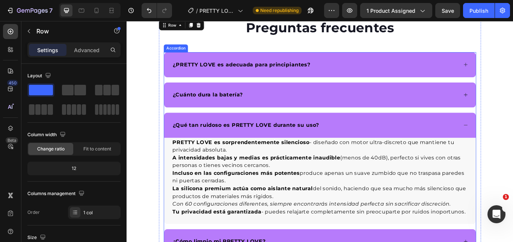
click at [513, 142] on icon at bounding box center [522, 143] width 6 height 6
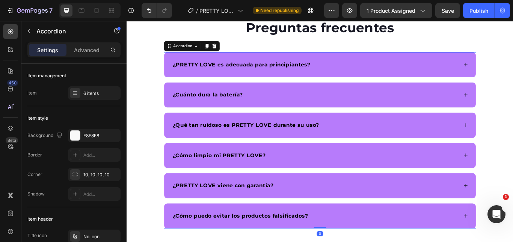
click at [482, 175] on div "¿Cómo limpio mi PRETTY LOVE?" at bounding box center [346, 177] width 334 height 11
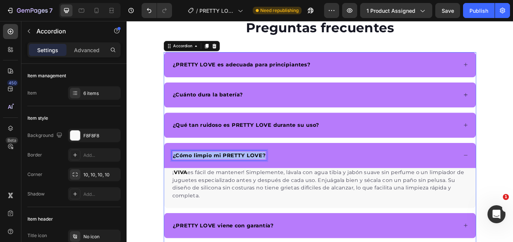
click at [267, 179] on strong "¿Cómo limpio mi PRETTY LOVE?" at bounding box center [234, 177] width 108 height 7
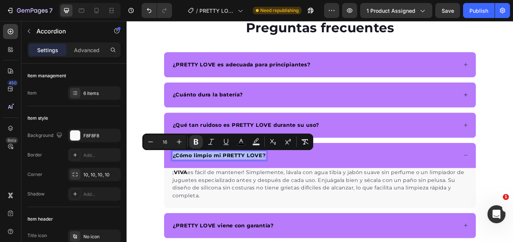
copy strong "¿Cómo limpio mi PRETTY LOVE?"
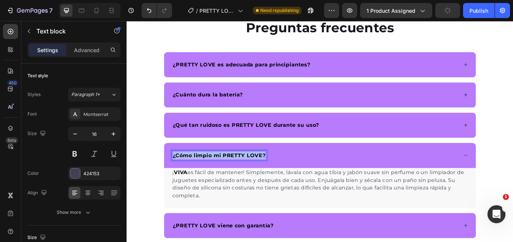
click at [220, 217] on p "¡ VIVA es fácil de mantener! Simplemente, lávala con agua tibia y jabón suave s…" at bounding box center [352, 211] width 344 height 36
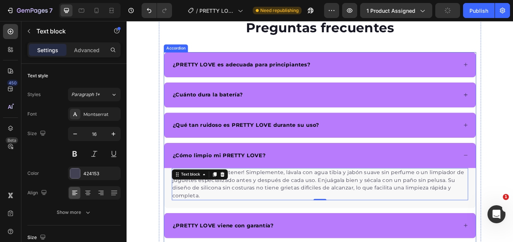
click at [225, 177] on strong "¿Cómo limpio mi PRETTY LOVE?" at bounding box center [234, 177] width 108 height 7
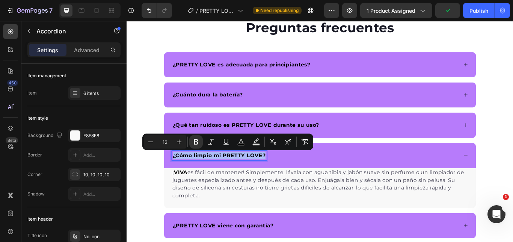
copy strong "¿Cómo limpio mi PRETTY LOVE?"
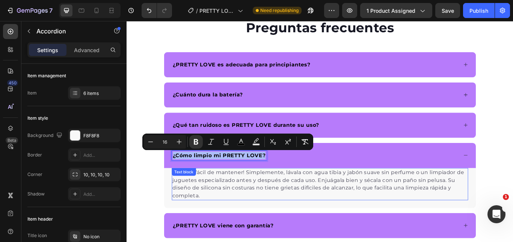
click at [284, 211] on p "¡ VIVA es fácil de mantener! Simplemente, lávala con agua tibia y jabón suave s…" at bounding box center [352, 211] width 344 height 36
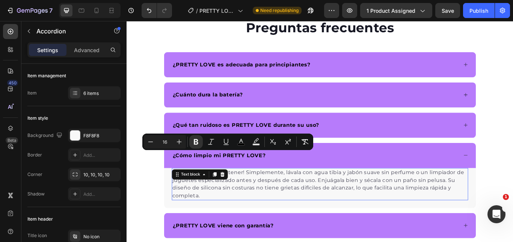
click at [284, 211] on p "¡ VIVA es fácil de mantener! Simplemente, lávala con agua tibia y jabón suave s…" at bounding box center [352, 211] width 344 height 36
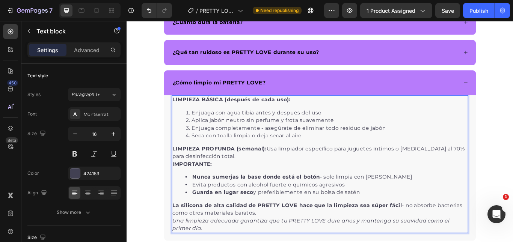
scroll to position [2685, 0]
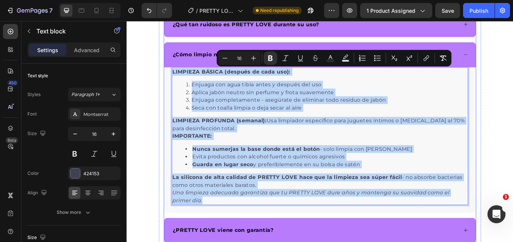
drag, startPoint x: 226, startPoint y: 228, endPoint x: 193, endPoint y: 84, distance: 148.1
click at [172, 75] on div "LIMPIEZA BÁSICA (después de cada uso): Enjuaga con agua tibia antes y después d…" at bounding box center [351, 160] width 363 height 170
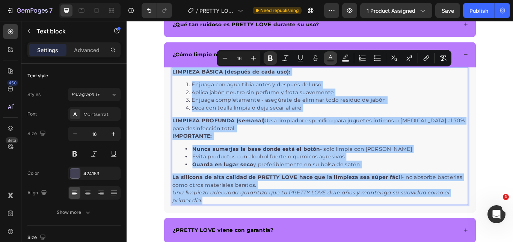
click at [328, 61] on rect "Editor contextual toolbar" at bounding box center [330, 61] width 7 height 2
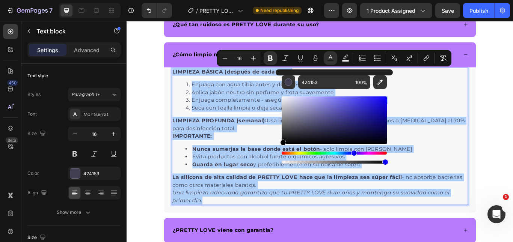
drag, startPoint x: 431, startPoint y: 159, endPoint x: 289, endPoint y: 180, distance: 143.4
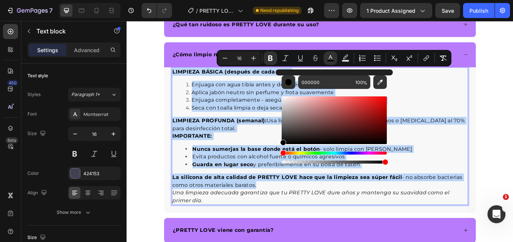
click at [255, 140] on strong "LIMPIEZA PROFUNDA (semanal):" at bounding box center [235, 137] width 110 height 7
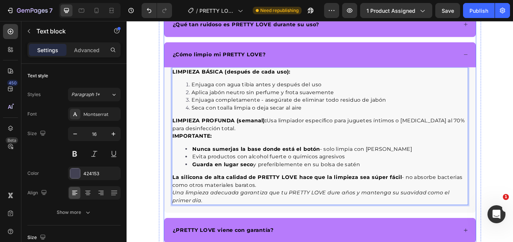
click at [423, 59] on div "¿Cómo limpio mi PRETTY LOVE?" at bounding box center [346, 60] width 334 height 11
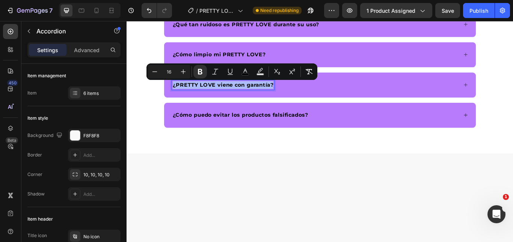
copy strong "¿PRETTY LOVE viene con garantía?"
click at [382, 133] on div "¿Cómo puedo evitar los productos falsificados?" at bounding box center [346, 130] width 334 height 11
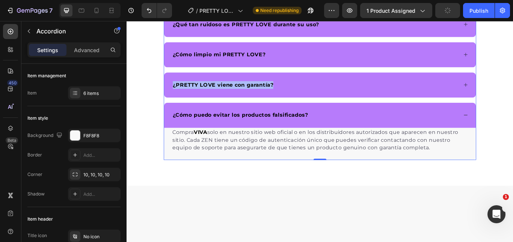
click at [379, 136] on div "¿Cómo puedo evitar los productos falsificados?" at bounding box center [351, 130] width 363 height 29
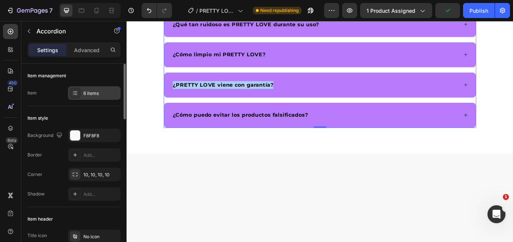
click at [82, 88] on div "6 items" at bounding box center [94, 93] width 53 height 14
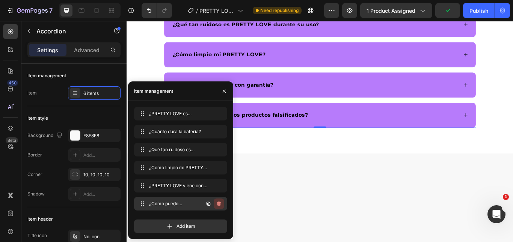
click at [219, 202] on icon "button" at bounding box center [219, 204] width 4 height 5
click at [218, 202] on div "Delete" at bounding box center [214, 204] width 14 height 7
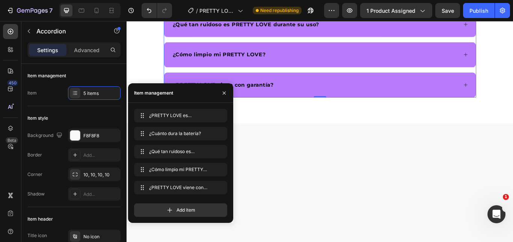
click at [345, 93] on div "¿PRETTY LOVE viene con garantía?" at bounding box center [346, 95] width 334 height 11
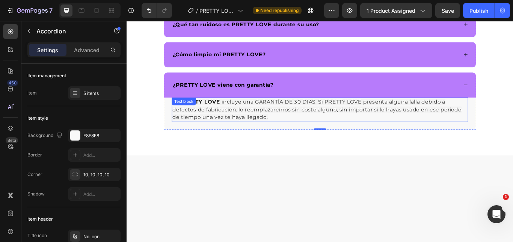
click at [297, 115] on span "incluye una GARANTÍA DE 30 DIAS. Si PRETTY LOVE presenta alguna falla debido a …" at bounding box center [348, 124] width 337 height 25
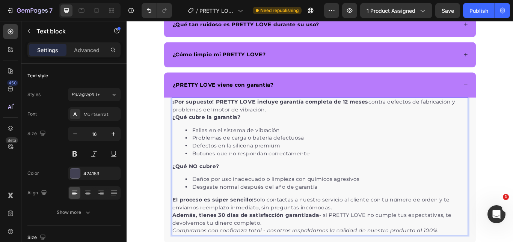
scroll to position [2695, 0]
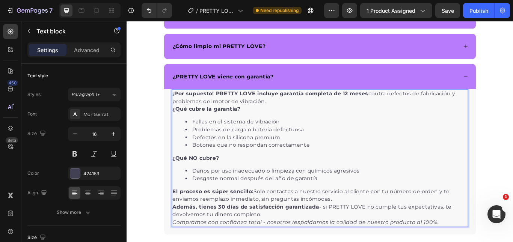
click at [181, 101] on div "¡Por supuesto! PRETTY LOVE incluye garantía completa de 12 meses contra defecto…" at bounding box center [351, 181] width 345 height 161
click at [447, 216] on p "El proceso es súper sencillo: Solo contactas a nuestro servicio al cliente con …" at bounding box center [352, 225] width 344 height 18
click at [490, 234] on p "Además, tienes 30 días de satisfacción garantizada - si PRETTY LOVE no cumple t…" at bounding box center [352, 243] width 344 height 18
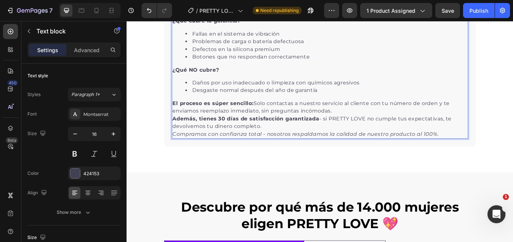
scroll to position [2760, 0]
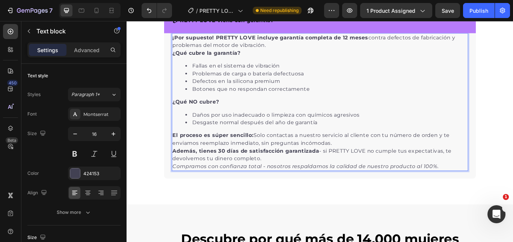
click at [502, 181] on p "Además, tienes 30 días de satisfacción garantizada - si PRETTY LOVE no cumple t…" at bounding box center [352, 177] width 344 height 18
click at [489, 189] on p "Compramos con confianza total - nosotros respaldamos la calidad de nuestro prod…" at bounding box center [352, 190] width 344 height 9
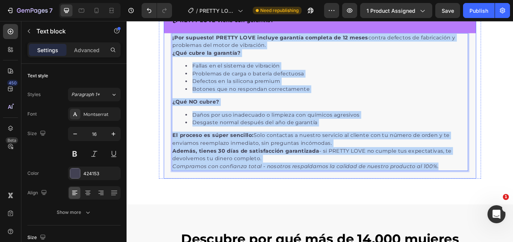
drag, startPoint x: 487, startPoint y: 189, endPoint x: 169, endPoint y: 41, distance: 351.1
click at [170, 41] on div "¡Por supuesto! PRETTY LOVE incluye garantía completa de 12 meses contra defecto…" at bounding box center [351, 120] width 363 height 170
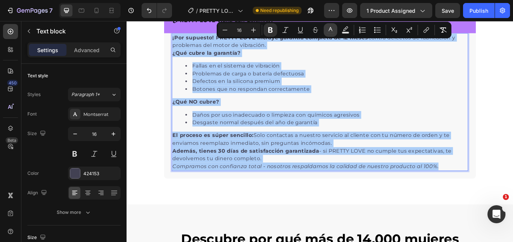
click at [335, 29] on button "color" at bounding box center [331, 30] width 14 height 14
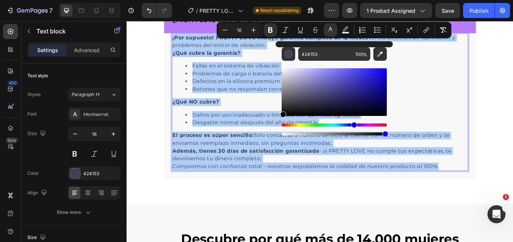
drag, startPoint x: 439, startPoint y: 132, endPoint x: 296, endPoint y: 143, distance: 143.9
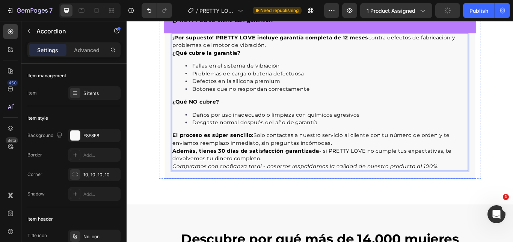
click at [513, 35] on div "¿PRETTY LOVE viene con garantía?" at bounding box center [351, 20] width 363 height 29
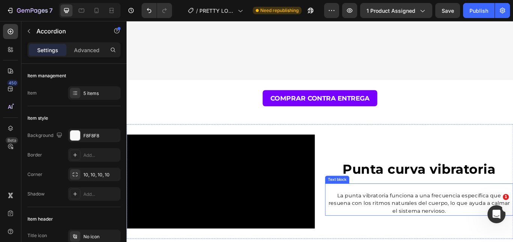
scroll to position [2197, 0]
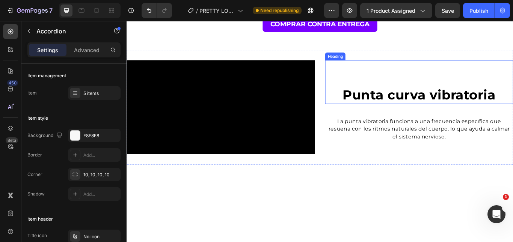
click at [443, 104] on strong "Punta curva vibratoria" at bounding box center [468, 107] width 178 height 18
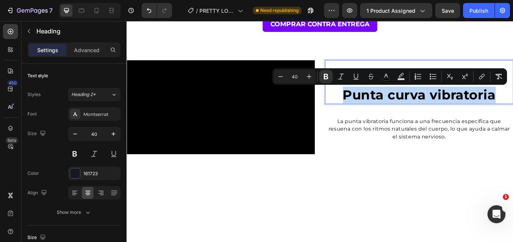
copy strong "Punta curva vibratoria"
click at [445, 149] on span "La punta vibratoria funciona a una frecuencia específica que resuena con los ri…" at bounding box center [467, 146] width 211 height 25
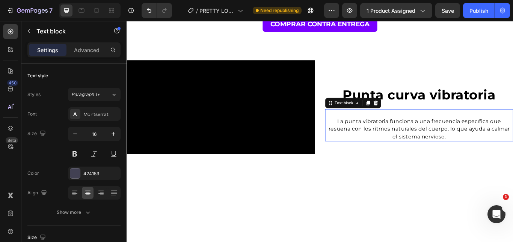
click at [445, 149] on span "La punta vibratoria funciona a una frecuencia específica que resuena con los ri…" at bounding box center [467, 146] width 211 height 25
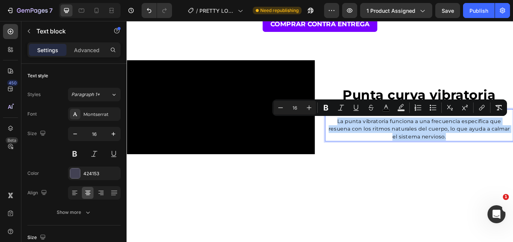
copy span "La punta vibratoria funciona a una frecuencia específica que resuena con los ri…"
click at [397, 155] on p "La punta vibratoria funciona a una frecuencia específica que resuena con los ri…" at bounding box center [468, 147] width 218 height 27
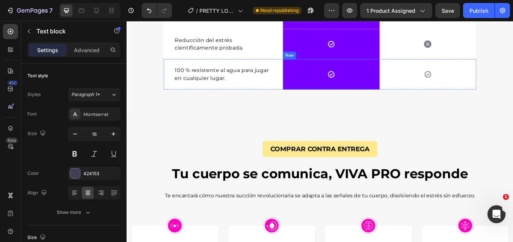
scroll to position [1784, 0]
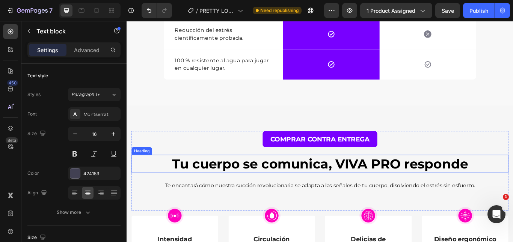
click at [409, 196] on strong "Tu cuerpo se comunica, VIVA PRO responde" at bounding box center [351, 187] width 345 height 18
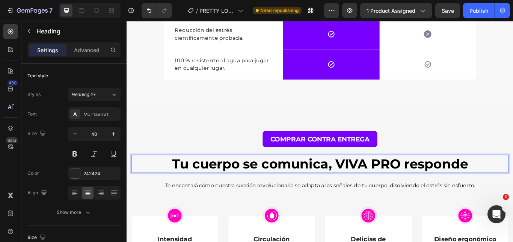
click at [369, 186] on strong "Tu cuerpo se comunica, VIVA PRO responde" at bounding box center [351, 187] width 345 height 18
drag, startPoint x: 369, startPoint y: 186, endPoint x: 439, endPoint y: 190, distance: 70.4
click at [439, 190] on strong "Tu cuerpo se comunica, VIVA PRO responde" at bounding box center [351, 187] width 345 height 18
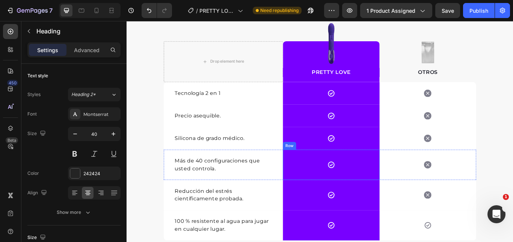
scroll to position [1633, 0]
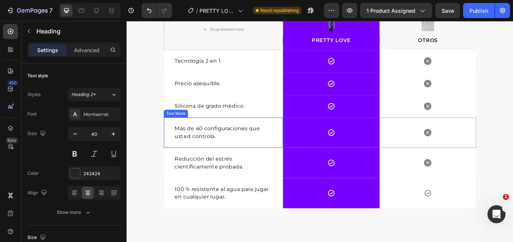
click at [204, 148] on p "Más de 40 configuraciones que usted controla." at bounding box center [238, 151] width 113 height 18
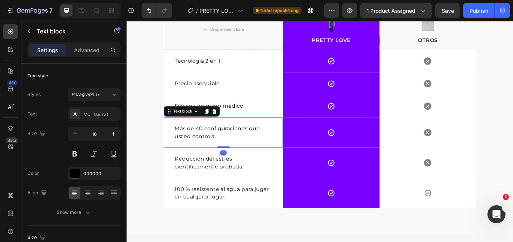
click at [207, 146] on p "Más de 40 configuraciones que usted controla." at bounding box center [238, 151] width 113 height 18
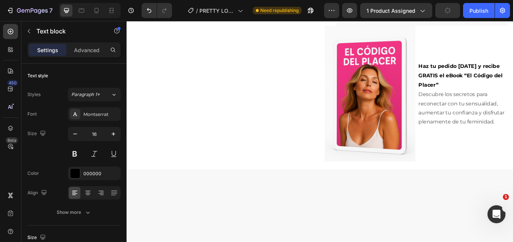
scroll to position [0, 0]
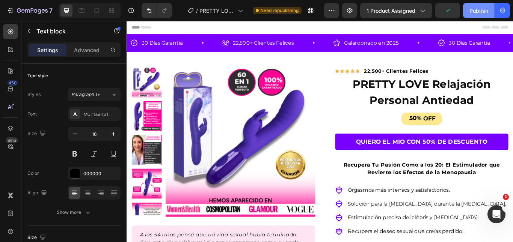
click at [478, 14] on div "Publish" at bounding box center [478, 11] width 19 height 8
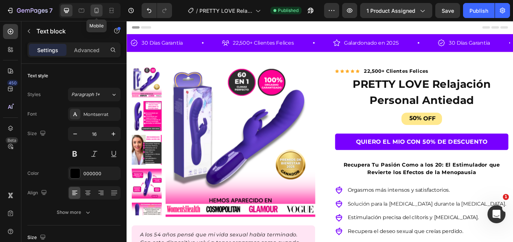
click at [95, 9] on icon at bounding box center [97, 10] width 4 height 5
type input "14"
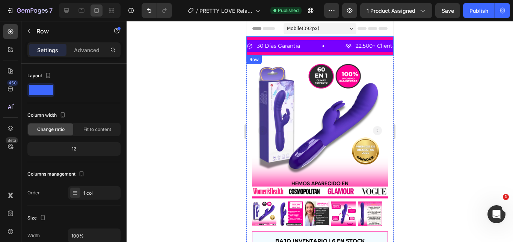
click at [308, 39] on div "30 Días Garantia Item List 22,500+ Clientes Felices Item List Galardonado en 20…" at bounding box center [319, 45] width 147 height 19
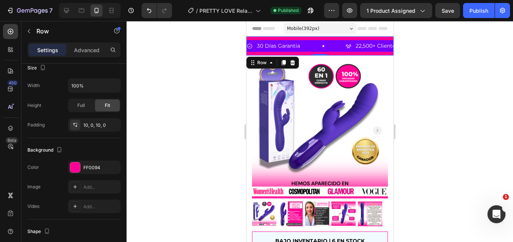
scroll to position [188, 0]
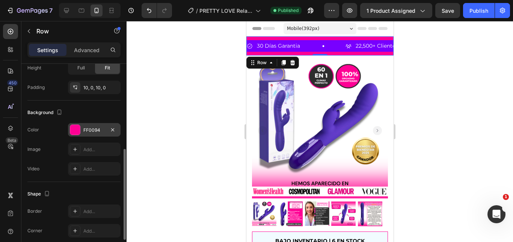
click at [82, 133] on div "FF0094" at bounding box center [94, 130] width 53 height 14
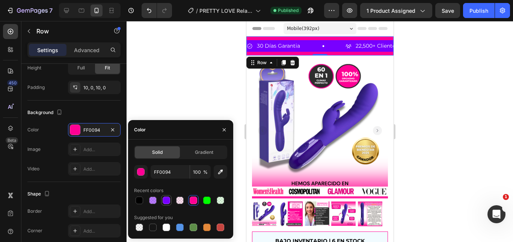
drag, startPoint x: 167, startPoint y: 201, endPoint x: 113, endPoint y: 110, distance: 105.7
click at [167, 201] on div at bounding box center [167, 201] width 8 height 8
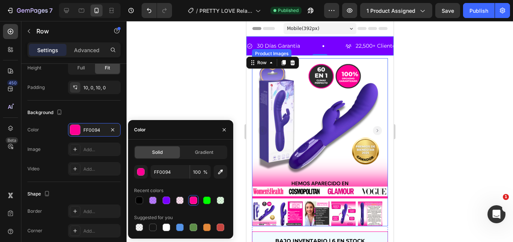
type input "7800FF"
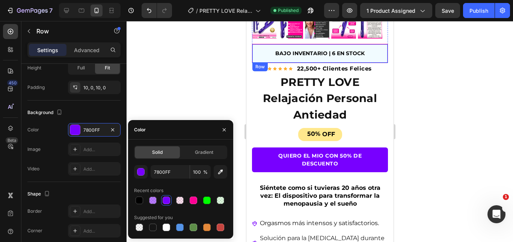
click at [253, 44] on div "BAJO INVENTARIO | 6 EN STOCK Text block Row" at bounding box center [320, 53] width 136 height 19
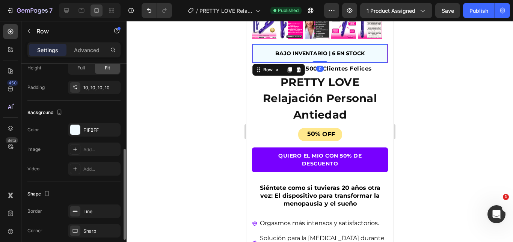
scroll to position [239, 0]
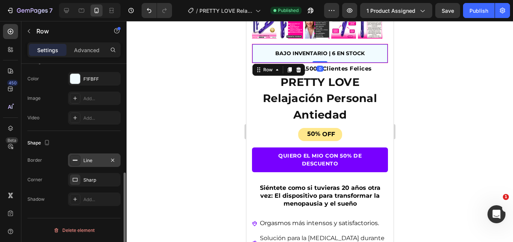
click at [86, 160] on div "Line" at bounding box center [94, 160] width 22 height 7
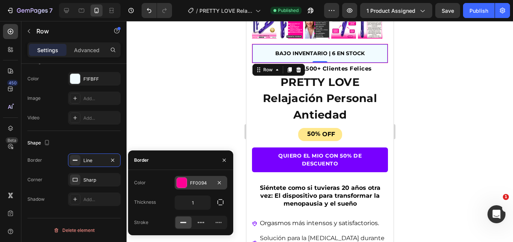
click at [202, 182] on div "FF0094" at bounding box center [201, 183] width 22 height 7
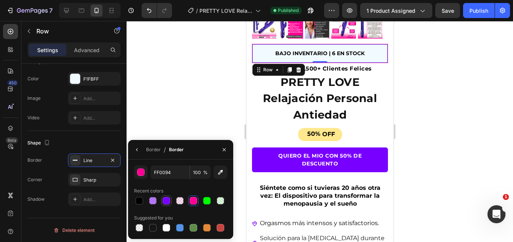
click at [169, 201] on div at bounding box center [166, 201] width 11 height 11
type input "7800FF"
click at [167, 201] on div at bounding box center [167, 201] width 8 height 8
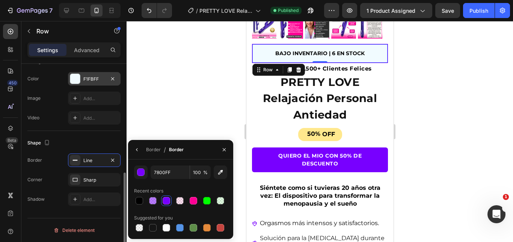
click at [95, 84] on div "F1FBFF" at bounding box center [94, 79] width 53 height 14
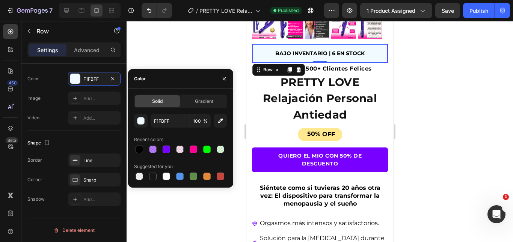
click at [163, 157] on div "F1FBFF 100 % Recent colors Suggested for you" at bounding box center [180, 148] width 93 height 68
click at [164, 154] on div at bounding box center [166, 149] width 9 height 9
type input "7800FF"
click at [196, 121] on input "100" at bounding box center [200, 121] width 21 height 14
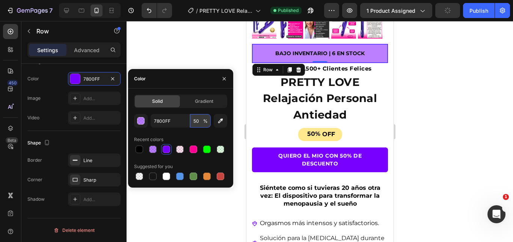
type input "5"
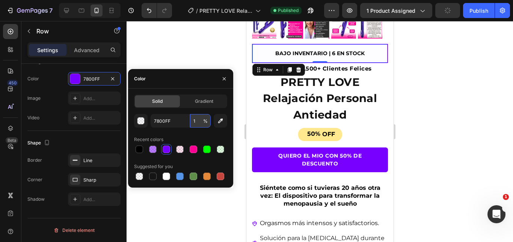
type input "10"
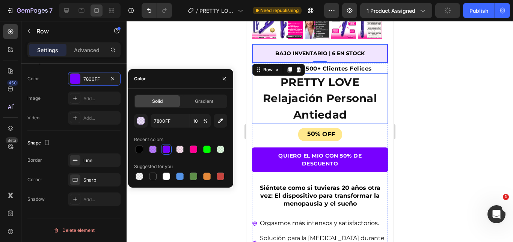
click at [423, 115] on div at bounding box center [320, 131] width 386 height 221
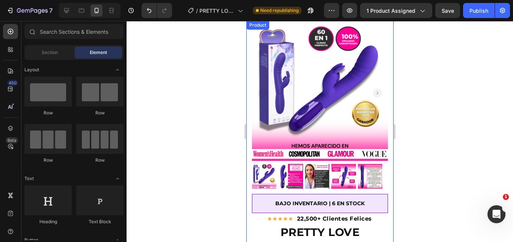
scroll to position [108, 0]
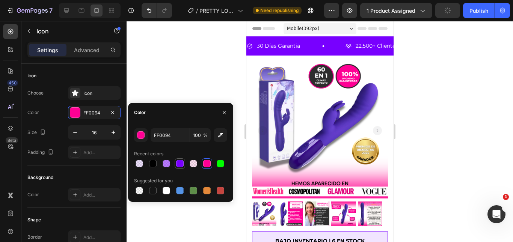
click at [181, 166] on div at bounding box center [180, 164] width 8 height 8
type input "7800FF"
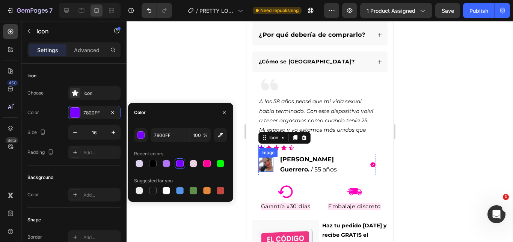
scroll to position [526, 0]
click at [268, 150] on icon at bounding box center [268, 147] width 5 height 5
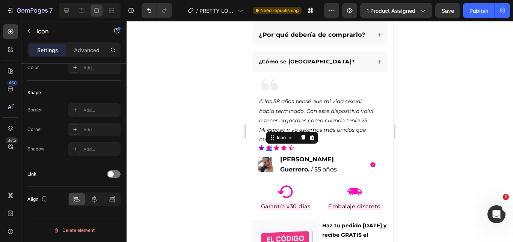
scroll to position [0, 0]
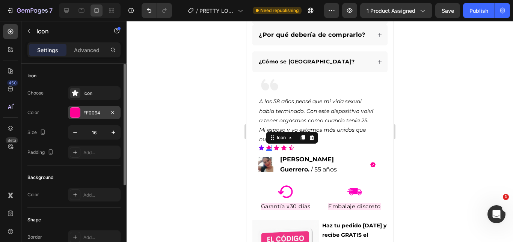
click at [90, 115] on div "FF0094" at bounding box center [94, 113] width 22 height 7
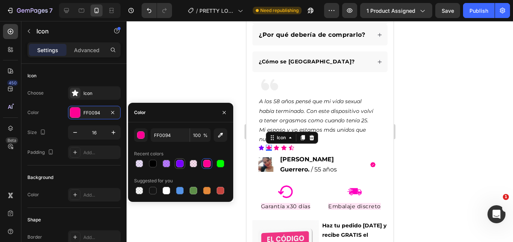
click at [176, 161] on div at bounding box center [179, 163] width 9 height 9
type input "7800FF"
click at [276, 150] on icon at bounding box center [275, 147] width 5 height 5
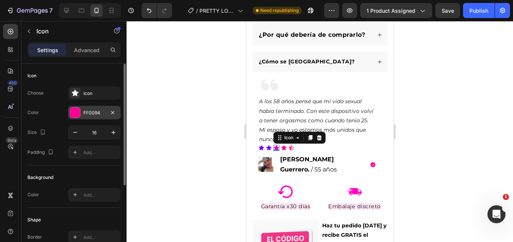
click at [92, 117] on div "FF0094" at bounding box center [94, 113] width 53 height 14
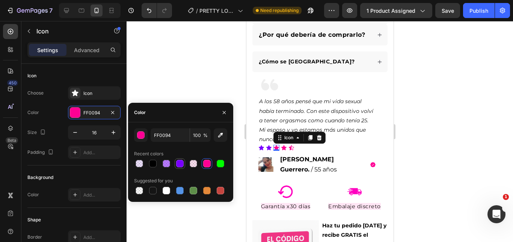
drag, startPoint x: 179, startPoint y: 164, endPoint x: 44, endPoint y: 145, distance: 135.7
click at [179, 164] on div at bounding box center [180, 164] width 8 height 8
type input "7800FF"
click at [284, 148] on icon at bounding box center [284, 148] width 6 height 6
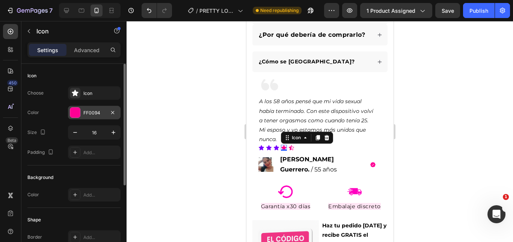
click at [87, 110] on div "FF0094" at bounding box center [94, 113] width 22 height 7
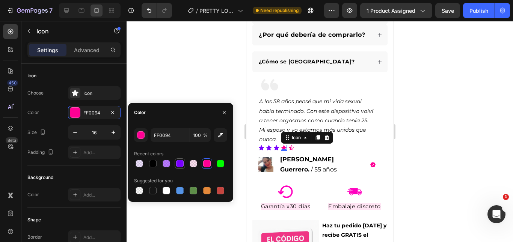
click at [184, 160] on div at bounding box center [179, 163] width 9 height 9
type input "7800FF"
click at [293, 151] on icon at bounding box center [291, 148] width 6 height 6
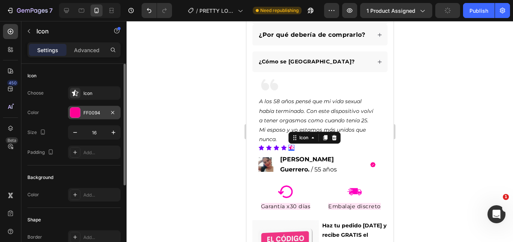
click at [74, 112] on div at bounding box center [75, 113] width 10 height 10
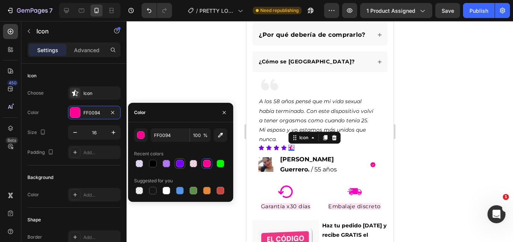
click at [181, 163] on div at bounding box center [180, 164] width 8 height 8
type input "7800FF"
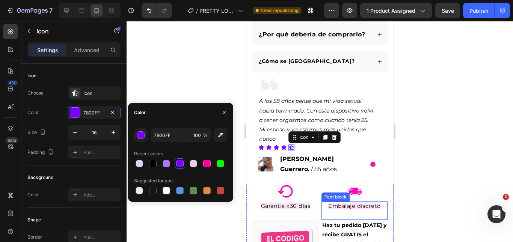
scroll to position [563, 0]
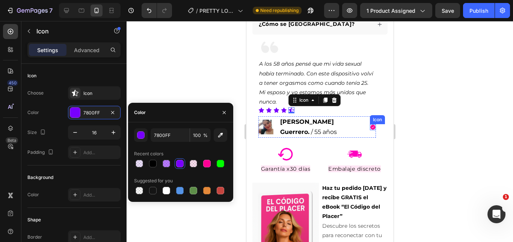
click at [370, 129] on icon at bounding box center [373, 127] width 6 height 6
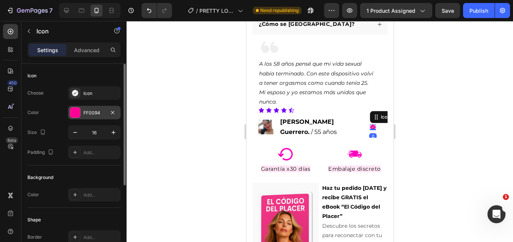
click at [99, 113] on div "FF0094" at bounding box center [94, 113] width 22 height 7
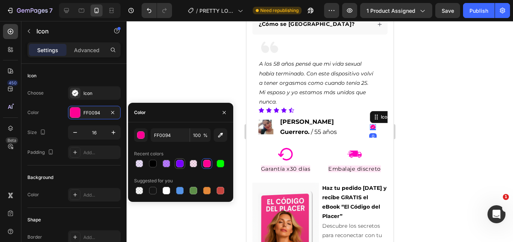
click at [179, 163] on div at bounding box center [180, 164] width 8 height 8
type input "7800FF"
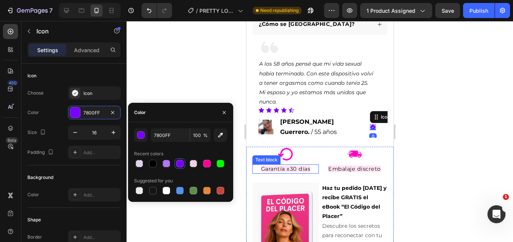
click at [266, 167] on span "Garantía x30 días" at bounding box center [286, 169] width 50 height 7
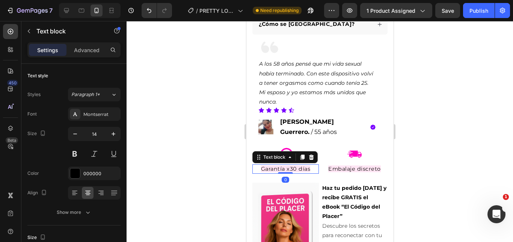
click at [261, 165] on p "Garantía x30 días" at bounding box center [285, 169] width 65 height 8
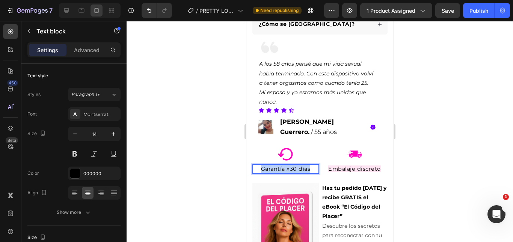
click at [261, 165] on p "Garantía x30 días" at bounding box center [285, 169] width 65 height 8
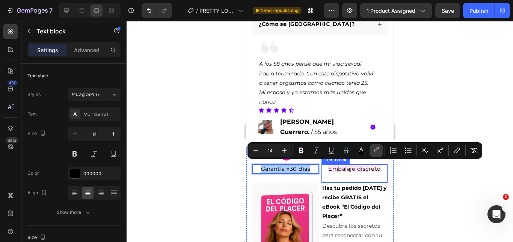
click at [377, 148] on icon "Editor contextual toolbar" at bounding box center [376, 149] width 5 height 5
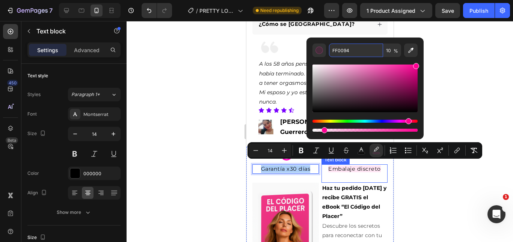
click at [345, 49] on input "FF0094" at bounding box center [356, 51] width 54 height 14
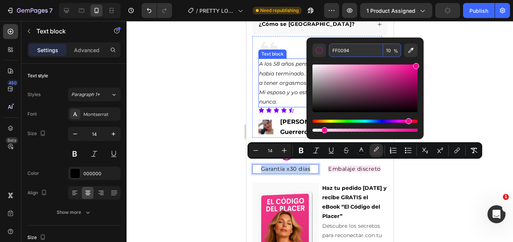
click at [261, 113] on icon at bounding box center [260, 110] width 5 height 5
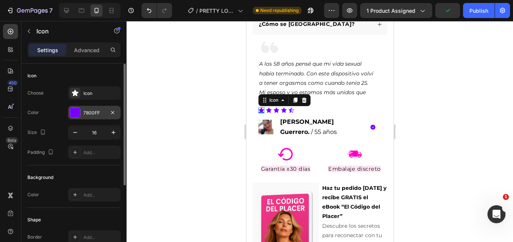
click at [77, 109] on div at bounding box center [75, 113] width 10 height 10
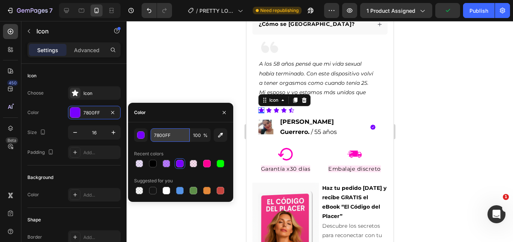
click at [169, 140] on input "7800FF" at bounding box center [170, 135] width 39 height 14
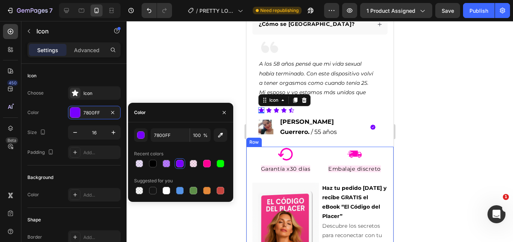
click at [284, 166] on span "Garantía x30 días" at bounding box center [286, 169] width 50 height 7
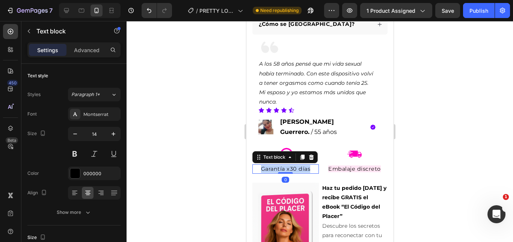
click at [284, 166] on span "Garantía x30 días" at bounding box center [286, 169] width 50 height 7
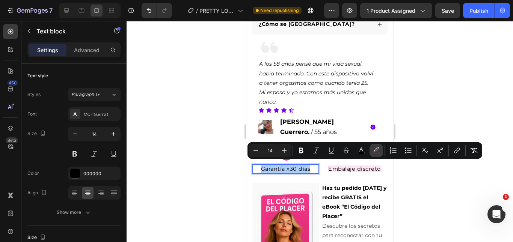
click at [382, 148] on button "color" at bounding box center [377, 151] width 14 height 14
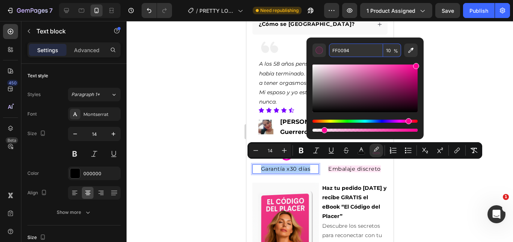
click at [346, 50] on input "FF0094" at bounding box center [356, 51] width 54 height 14
paste input "7800FF"
type input "7800FF"
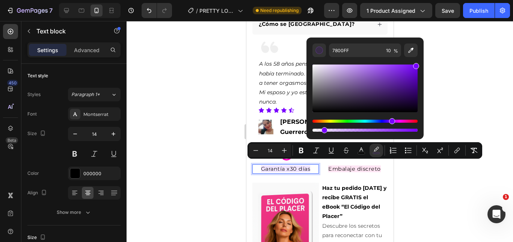
click at [349, 167] on span "Embalaje discreto" at bounding box center [354, 169] width 53 height 7
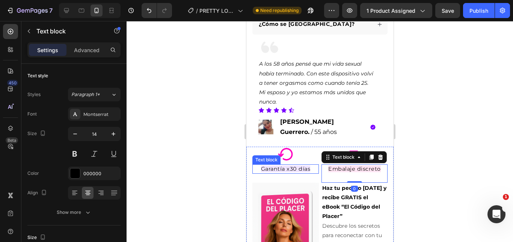
click at [291, 167] on span "Garantía x30 días" at bounding box center [286, 169] width 50 height 7
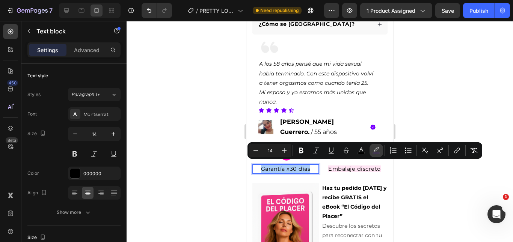
click at [373, 151] on icon "Editor contextual toolbar" at bounding box center [377, 151] width 8 height 8
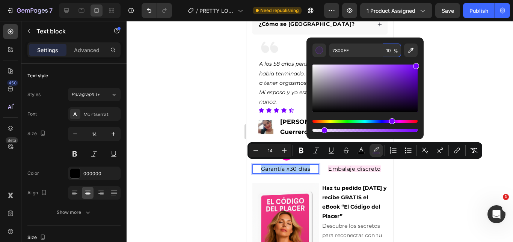
click at [389, 54] on input "10" at bounding box center [392, 51] width 18 height 14
type input "100"
click at [361, 153] on rect "Editor contextual toolbar" at bounding box center [361, 153] width 7 height 2
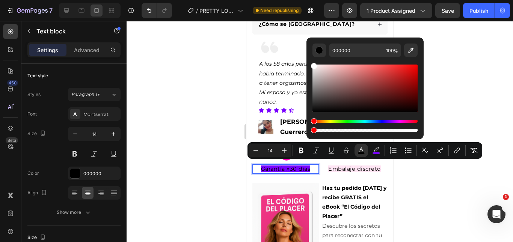
drag, startPoint x: 338, startPoint y: 85, endPoint x: 309, endPoint y: 61, distance: 37.6
click at [309, 61] on div "000000 100 %" at bounding box center [364, 86] width 117 height 96
type input "FFFFFF"
click at [301, 147] on icon "Editor contextual toolbar" at bounding box center [301, 151] width 8 height 8
click at [357, 167] on span "Embalaje discreto" at bounding box center [354, 169] width 53 height 7
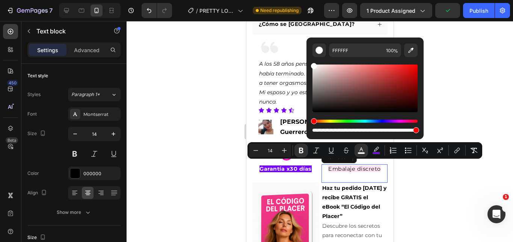
click at [357, 167] on span "Embalaje discreto" at bounding box center [354, 169] width 53 height 7
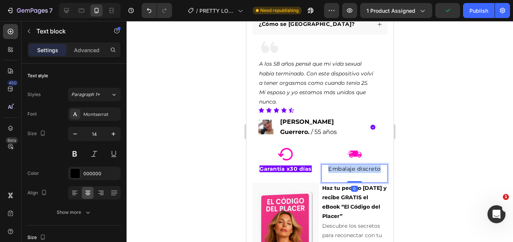
click at [357, 167] on span "Embalaje discreto" at bounding box center [354, 169] width 53 height 7
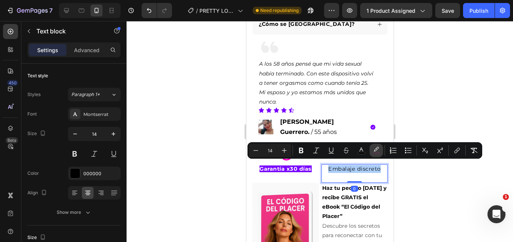
click at [375, 153] on rect "Editor contextual toolbar" at bounding box center [376, 153] width 7 height 2
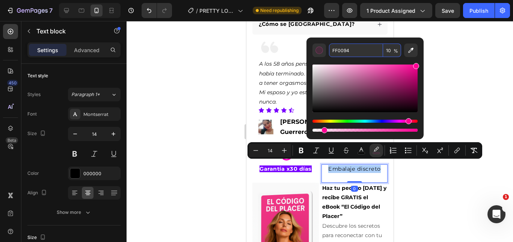
click at [370, 52] on input "FF0094" at bounding box center [356, 51] width 54 height 14
paste input "7800FF"
type input "7800FF"
click at [387, 50] on input "10" at bounding box center [392, 51] width 18 height 14
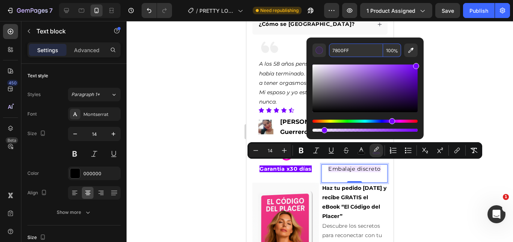
type input "100"
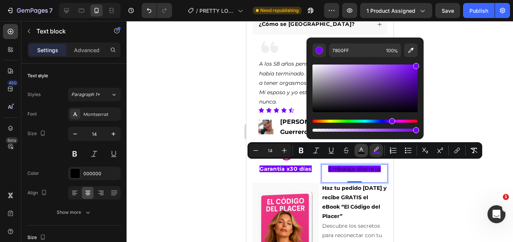
click at [361, 157] on button "color" at bounding box center [361, 151] width 14 height 14
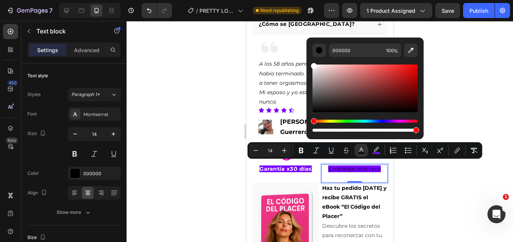
drag, startPoint x: 338, startPoint y: 97, endPoint x: 311, endPoint y: 61, distance: 45.5
click at [311, 61] on div "000000 100 %" at bounding box center [364, 86] width 117 height 96
type input "FFFFFF"
click at [305, 150] on button "Bold" at bounding box center [301, 151] width 14 height 14
click at [424, 184] on div at bounding box center [320, 131] width 386 height 221
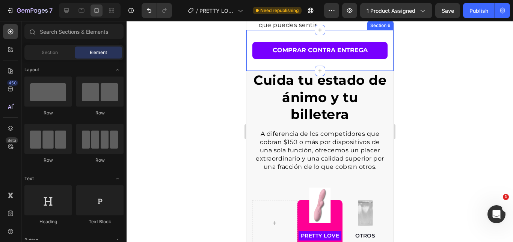
scroll to position [1577, 0]
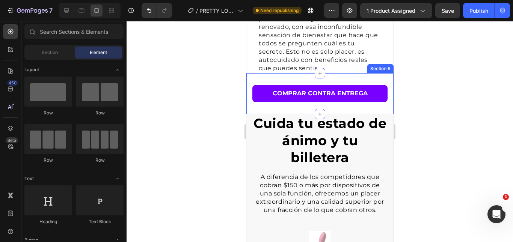
click at [347, 72] on span "Sentirás cómo la tensión se disipa a medida que la relajación se apodera de ti.…" at bounding box center [318, 27] width 120 height 90
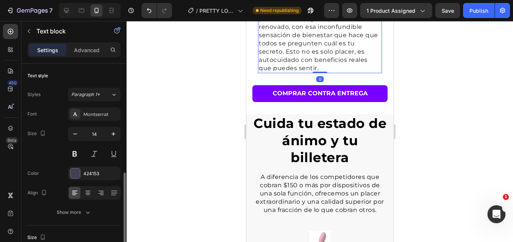
scroll to position [75, 0]
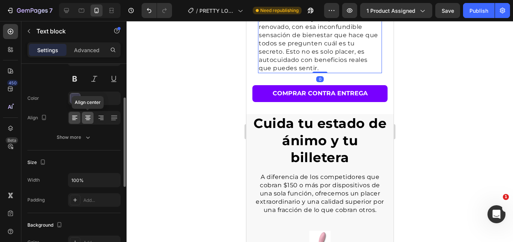
drag, startPoint x: 92, startPoint y: 115, endPoint x: 146, endPoint y: 111, distance: 53.8
click at [92, 115] on div at bounding box center [88, 118] width 12 height 12
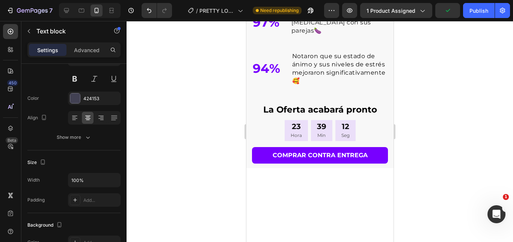
scroll to position [986, 0]
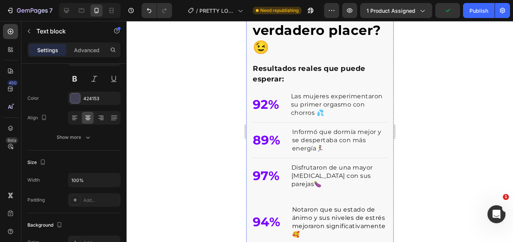
drag, startPoint x: 282, startPoint y: 38, endPoint x: 292, endPoint y: 43, distance: 11.4
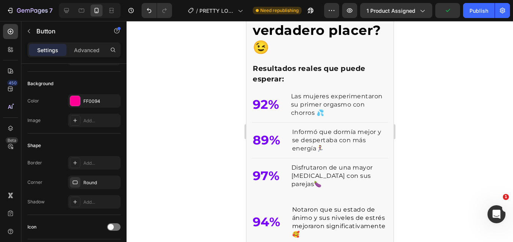
scroll to position [0, 0]
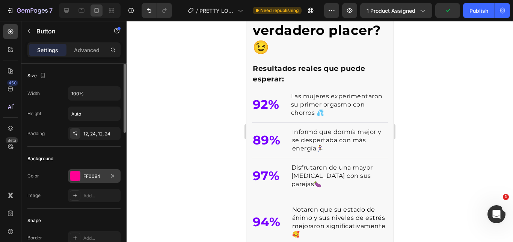
click at [78, 179] on div at bounding box center [75, 176] width 10 height 10
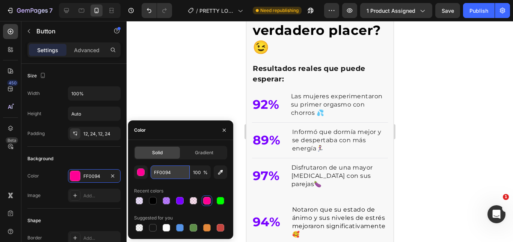
click at [165, 172] on input "FF0094" at bounding box center [170, 173] width 39 height 14
click at [184, 199] on div at bounding box center [180, 201] width 11 height 11
type input "7800FF"
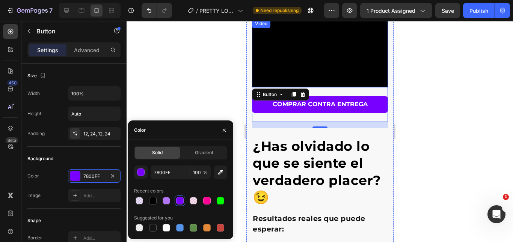
click at [446, 80] on div at bounding box center [320, 131] width 386 height 221
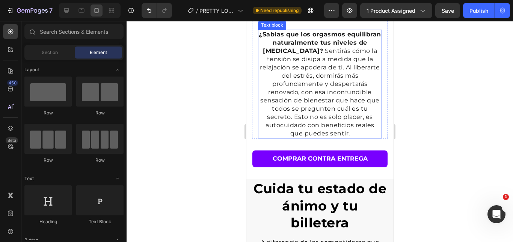
scroll to position [1737, 0]
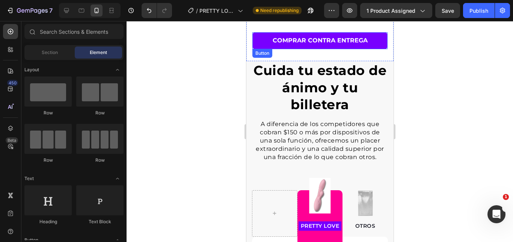
click at [383, 58] on div "COMPRAR CONTRA ENTREGA Button Section 6" at bounding box center [319, 40] width 147 height 41
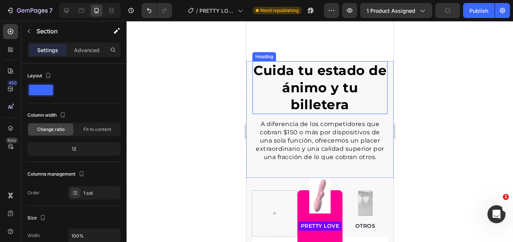
scroll to position [1850, 0]
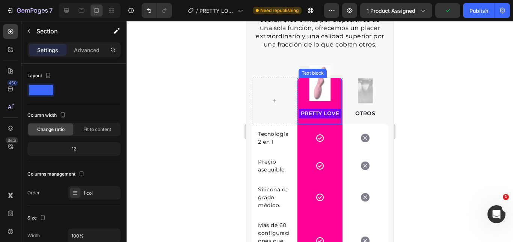
click at [319, 89] on div "PRETTY LOVE Text block" at bounding box center [319, 101] width 43 height 47
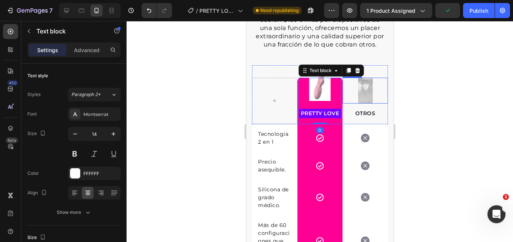
click at [425, 91] on div at bounding box center [320, 131] width 386 height 221
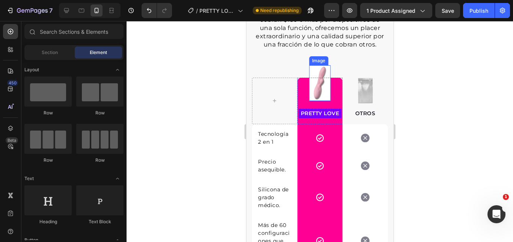
click at [320, 71] on img at bounding box center [319, 83] width 21 height 36
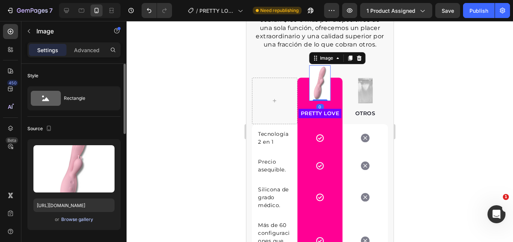
click at [77, 219] on div "Browse gallery" at bounding box center [77, 219] width 32 height 7
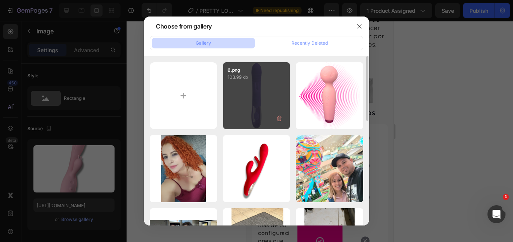
click at [263, 94] on div "6.png 103.99 kb" at bounding box center [256, 95] width 67 height 67
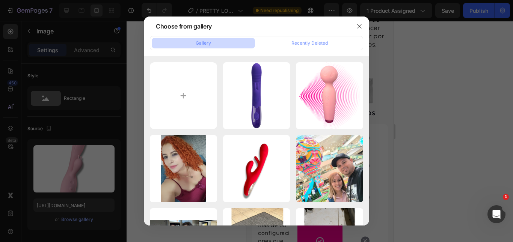
type input "https://cdn.shopify.com/s/files/1/0692/9462/0827/files/gempages_569373329325032…"
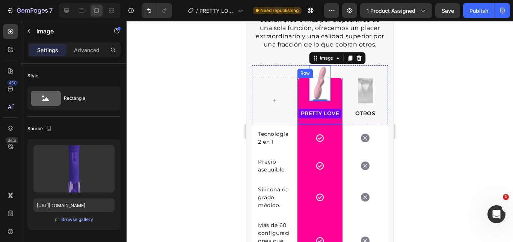
click at [297, 85] on div "Image 0 PRETTY LOVE Text block Row" at bounding box center [319, 101] width 45 height 47
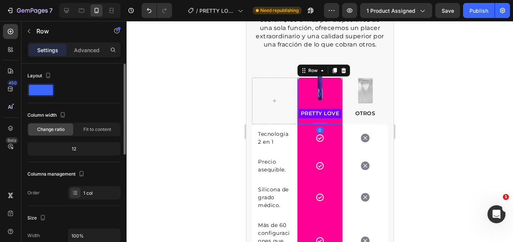
scroll to position [188, 0]
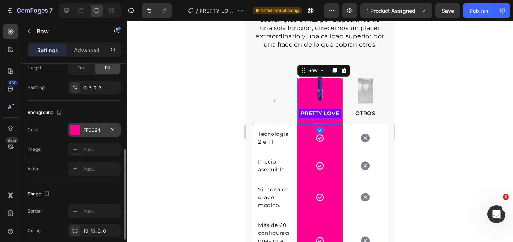
click at [83, 130] on div "FF0094" at bounding box center [94, 130] width 53 height 14
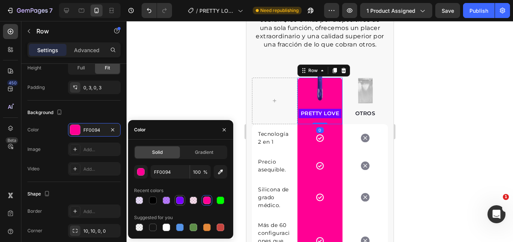
drag, startPoint x: 178, startPoint y: 202, endPoint x: 52, endPoint y: 107, distance: 158.2
click at [178, 202] on div at bounding box center [180, 201] width 8 height 8
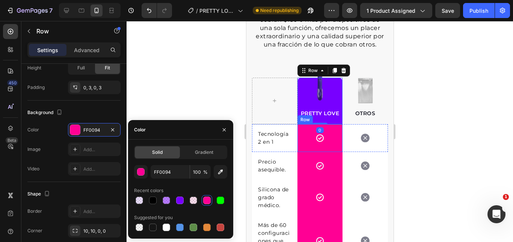
type input "7800FF"
click at [297, 139] on div "Icon Row" at bounding box center [319, 138] width 45 height 28
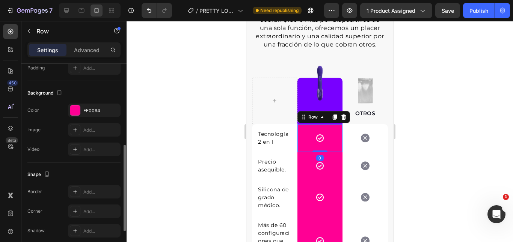
click at [68, 106] on div "Color FF0094" at bounding box center [73, 111] width 93 height 14
click at [75, 110] on div at bounding box center [75, 111] width 10 height 10
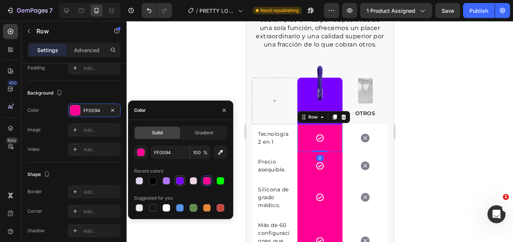
click at [180, 184] on div at bounding box center [180, 181] width 8 height 8
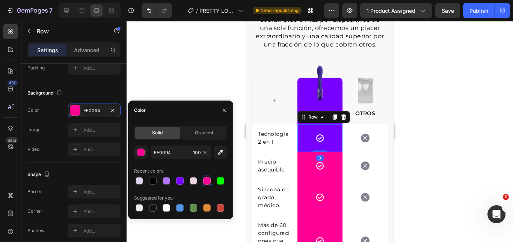
type input "7800FF"
click at [304, 160] on div "Icon Row" at bounding box center [319, 166] width 45 height 28
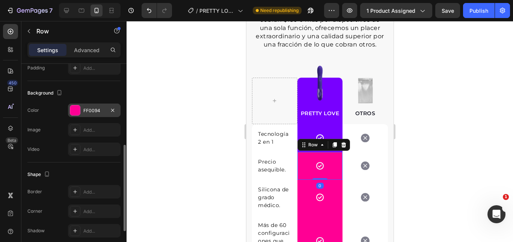
click at [80, 109] on div at bounding box center [75, 110] width 11 height 11
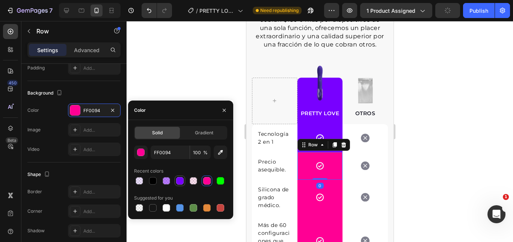
drag, startPoint x: 184, startPoint y: 180, endPoint x: 66, endPoint y: 174, distance: 118.8
click at [184, 180] on div at bounding box center [180, 181] width 11 height 11
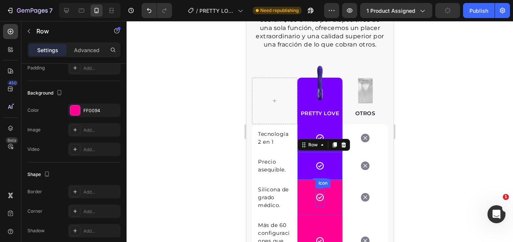
click at [310, 197] on div "Icon Row" at bounding box center [319, 198] width 45 height 36
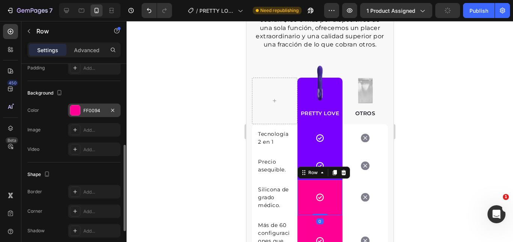
click at [83, 110] on div "FF0094" at bounding box center [94, 111] width 53 height 14
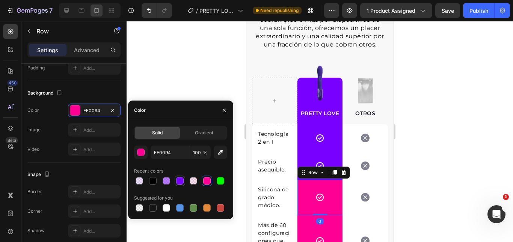
click at [179, 183] on div at bounding box center [180, 181] width 8 height 8
type input "7800FF"
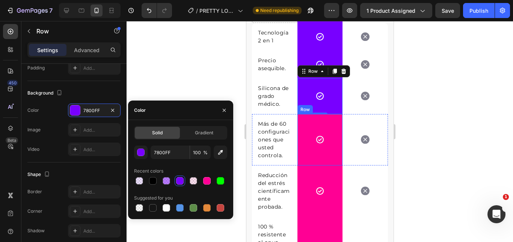
scroll to position [1962, 0]
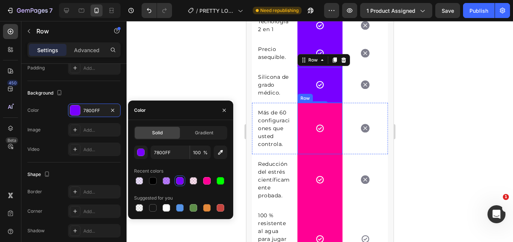
click at [300, 136] on div "Icon Row" at bounding box center [319, 128] width 45 height 51
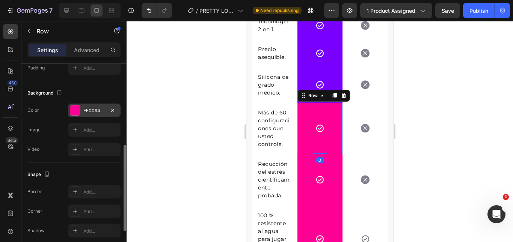
click at [71, 110] on div at bounding box center [75, 111] width 10 height 10
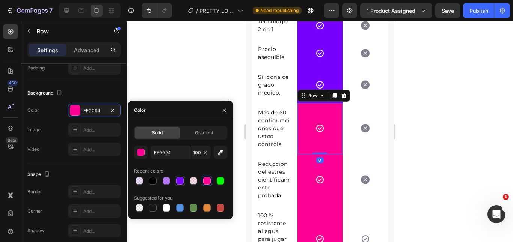
drag, startPoint x: 180, startPoint y: 181, endPoint x: 32, endPoint y: 158, distance: 150.5
click at [180, 181] on div at bounding box center [180, 181] width 8 height 8
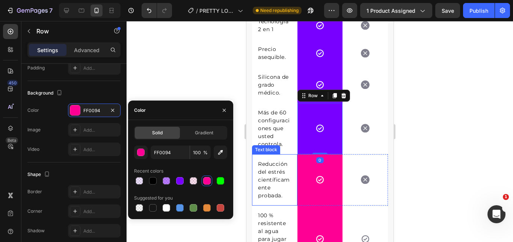
type input "7800FF"
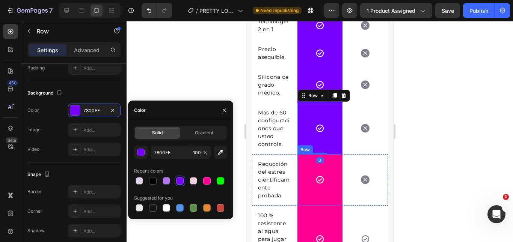
click at [298, 182] on div "Icon Row" at bounding box center [319, 179] width 45 height 51
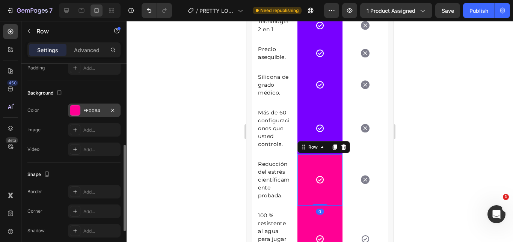
click at [72, 114] on div at bounding box center [75, 111] width 10 height 10
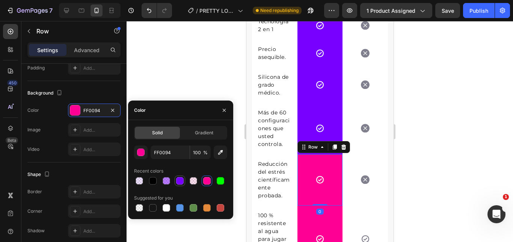
click at [178, 181] on div at bounding box center [180, 181] width 8 height 8
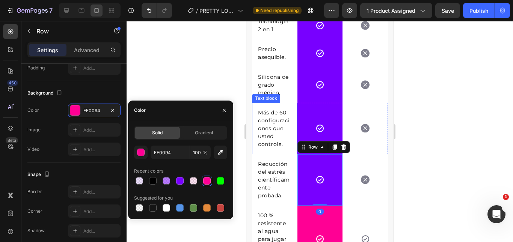
type input "7800FF"
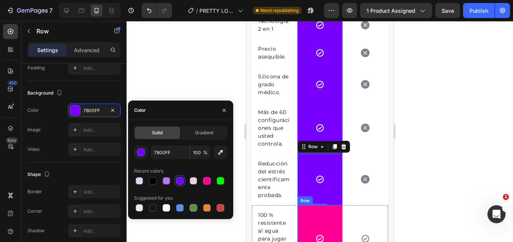
scroll to position [2075, 0]
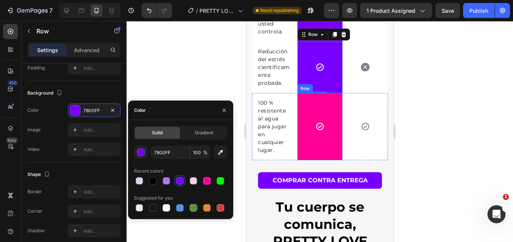
click at [297, 134] on div "Icon Row" at bounding box center [319, 126] width 45 height 67
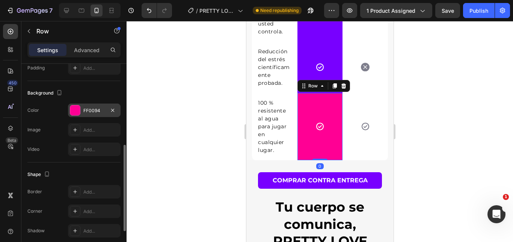
click at [78, 109] on div at bounding box center [75, 111] width 10 height 10
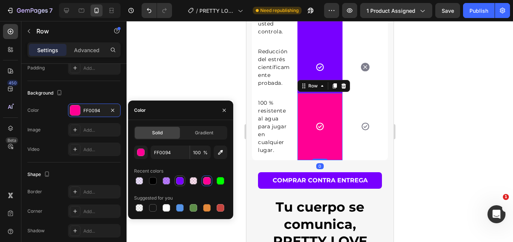
click at [179, 179] on div at bounding box center [180, 181] width 8 height 8
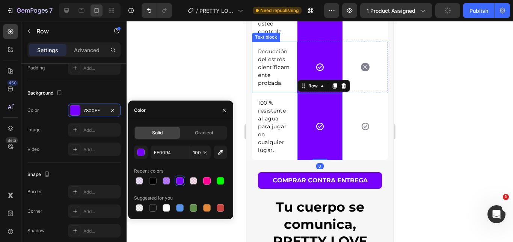
type input "7800FF"
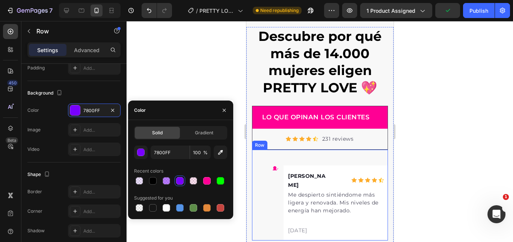
scroll to position [3652, 0]
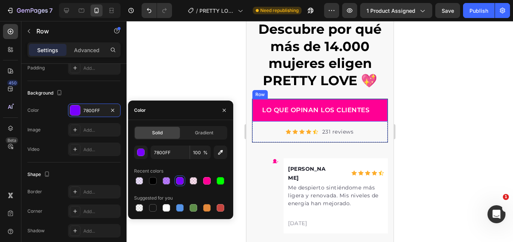
click at [373, 122] on div "LO QUE OPINAN LOS CLIENTES Text block Row" at bounding box center [319, 110] width 135 height 23
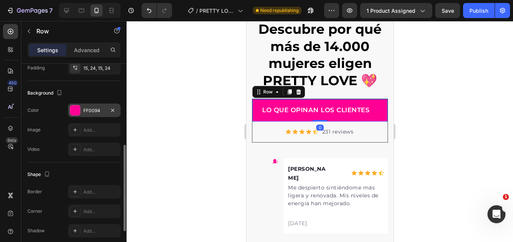
click at [93, 110] on div "FF0094" at bounding box center [94, 110] width 22 height 7
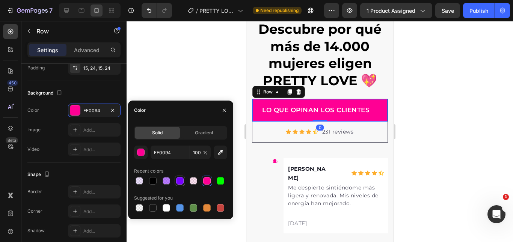
drag, startPoint x: 181, startPoint y: 181, endPoint x: 131, endPoint y: 88, distance: 105.8
click at [181, 181] on div at bounding box center [180, 181] width 8 height 8
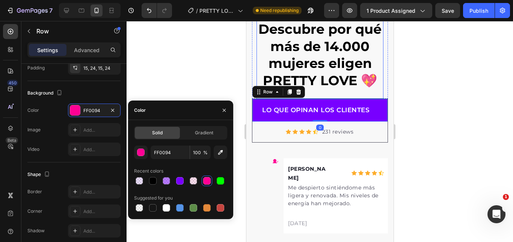
type input "7800FF"
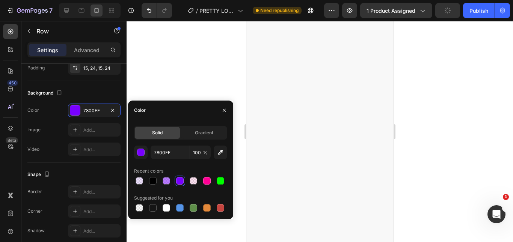
scroll to position [0, 0]
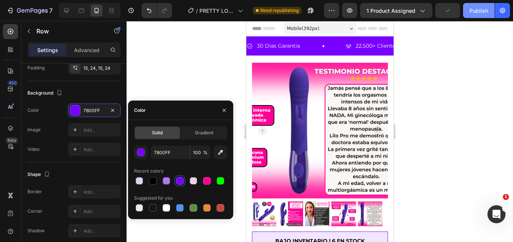
click at [483, 12] on div "Publish" at bounding box center [478, 11] width 19 height 8
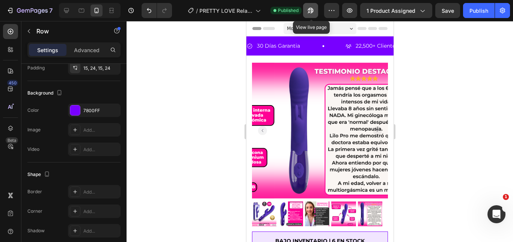
click at [315, 10] on button "button" at bounding box center [310, 10] width 15 height 15
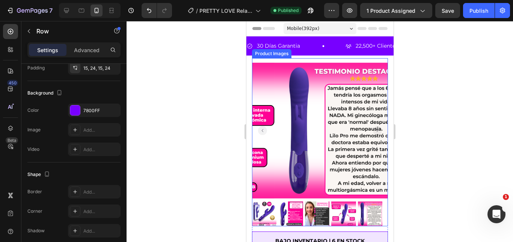
scroll to position [276, 0]
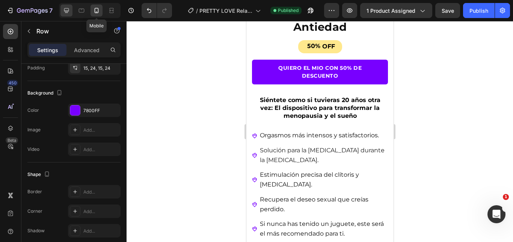
click at [66, 9] on icon at bounding box center [67, 11] width 8 height 8
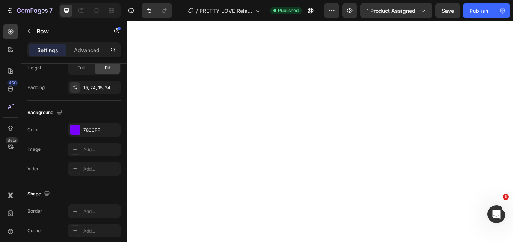
type input "Auto"
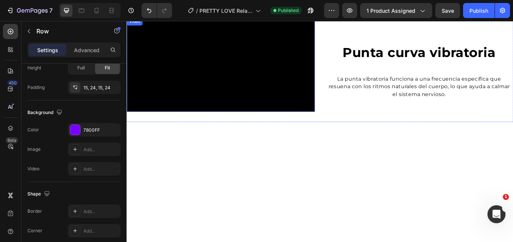
scroll to position [1809, 0]
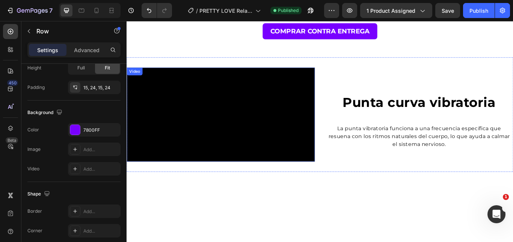
click at [181, 118] on video at bounding box center [236, 130] width 219 height 110
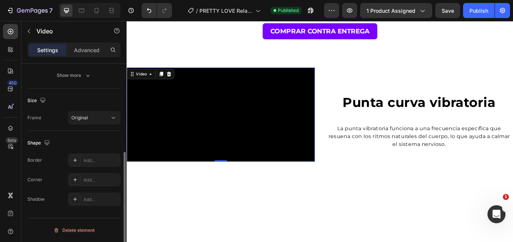
scroll to position [0, 0]
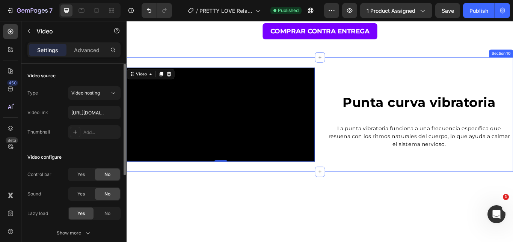
click at [368, 75] on div "Punta curva vibratoria Heading" at bounding box center [467, 100] width 219 height 51
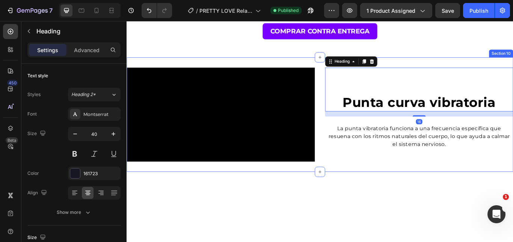
click at [353, 71] on div "Video Punta curva vibratoria Heading 16 La punta vibratoria funciona a una frec…" at bounding box center [352, 130] width 451 height 134
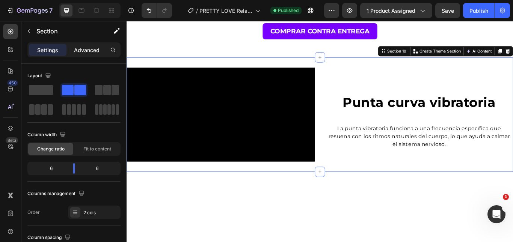
click at [95, 54] on p "Advanced" at bounding box center [87, 50] width 26 height 8
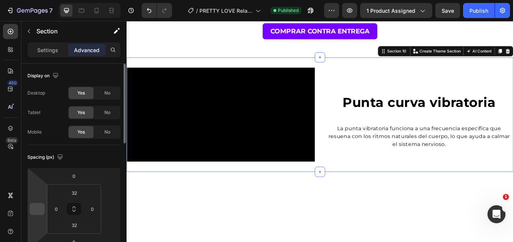
click at [39, 207] on input "number" at bounding box center [37, 209] width 11 height 11
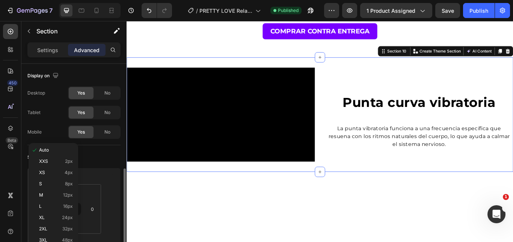
scroll to position [75, 0]
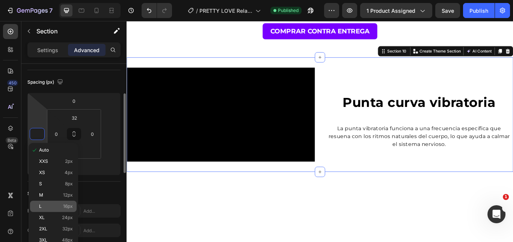
click at [62, 237] on div "3XL 48px" at bounding box center [53, 240] width 47 height 11
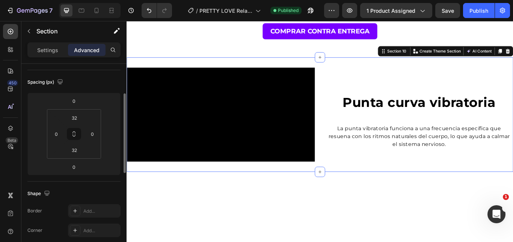
type input "48"
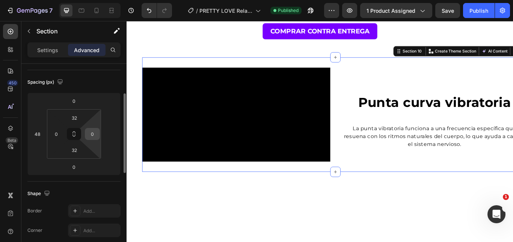
click at [98, 132] on div "0" at bounding box center [92, 134] width 15 height 12
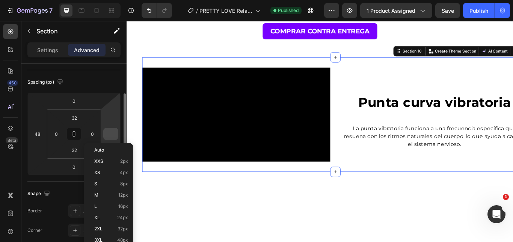
click at [110, 132] on input "number" at bounding box center [110, 133] width 11 height 11
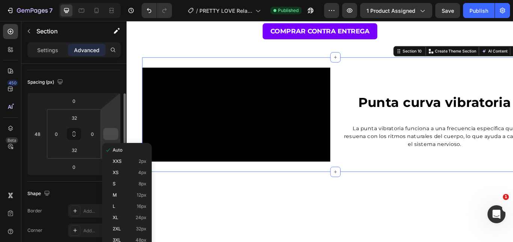
click at [109, 131] on input "number" at bounding box center [110, 133] width 11 height 11
click at [129, 237] on div "3XL 48px" at bounding box center [127, 240] width 47 height 11
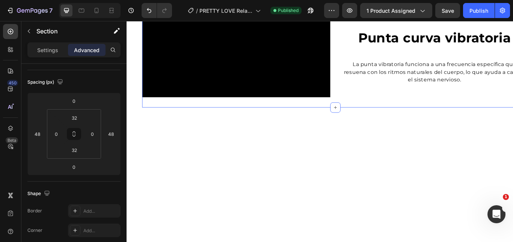
scroll to position [1809, 0]
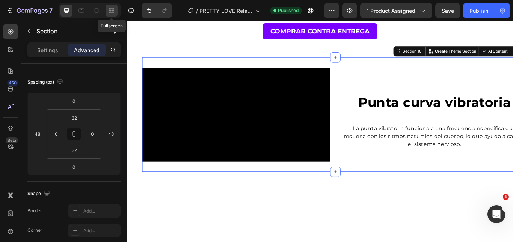
click at [107, 12] on div at bounding box center [112, 11] width 12 height 12
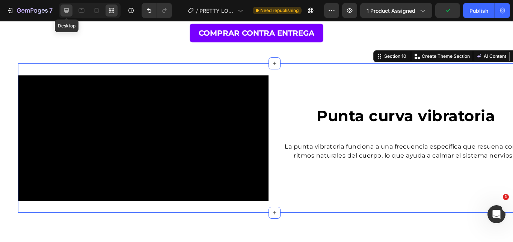
click at [63, 11] on icon at bounding box center [67, 11] width 8 height 8
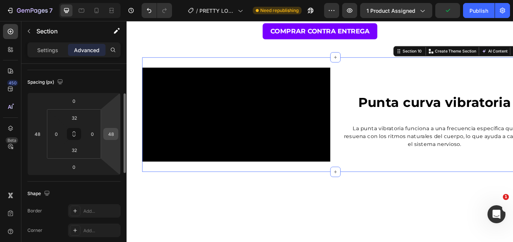
click at [119, 56] on html "7 Version history / PRETTY LOVE Relajación Personal Antiedad Need republishing …" at bounding box center [256, 28] width 513 height 56
type input "3"
click at [115, 133] on input "3" at bounding box center [110, 133] width 11 height 11
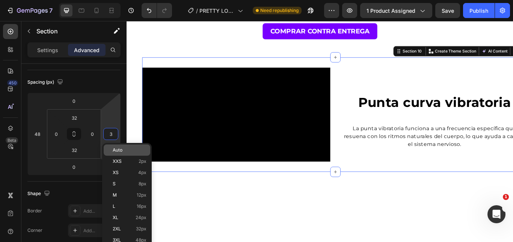
click at [119, 149] on span "Auto" at bounding box center [118, 150] width 10 height 5
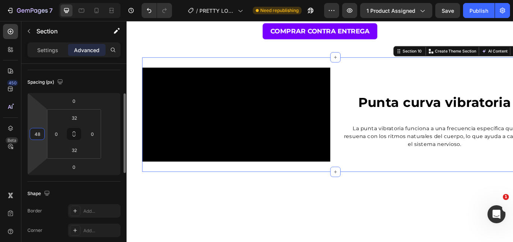
click at [36, 132] on input "48" at bounding box center [37, 133] width 11 height 11
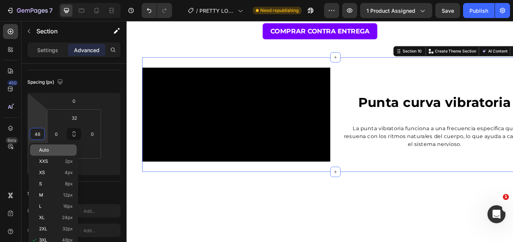
click at [53, 156] on div "Auto" at bounding box center [53, 161] width 47 height 11
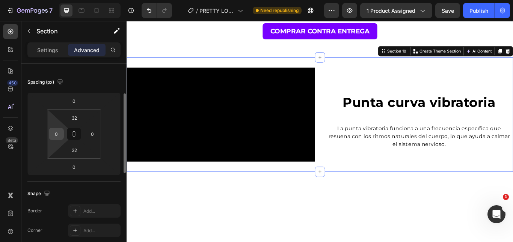
click at [59, 132] on input "0" at bounding box center [56, 133] width 11 height 11
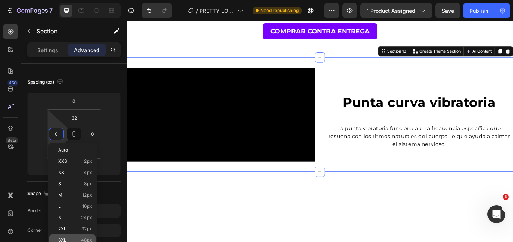
click at [81, 238] on span "48px" at bounding box center [86, 240] width 11 height 5
type input "48"
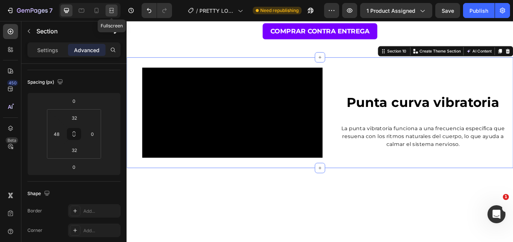
click at [112, 11] on icon at bounding box center [113, 10] width 2 height 2
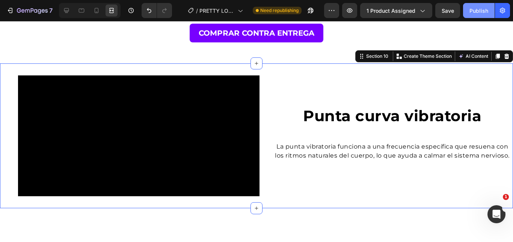
drag, startPoint x: 474, startPoint y: 4, endPoint x: 305, endPoint y: 77, distance: 184.2
click at [474, 4] on button "Publish" at bounding box center [479, 10] width 32 height 15
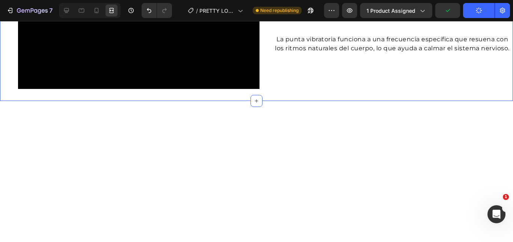
scroll to position [1884, 0]
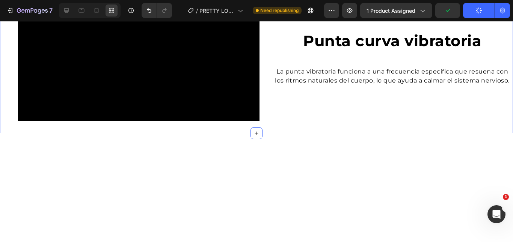
click at [342, 111] on div "Punta curva vibratoria Heading La punta vibratoria funciona a una frecuencia es…" at bounding box center [391, 60] width 241 height 121
click at [71, 6] on div at bounding box center [66, 11] width 12 height 12
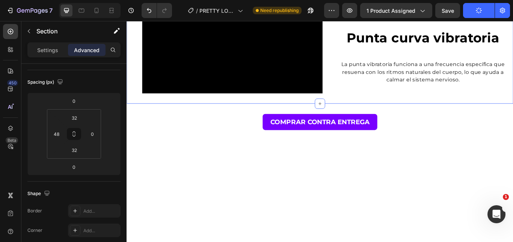
scroll to position [188, 0]
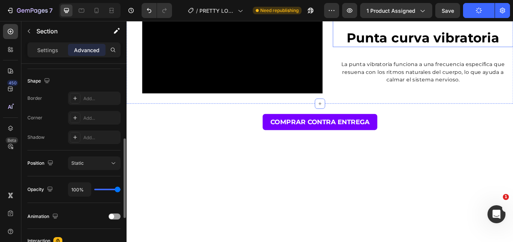
click at [421, 51] on h2 "Punta curva vibratoria" at bounding box center [472, 40] width 210 height 21
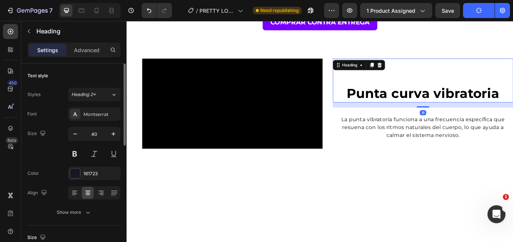
scroll to position [1809, 0]
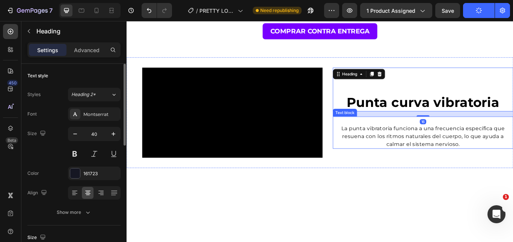
click at [403, 142] on p "La punta vibratoria funciona a una frecuencia específica que resuena con los ri…" at bounding box center [472, 155] width 209 height 27
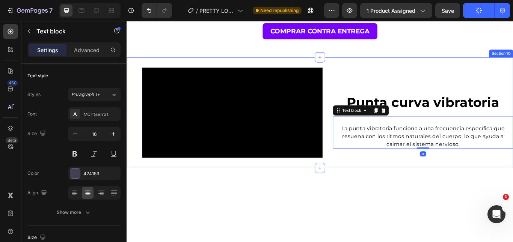
click at [383, 181] on div "Punta curva vibratoria Heading La punta vibratoria funciona a una frecuencia es…" at bounding box center [472, 127] width 210 height 105
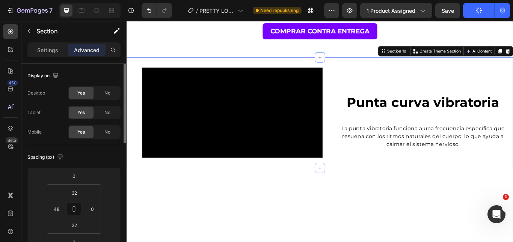
scroll to position [113, 0]
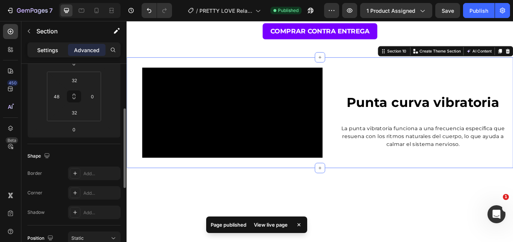
click at [48, 54] on div "Settings" at bounding box center [48, 50] width 38 height 12
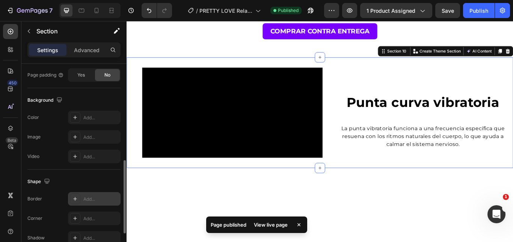
scroll to position [344, 0]
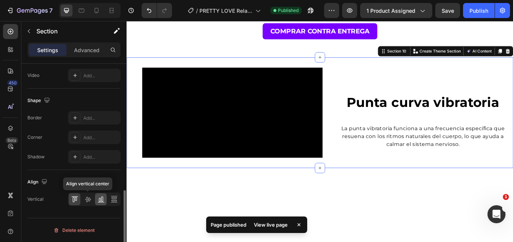
drag, startPoint x: 92, startPoint y: 203, endPoint x: 97, endPoint y: 199, distance: 6.4
click at [91, 203] on div at bounding box center [88, 199] width 12 height 12
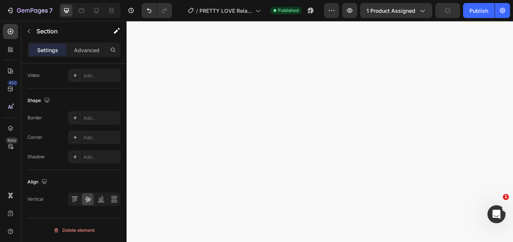
scroll to position [0, 0]
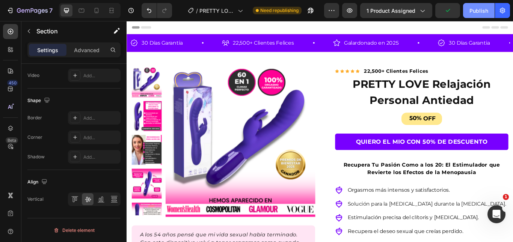
click at [482, 15] on button "Publish" at bounding box center [479, 10] width 32 height 15
